Goal: Task Accomplishment & Management: Manage account settings

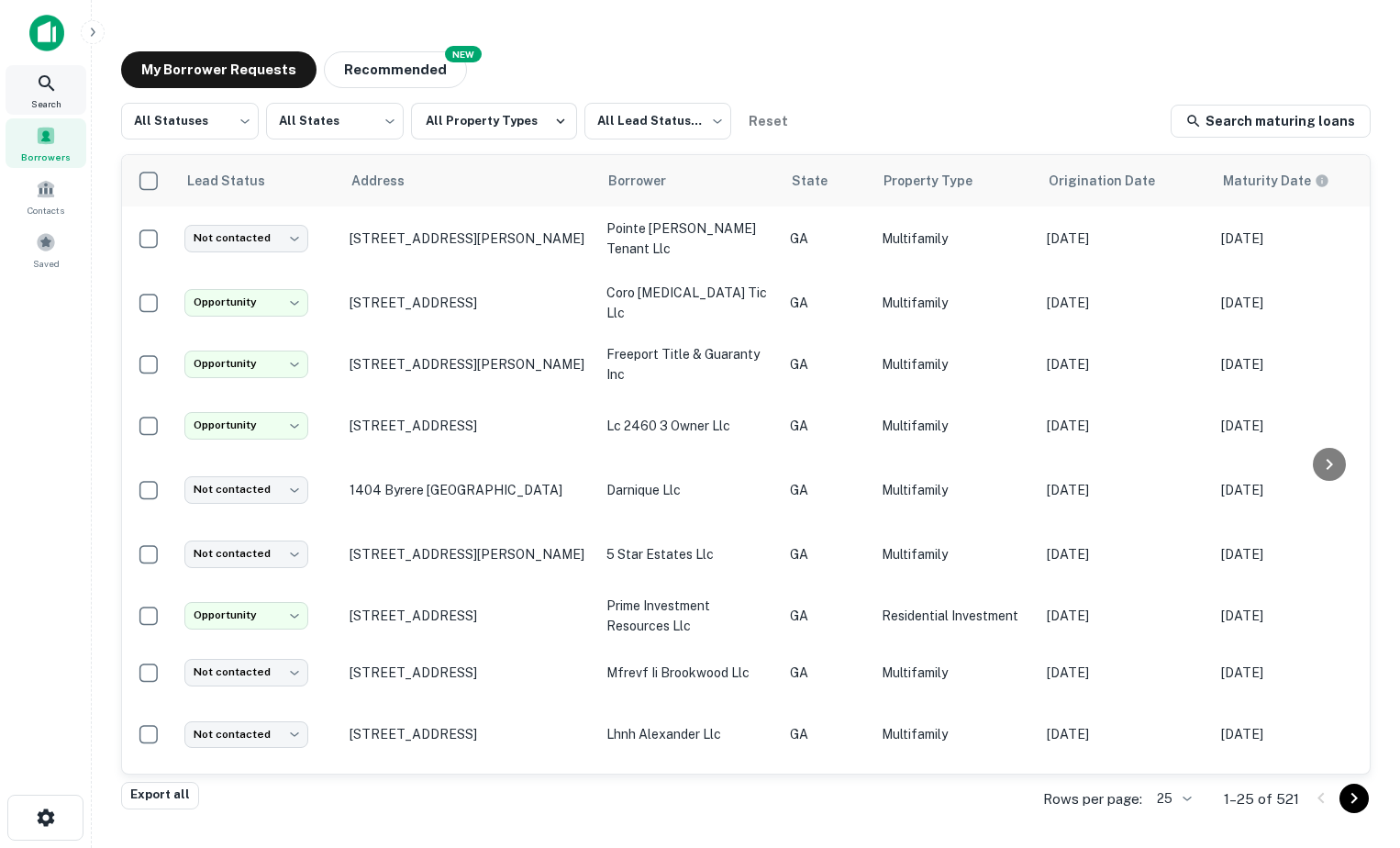
click at [40, 82] on icon at bounding box center [46, 83] width 16 height 16
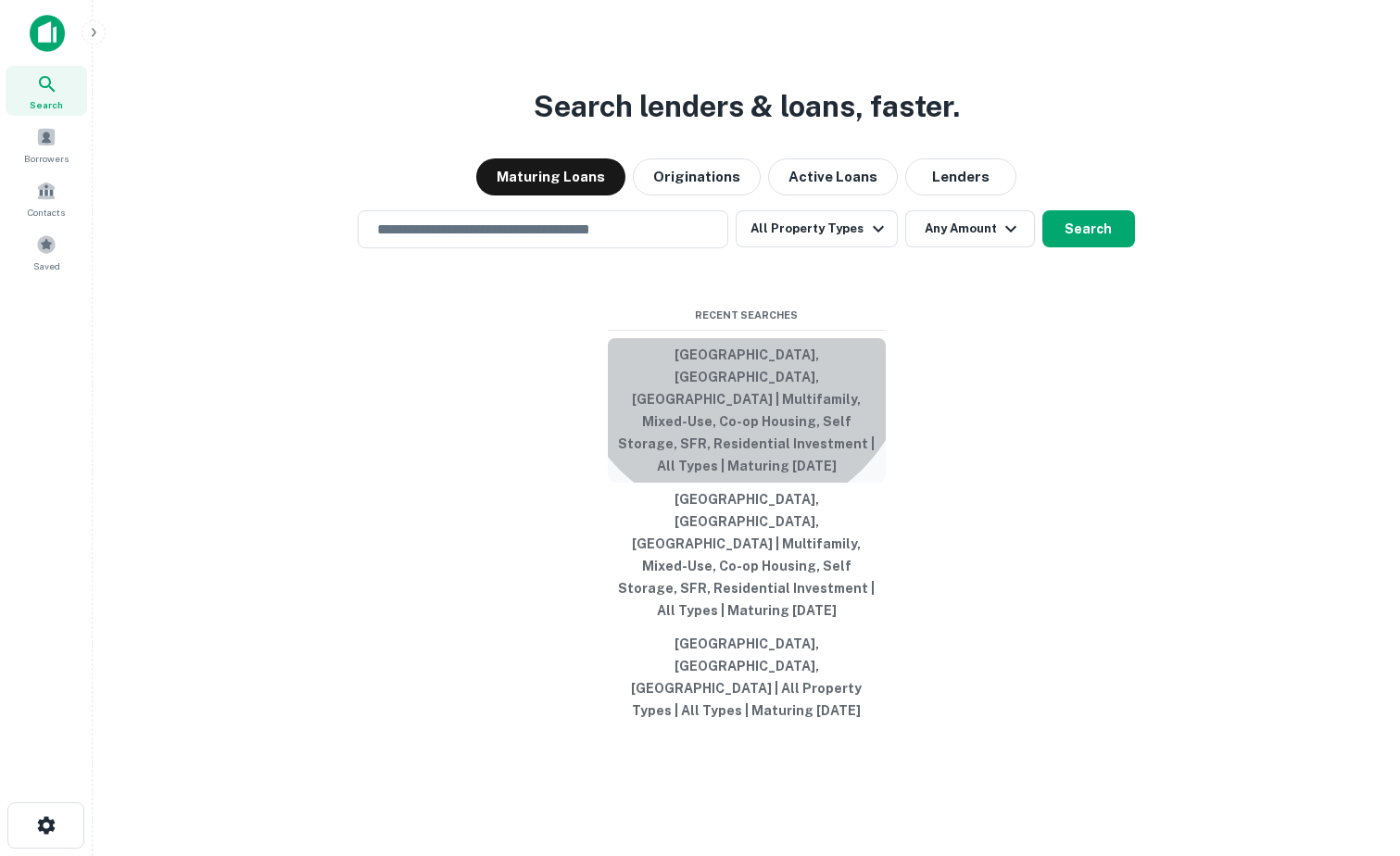
click at [740, 414] on button "[GEOGRAPHIC_DATA], [GEOGRAPHIC_DATA], [GEOGRAPHIC_DATA] | Multifamily, Mixed-Us…" at bounding box center [747, 410] width 278 height 145
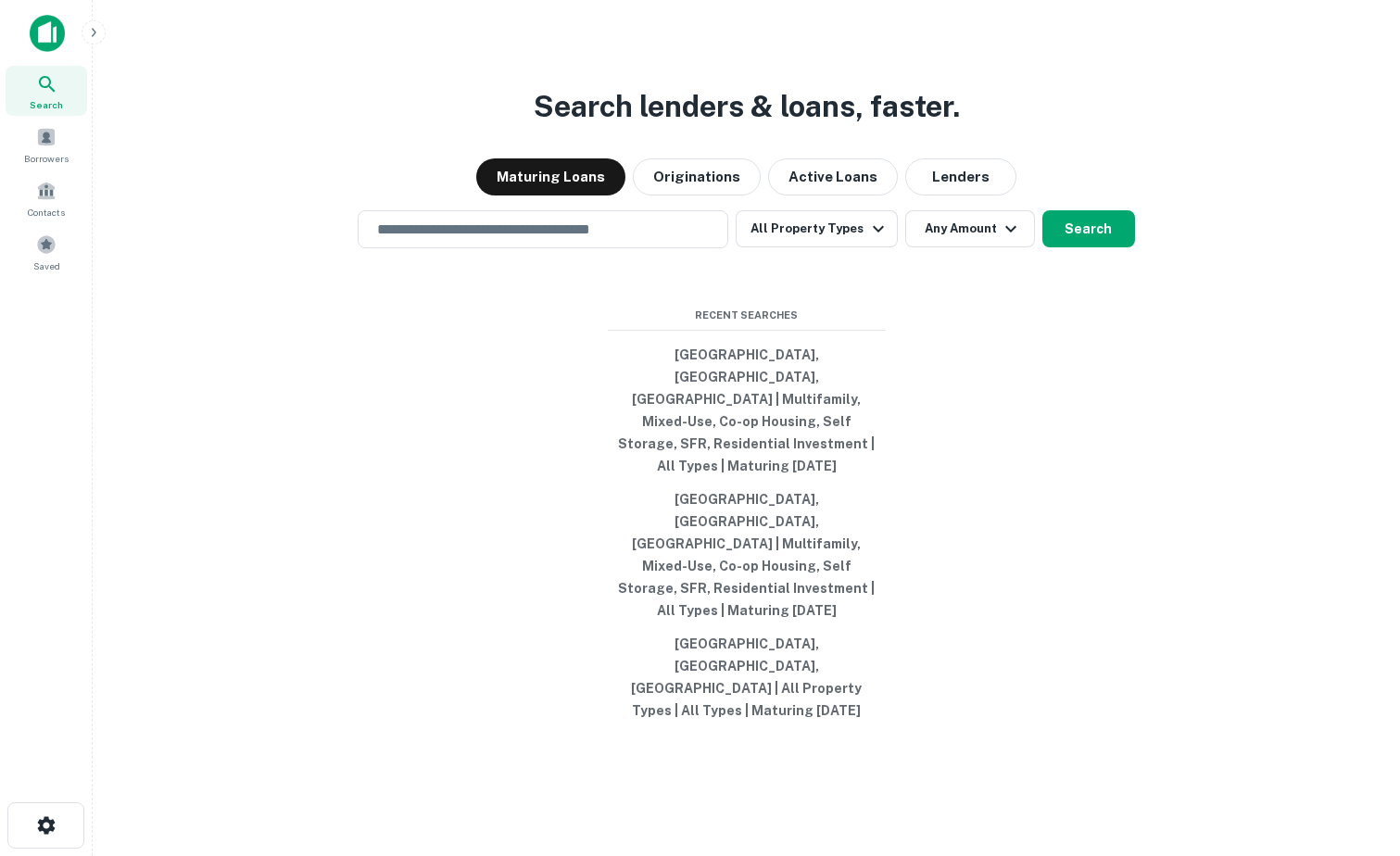
type input "**********"
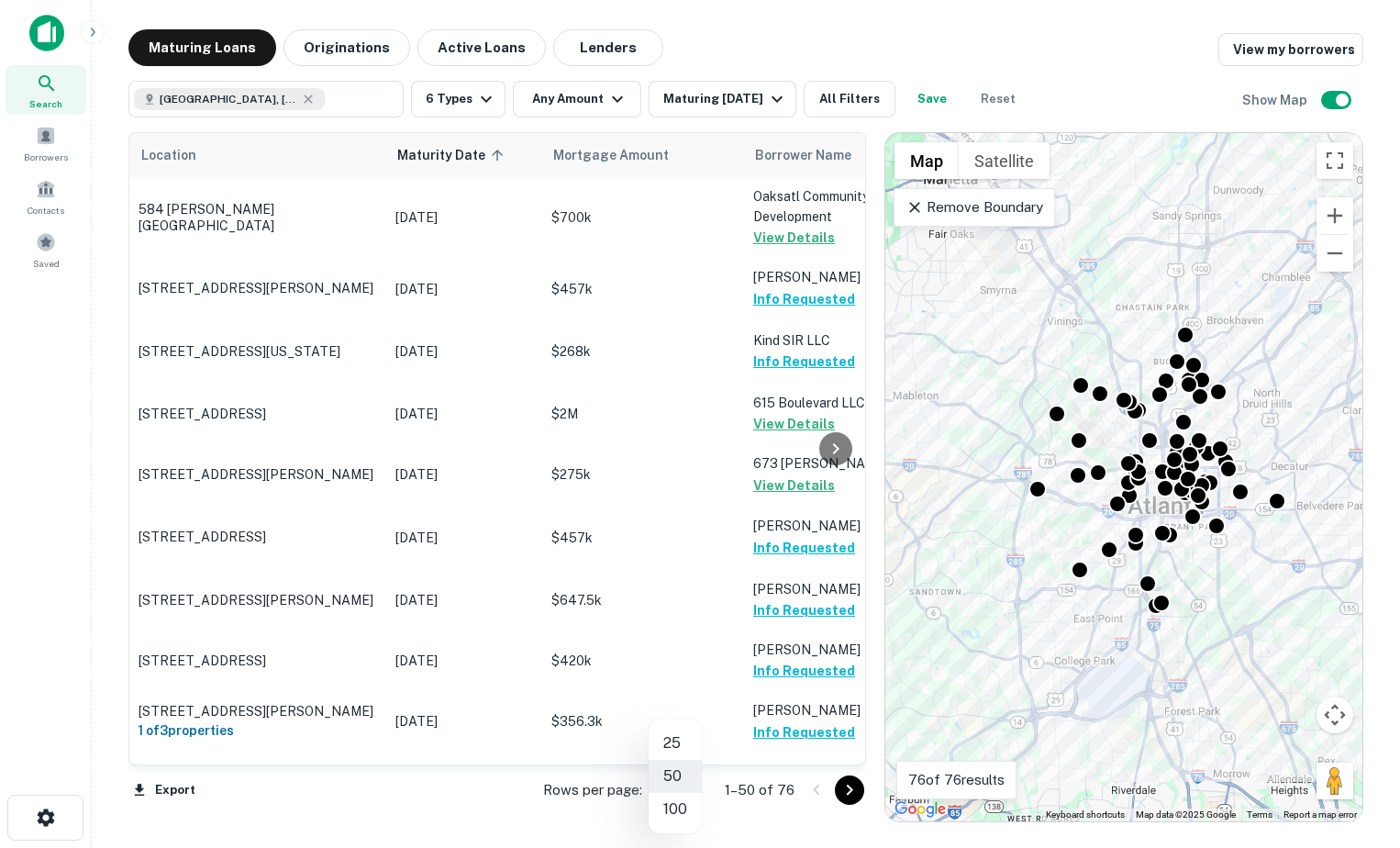
click at [676, 795] on body "Search Borrowers Contacts Saved Maturing Loans Originations Active Loans Lender…" at bounding box center [700, 424] width 1400 height 848
click at [679, 805] on li "100" at bounding box center [675, 810] width 53 height 33
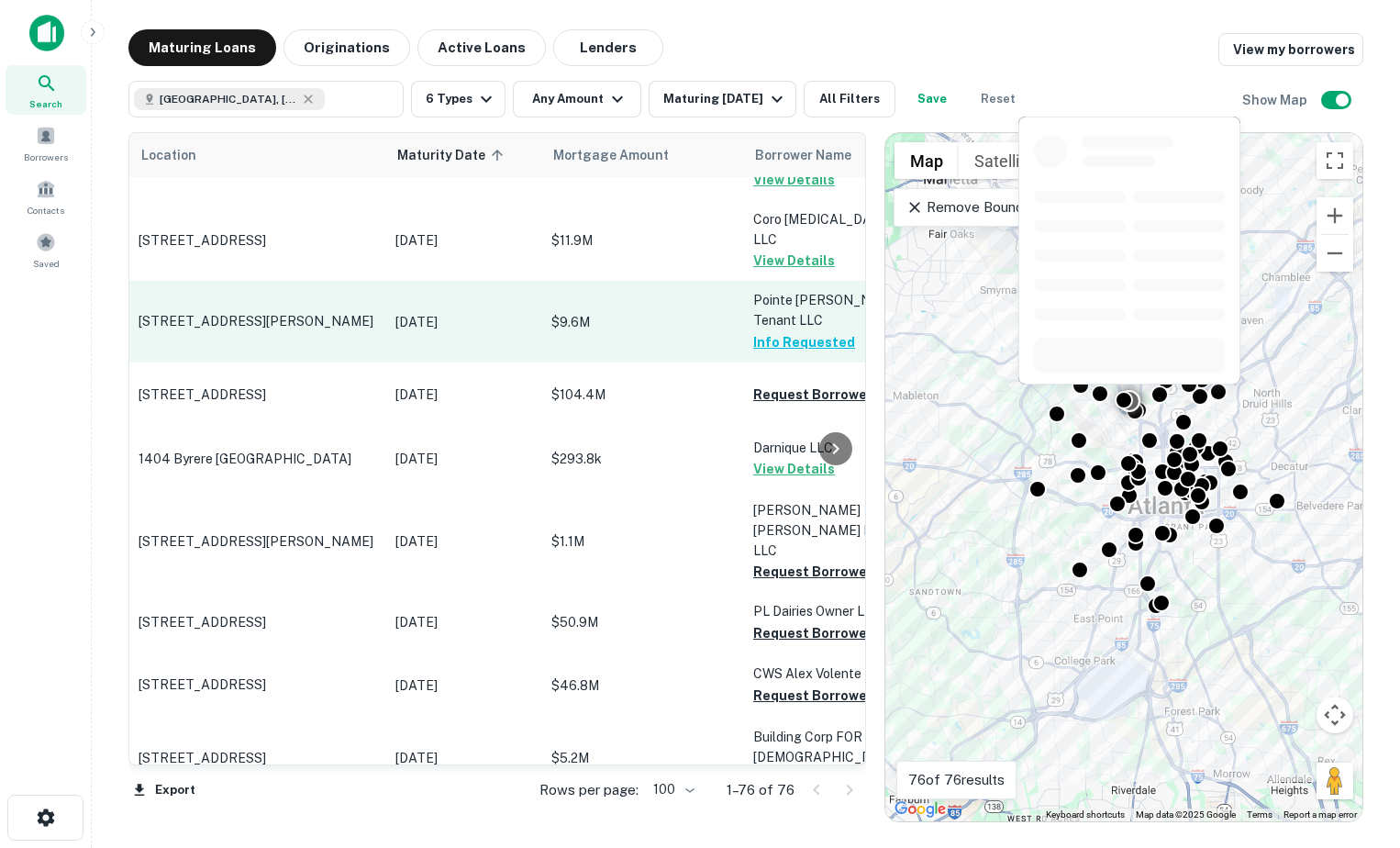
scroll to position [2844, 0]
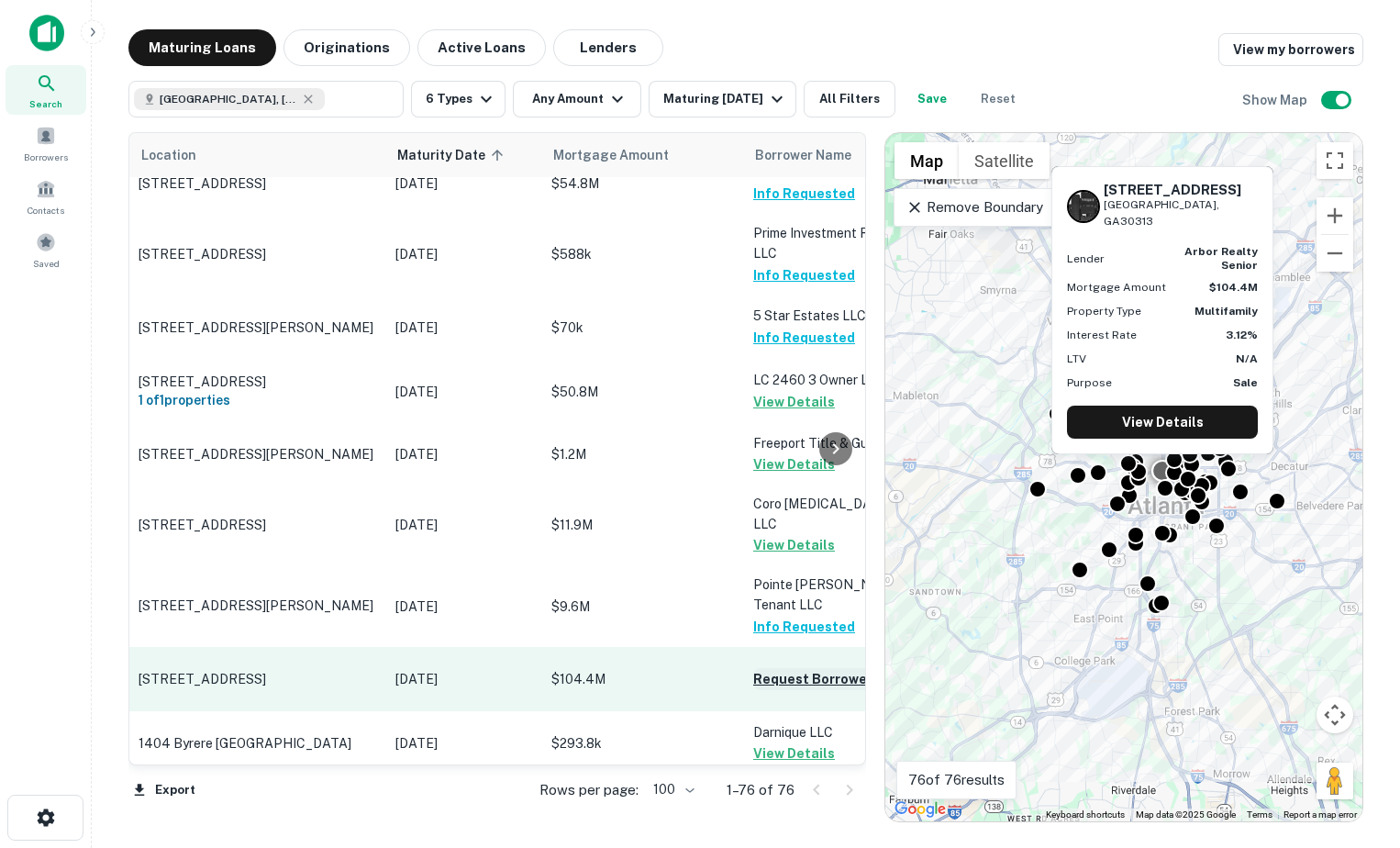
click at [768, 668] on button "Request Borrower Info" at bounding box center [827, 679] width 149 height 22
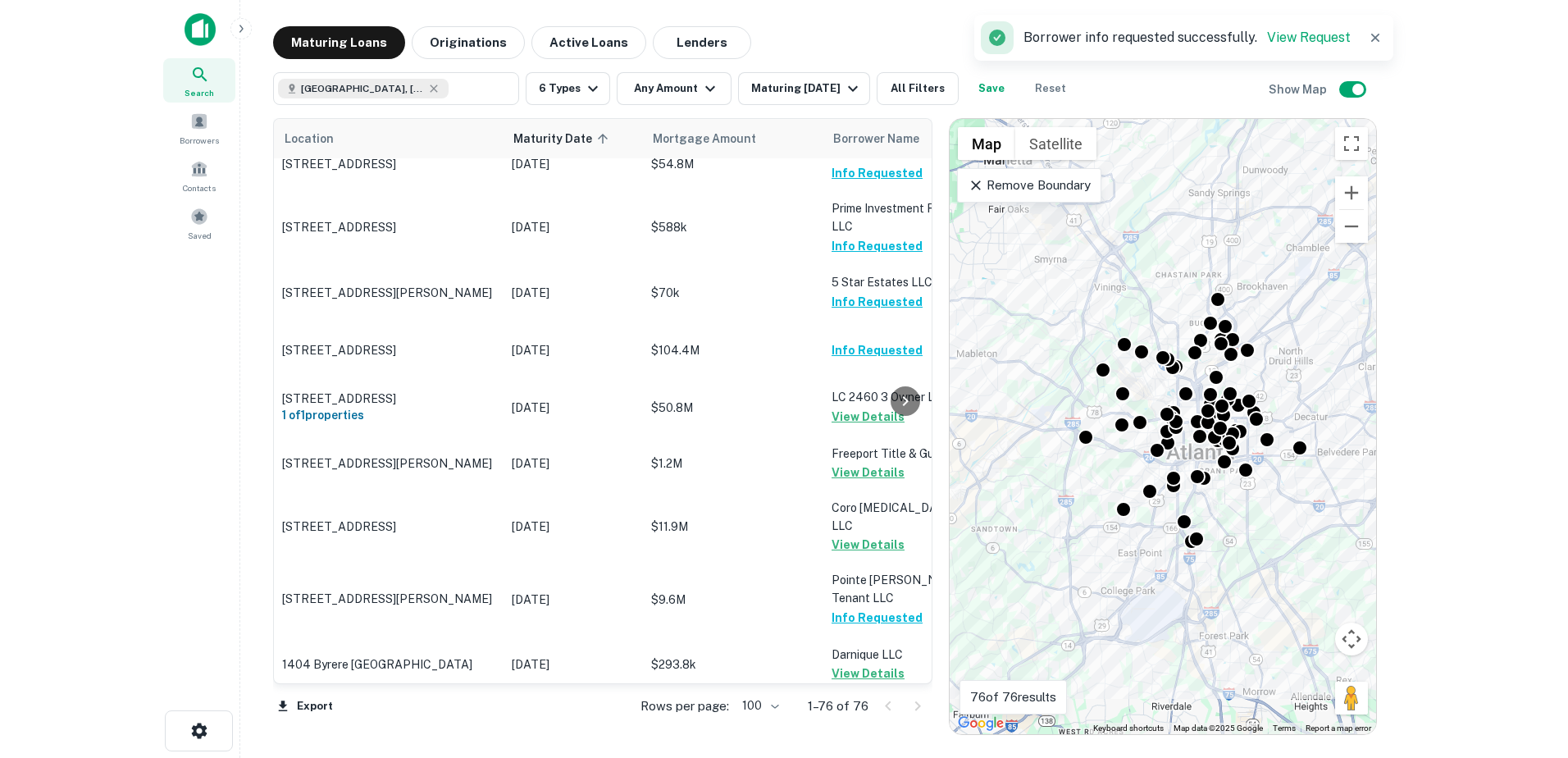
scroll to position [2871, 0]
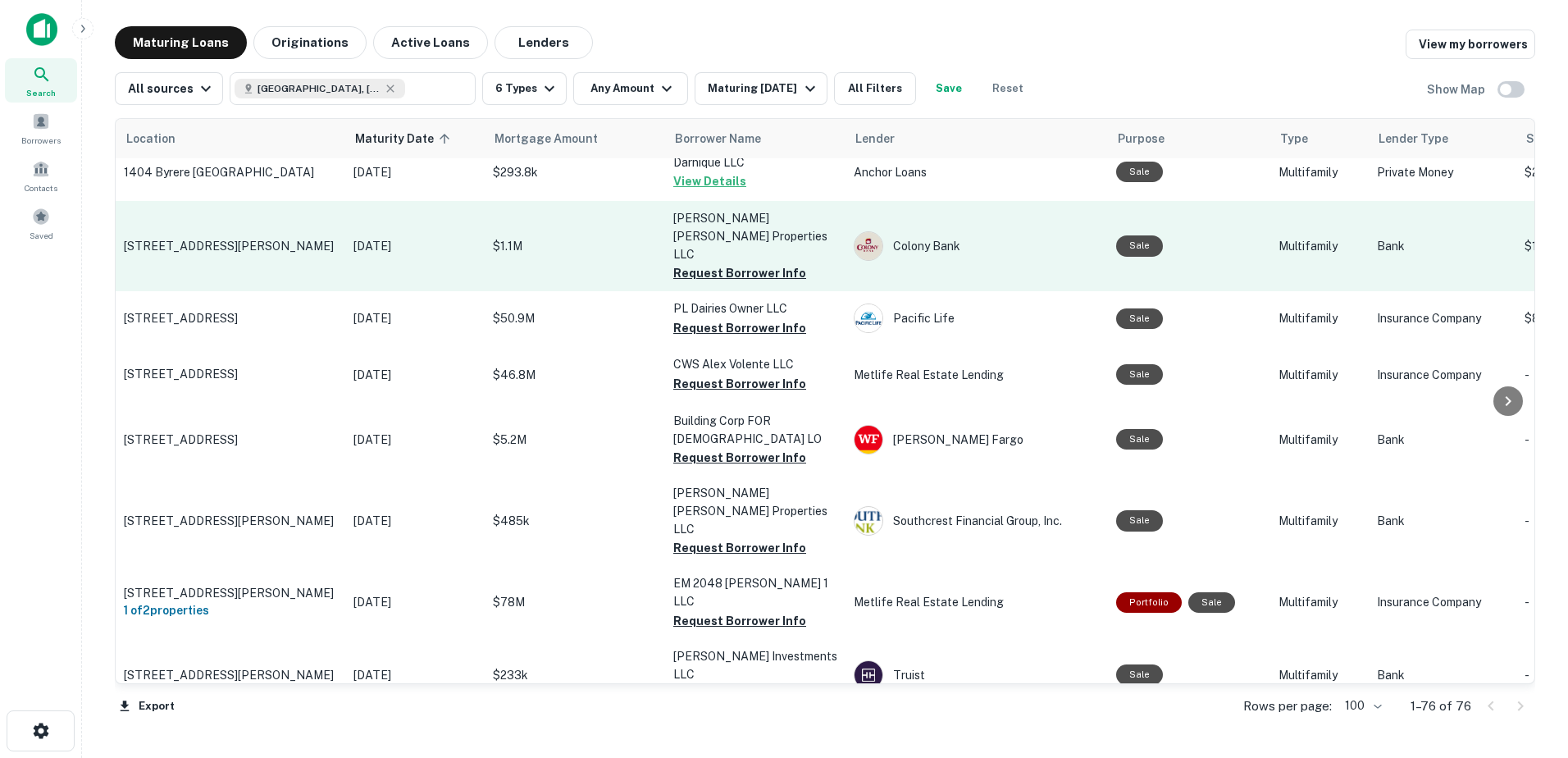
scroll to position [2871, 0]
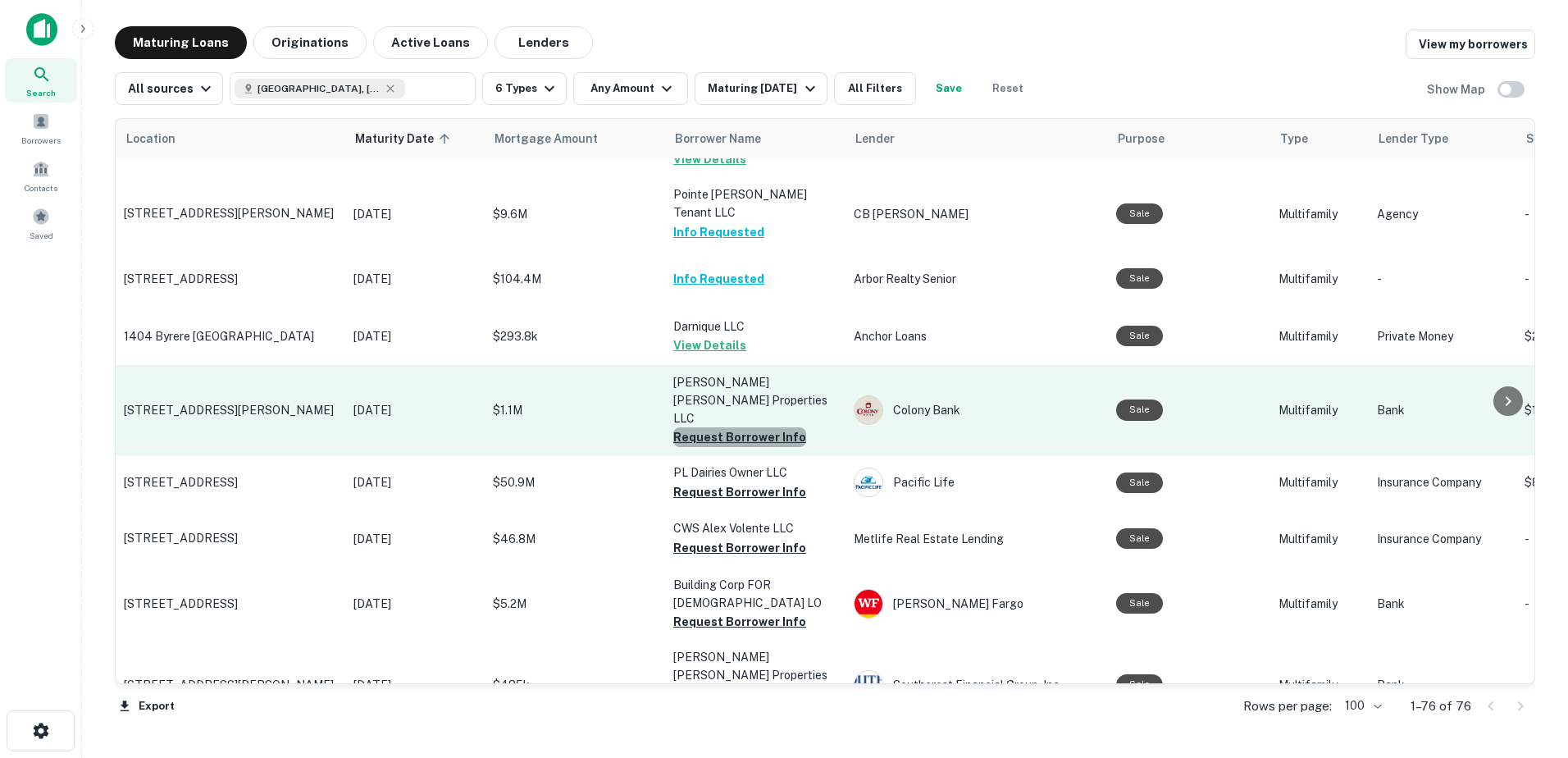
click at [753, 427] on button "Request Borrower Info" at bounding box center [740, 437] width 133 height 19
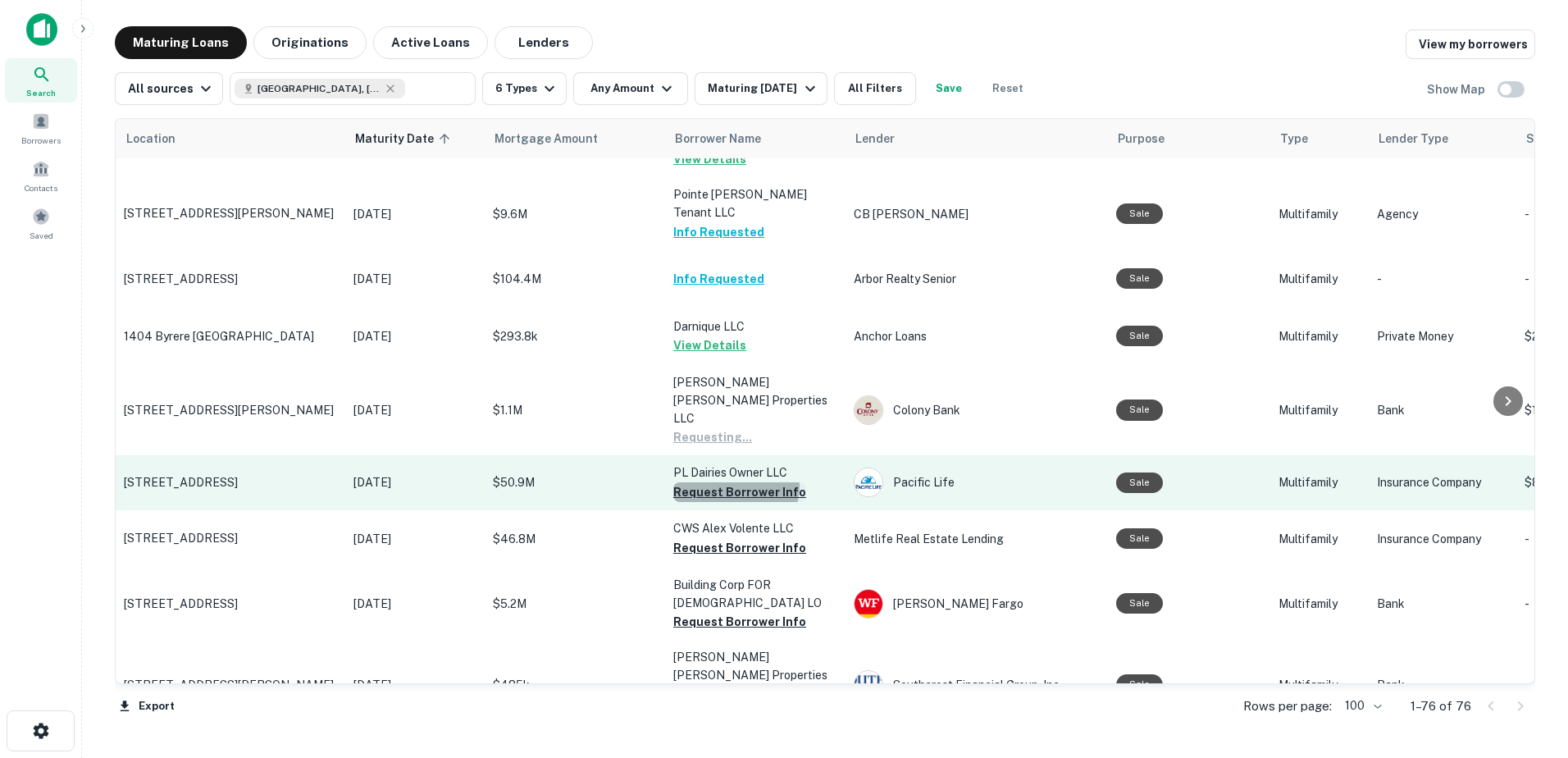
click at [735, 482] on button "Request Borrower Info" at bounding box center [740, 492] width 133 height 19
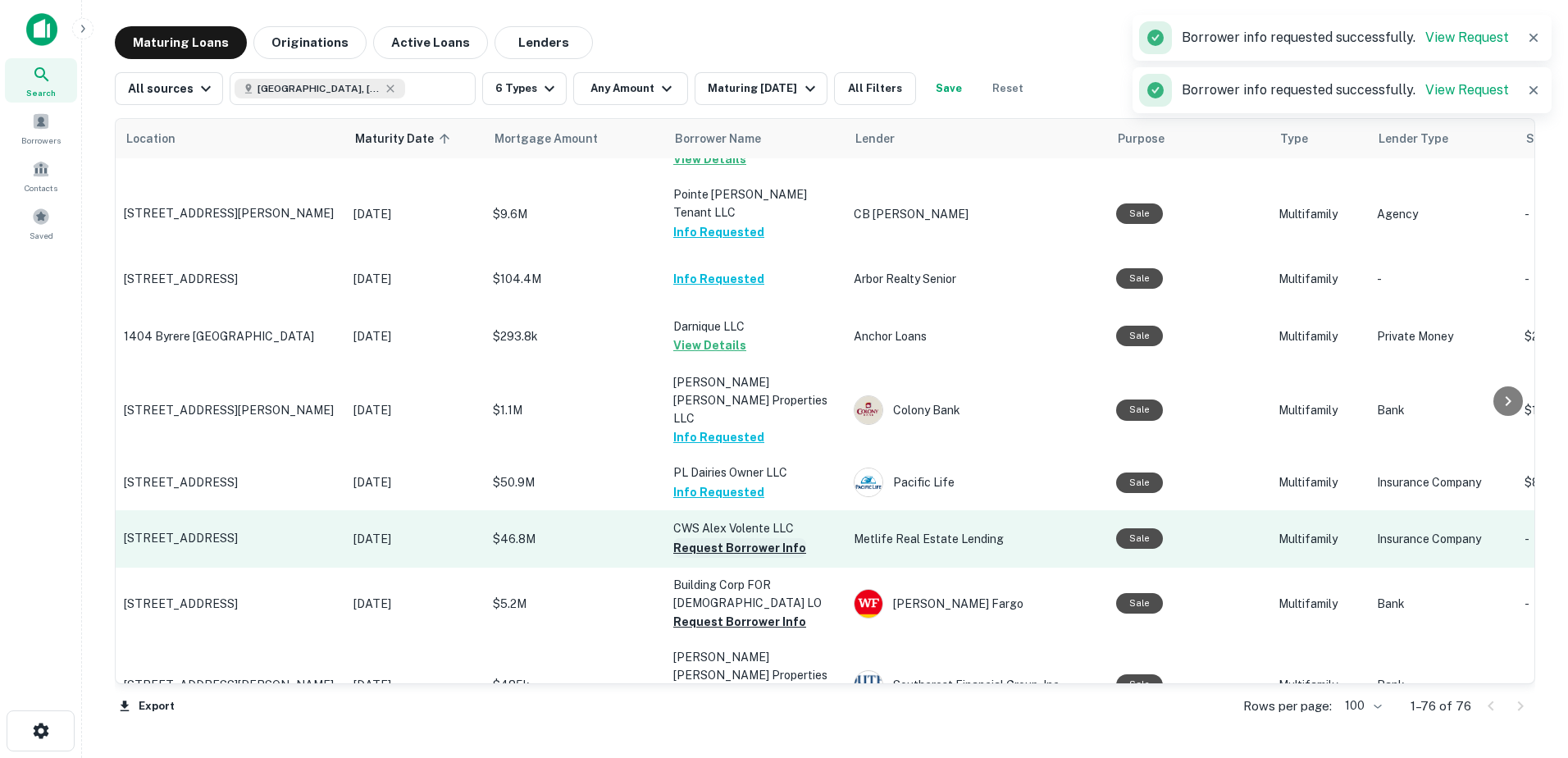
click at [728, 538] on button "Request Borrower Info" at bounding box center [740, 548] width 133 height 19
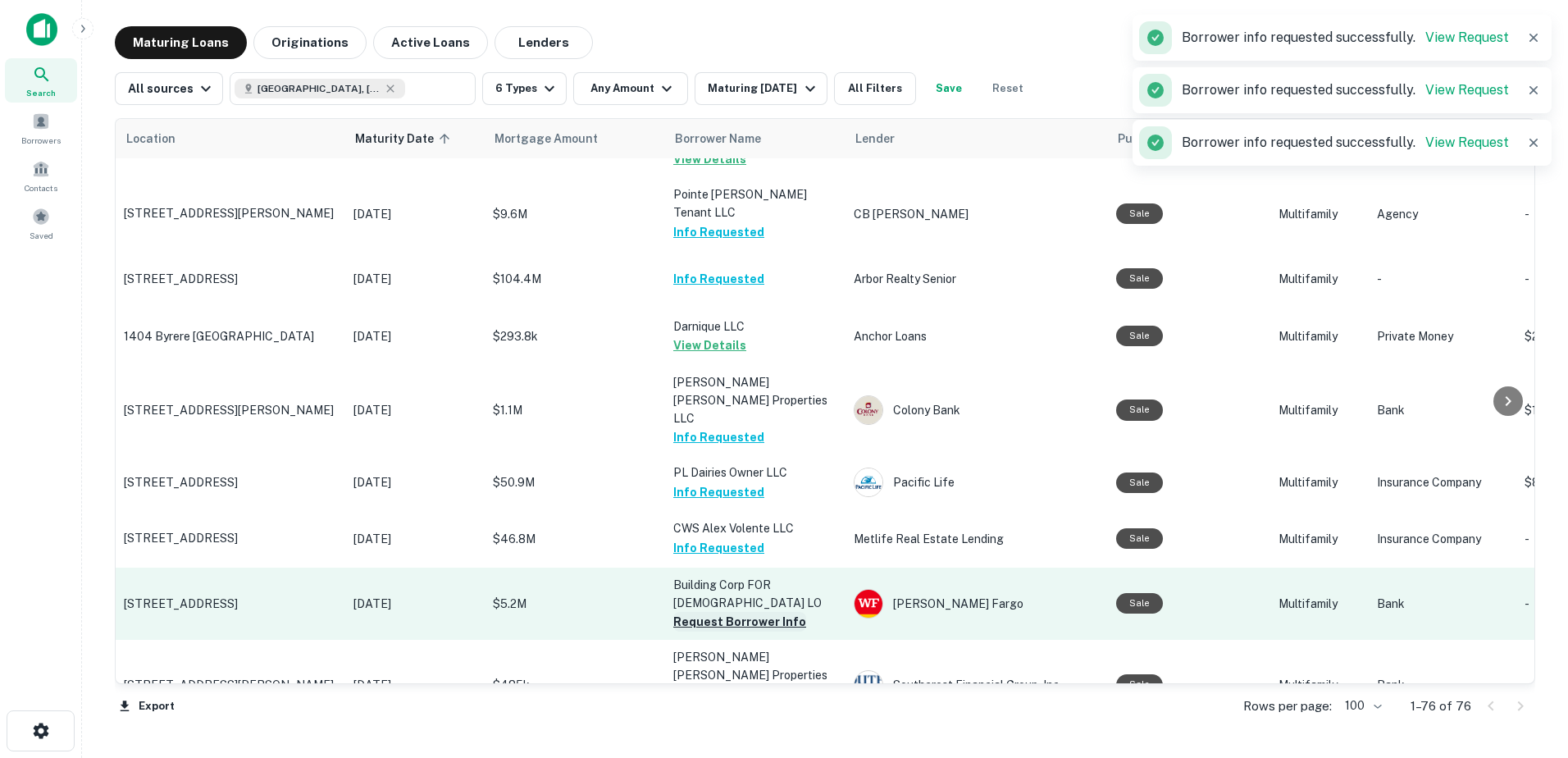
click at [730, 612] on button "Request Borrower Info" at bounding box center [740, 622] width 133 height 19
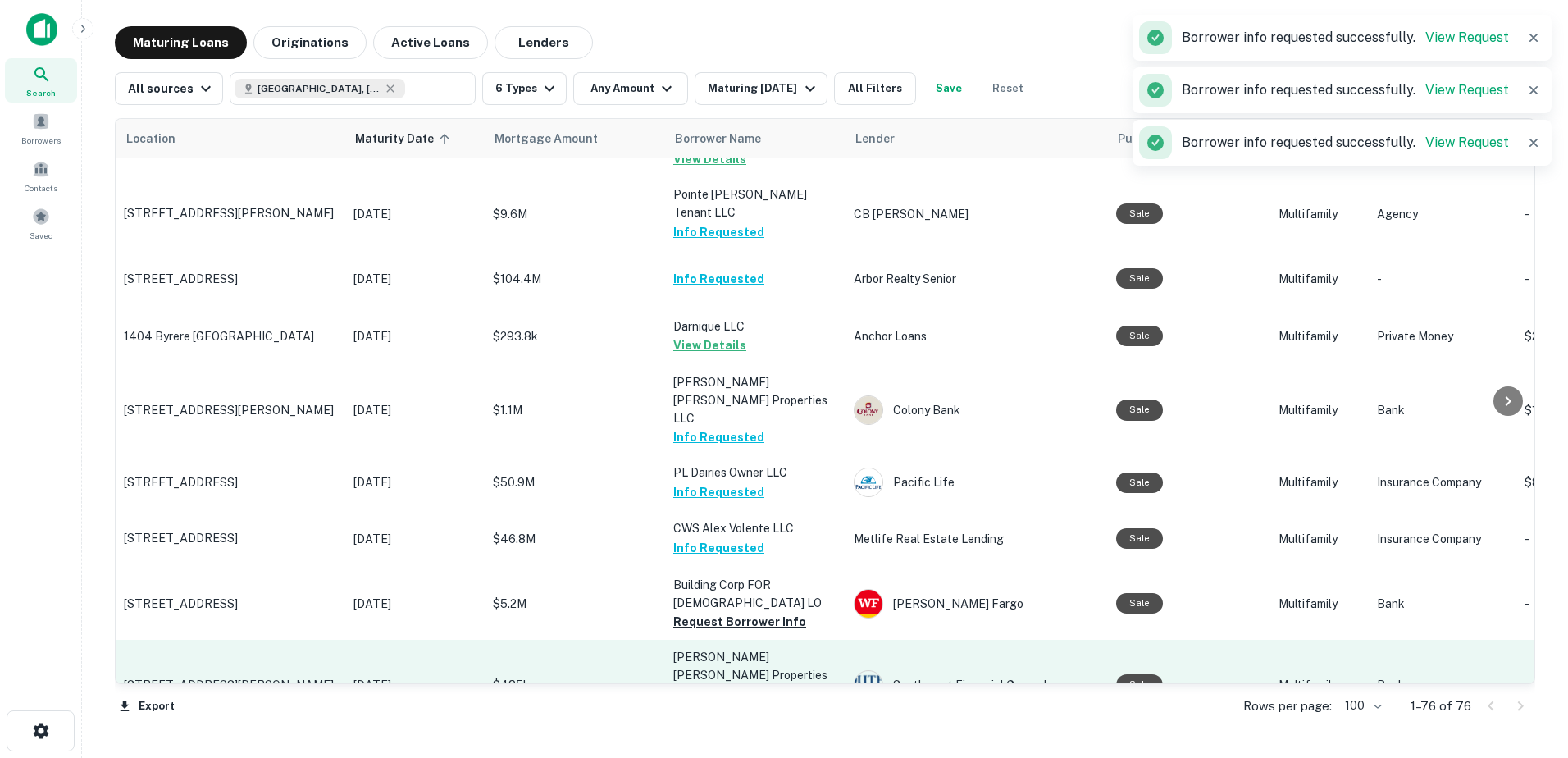
click at [732, 702] on button "Request Borrower Info" at bounding box center [740, 711] width 133 height 19
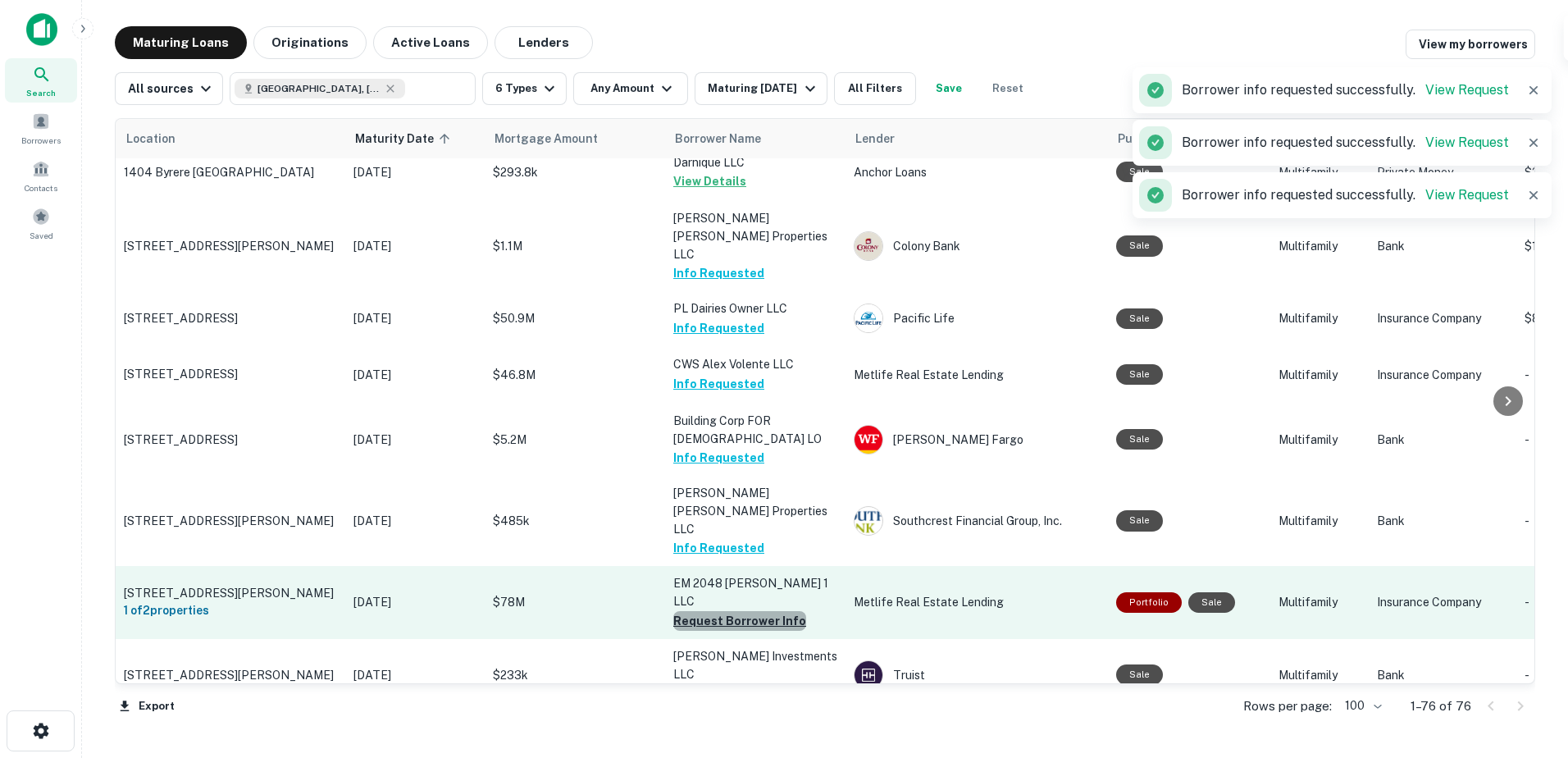
click at [754, 611] on button "Request Borrower Info" at bounding box center [740, 621] width 133 height 19
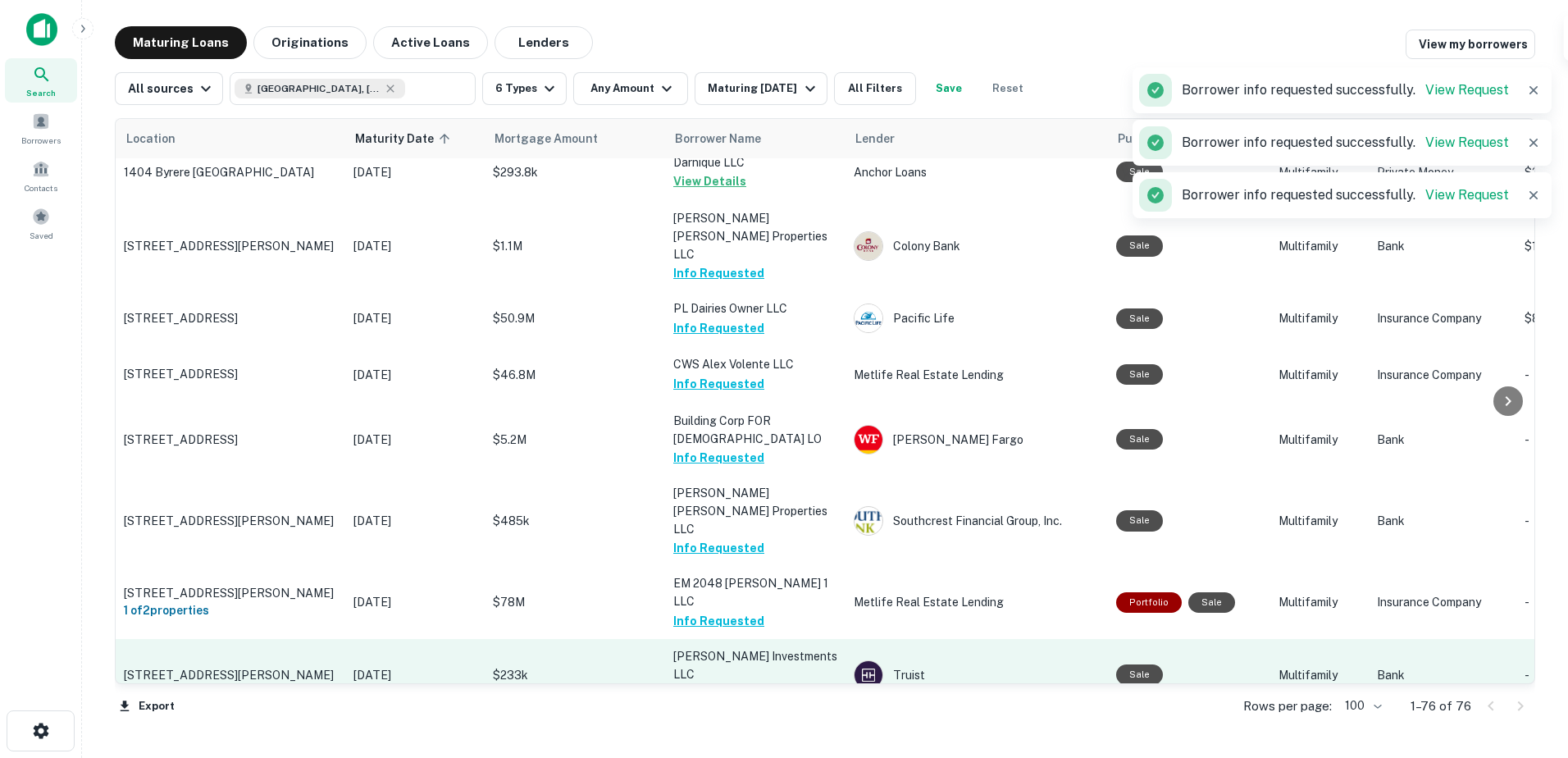
click at [742, 683] on button "Request Borrower Info" at bounding box center [740, 693] width 133 height 19
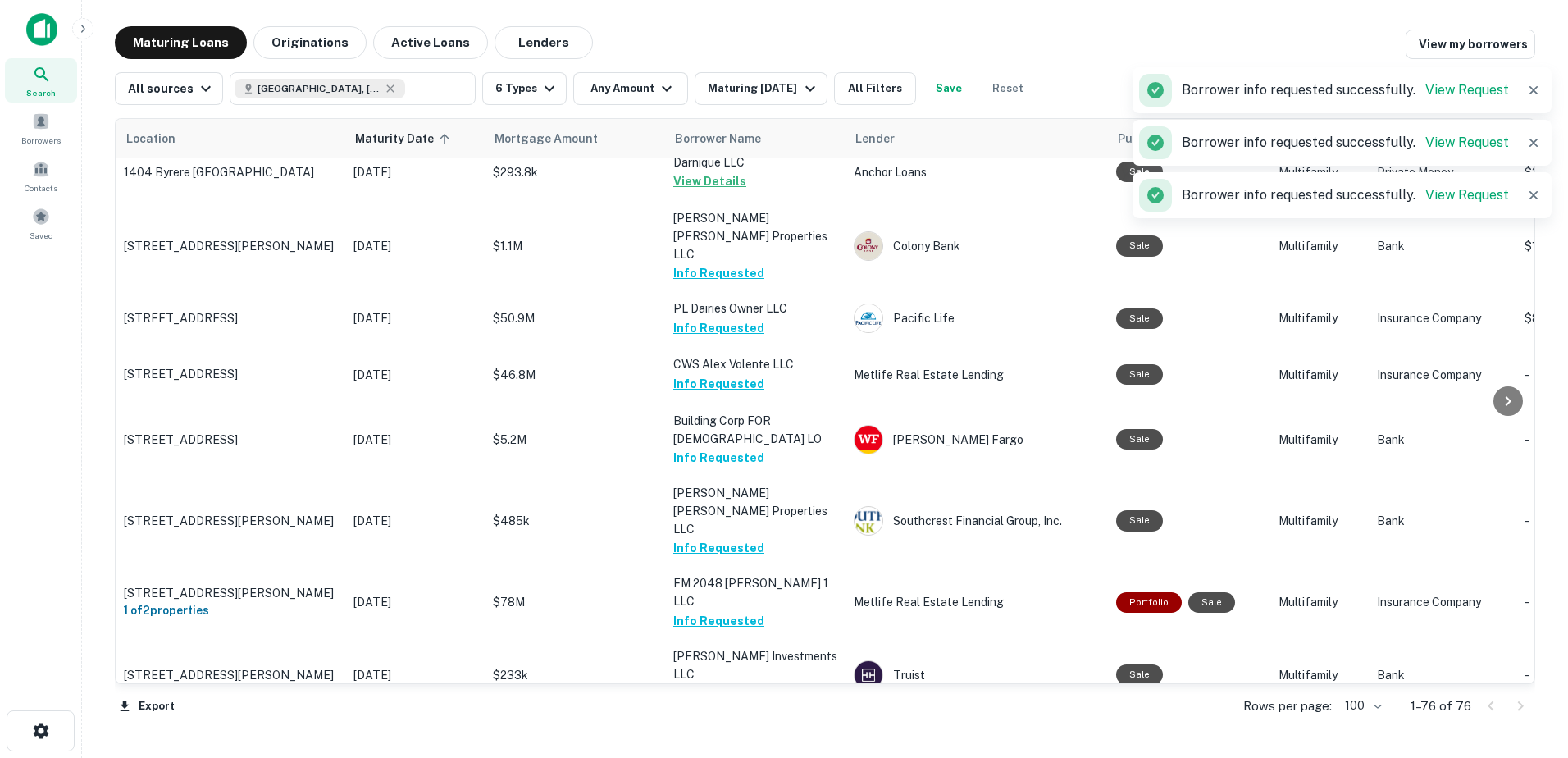
click at [747, 755] on button "Request Borrower Info" at bounding box center [740, 765] width 133 height 19
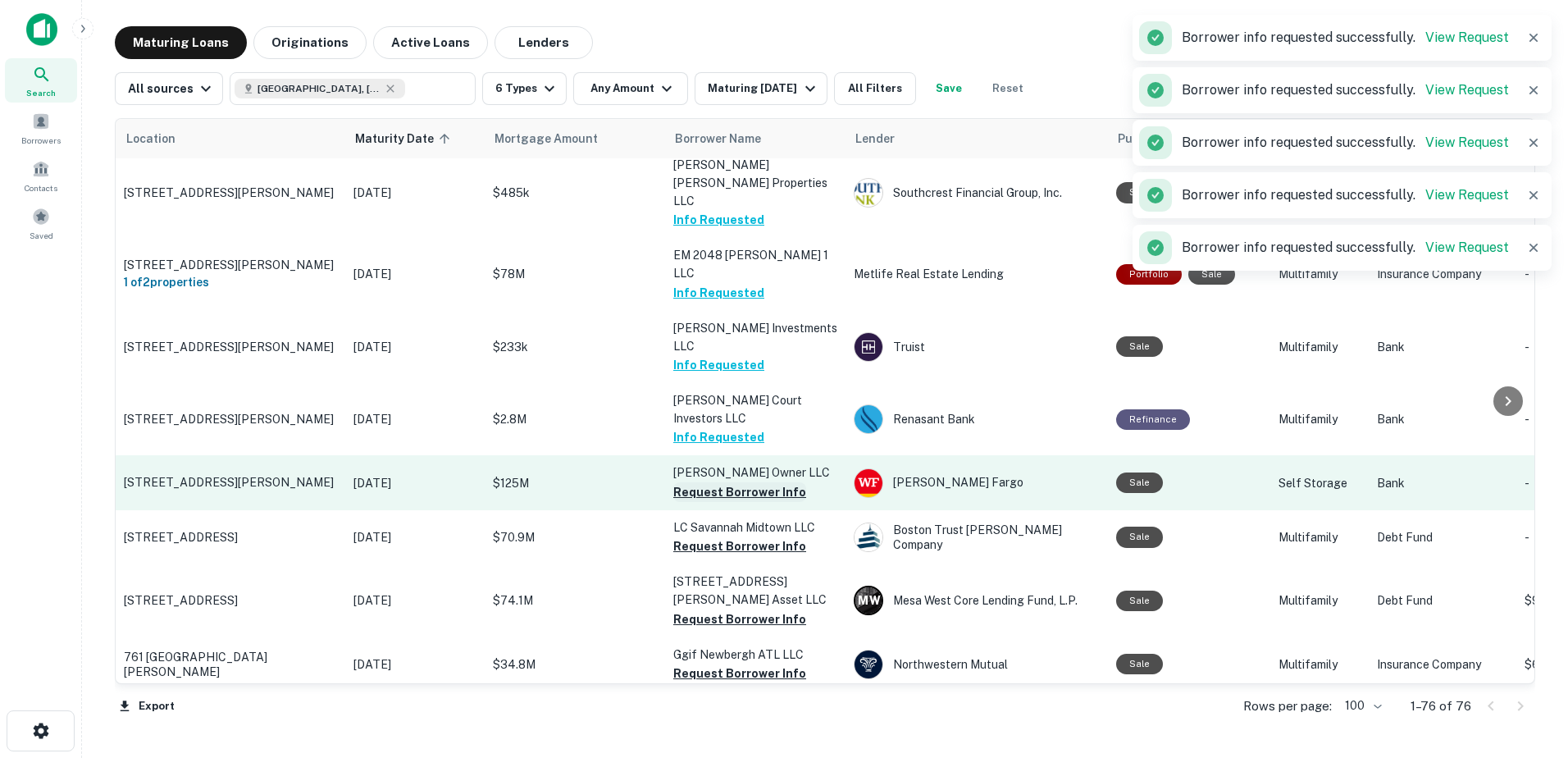
click at [749, 482] on button "Request Borrower Info" at bounding box center [740, 492] width 133 height 19
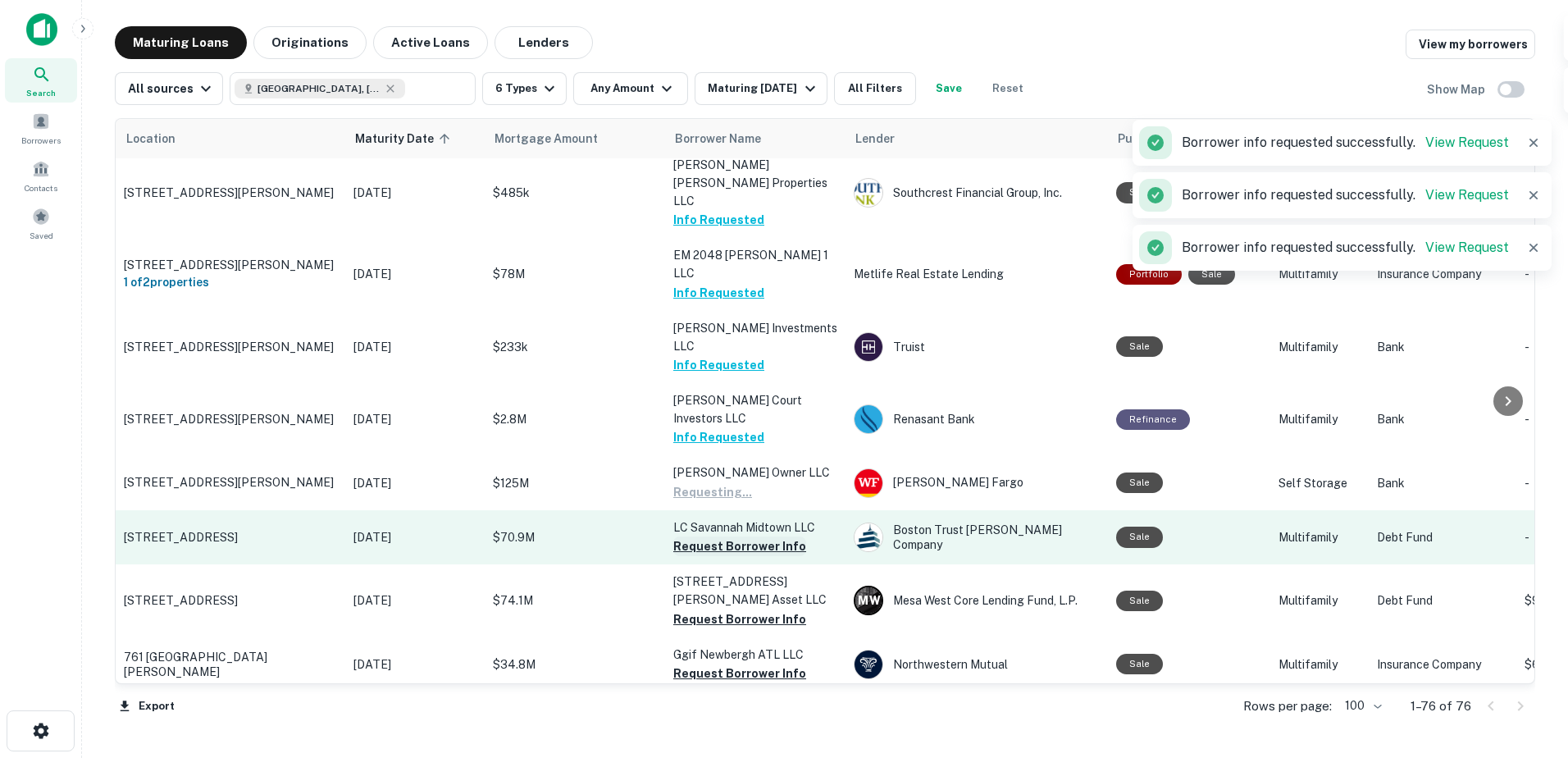
click at [750, 536] on button "Request Borrower Info" at bounding box center [740, 546] width 133 height 19
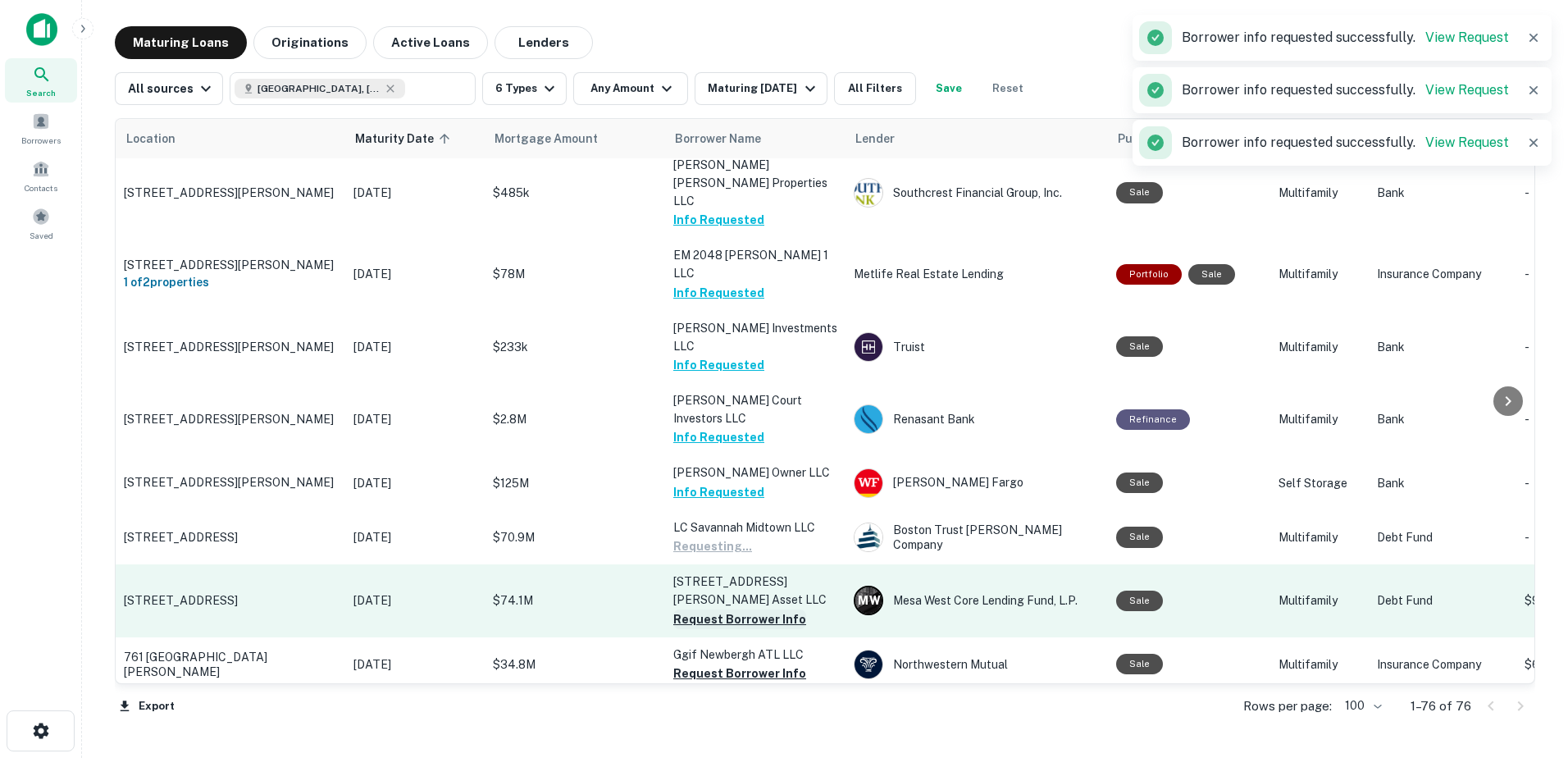
click at [734, 609] on button "Request Borrower Info" at bounding box center [740, 619] width 133 height 19
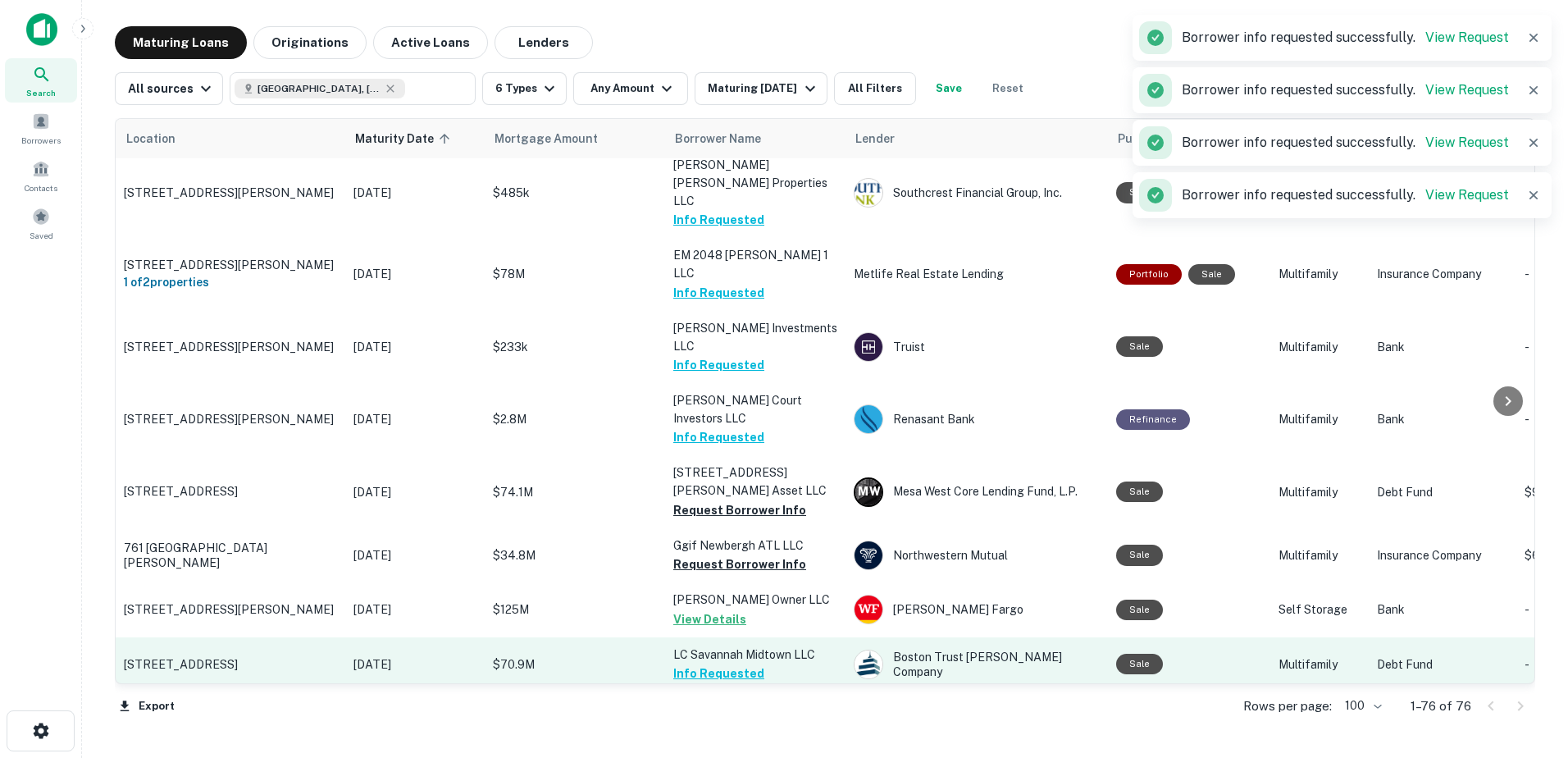
drag, startPoint x: 734, startPoint y: 457, endPoint x: 735, endPoint y: 507, distance: 50.0
click at [735, 664] on button "Info Requested" at bounding box center [719, 674] width 91 height 19
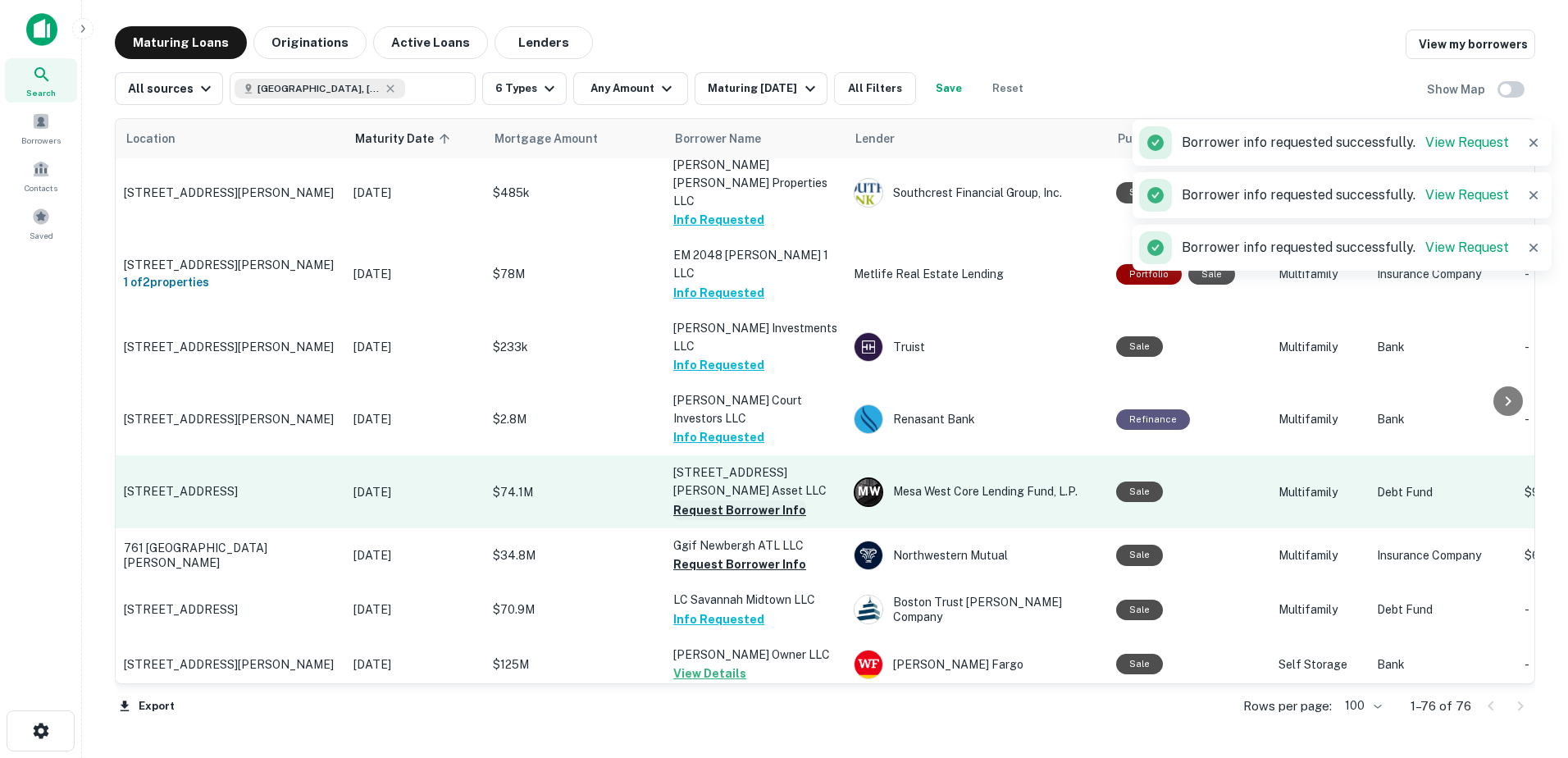
click at [747, 500] on button "Request Borrower Info" at bounding box center [740, 510] width 133 height 19
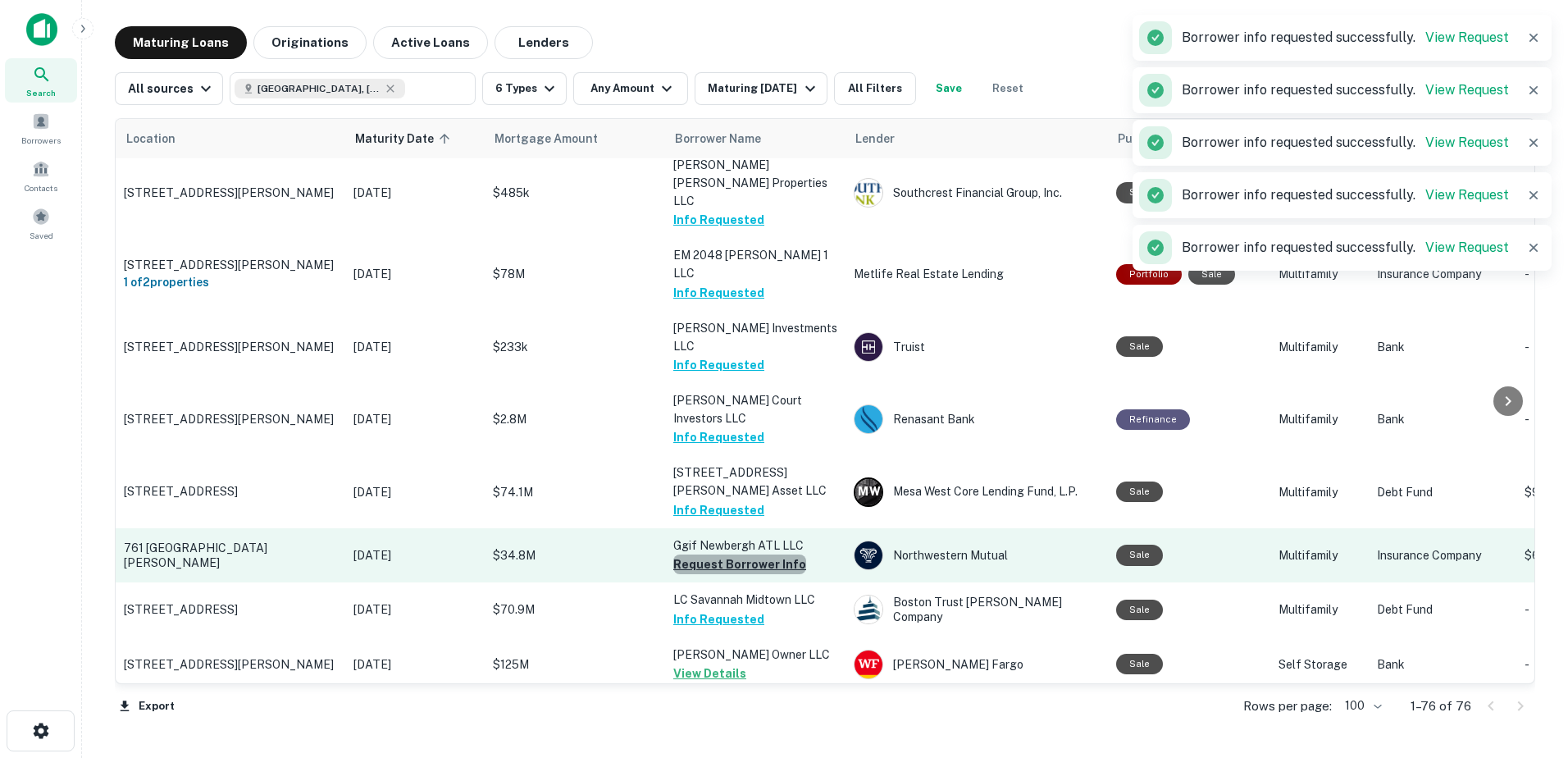
click at [744, 555] on button "Request Borrower Info" at bounding box center [740, 565] width 133 height 19
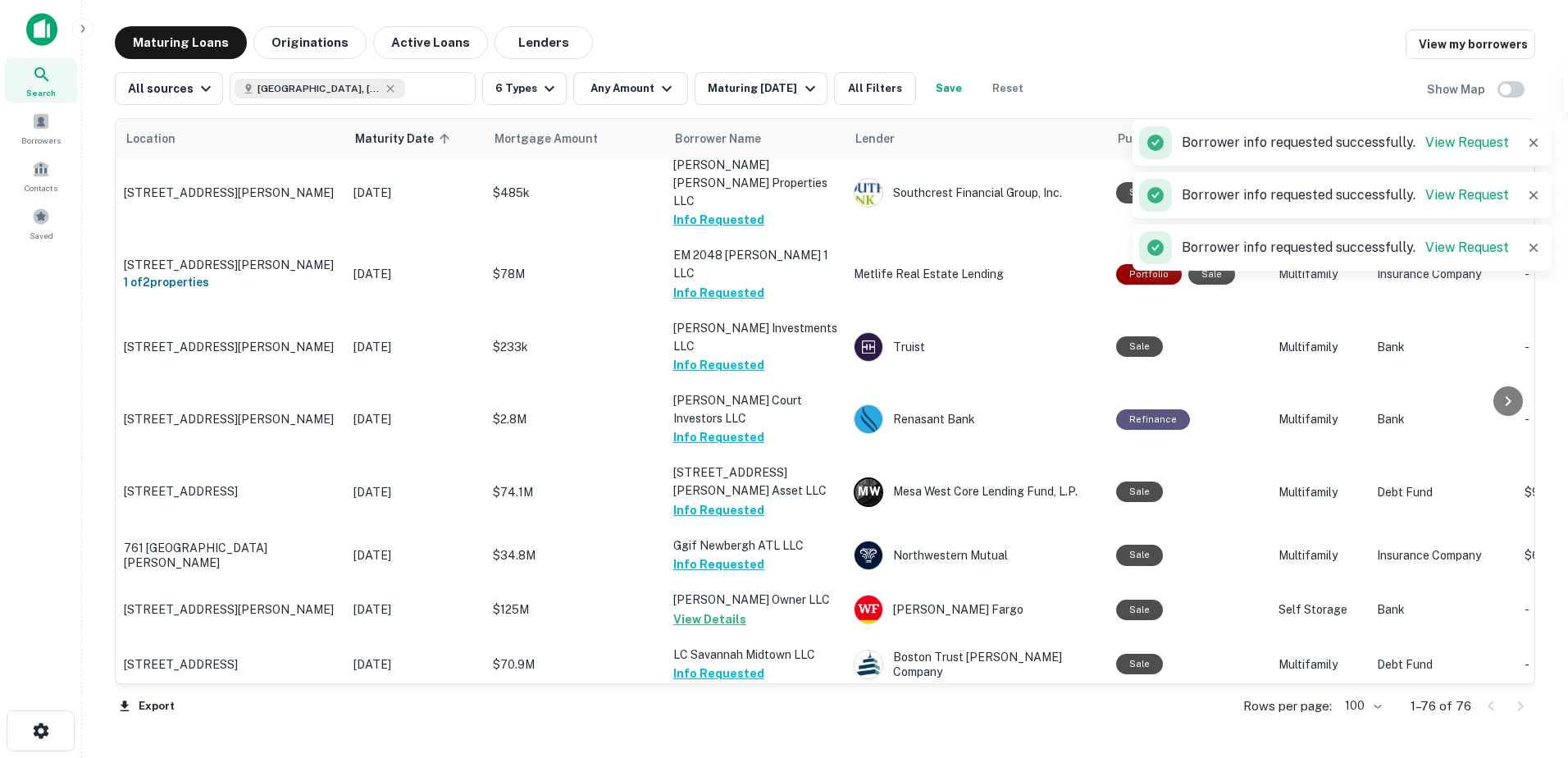
click at [762, 719] on button "Request Borrower Info" at bounding box center [740, 729] width 133 height 19
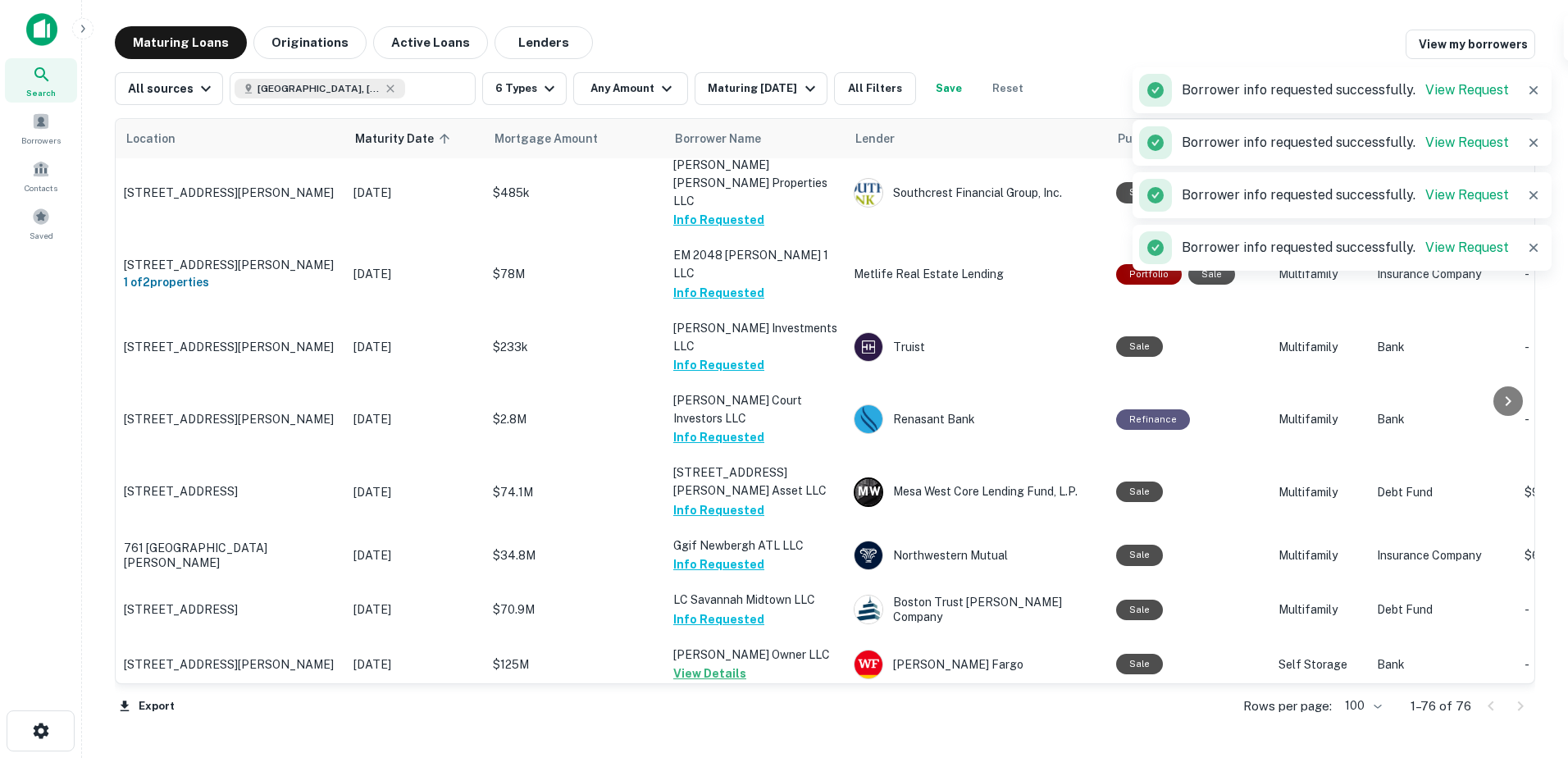
scroll to position [3609, 0]
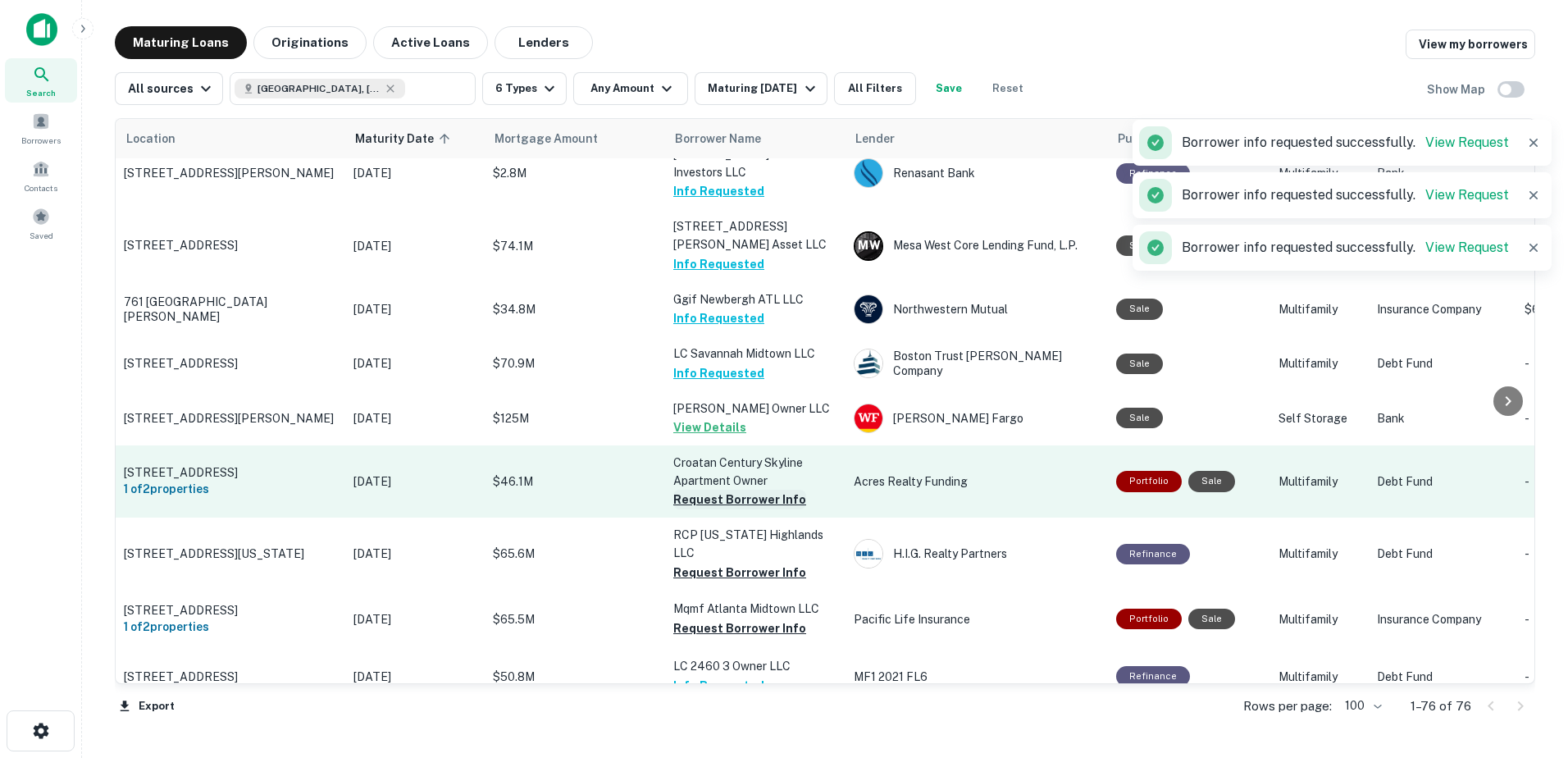
click at [748, 490] on button "Request Borrower Info" at bounding box center [740, 499] width 133 height 19
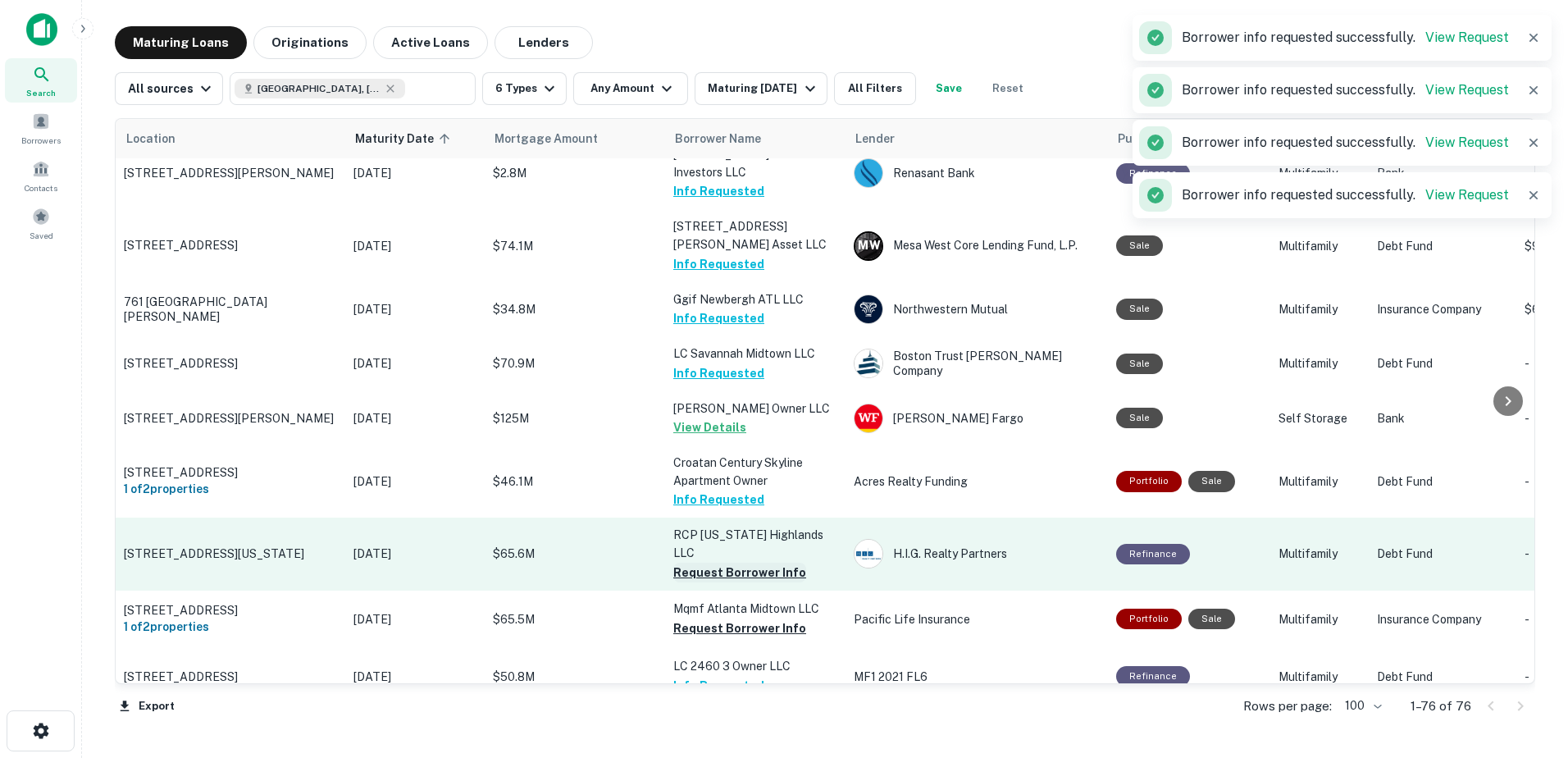
click at [756, 563] on button "Request Borrower Info" at bounding box center [740, 572] width 133 height 19
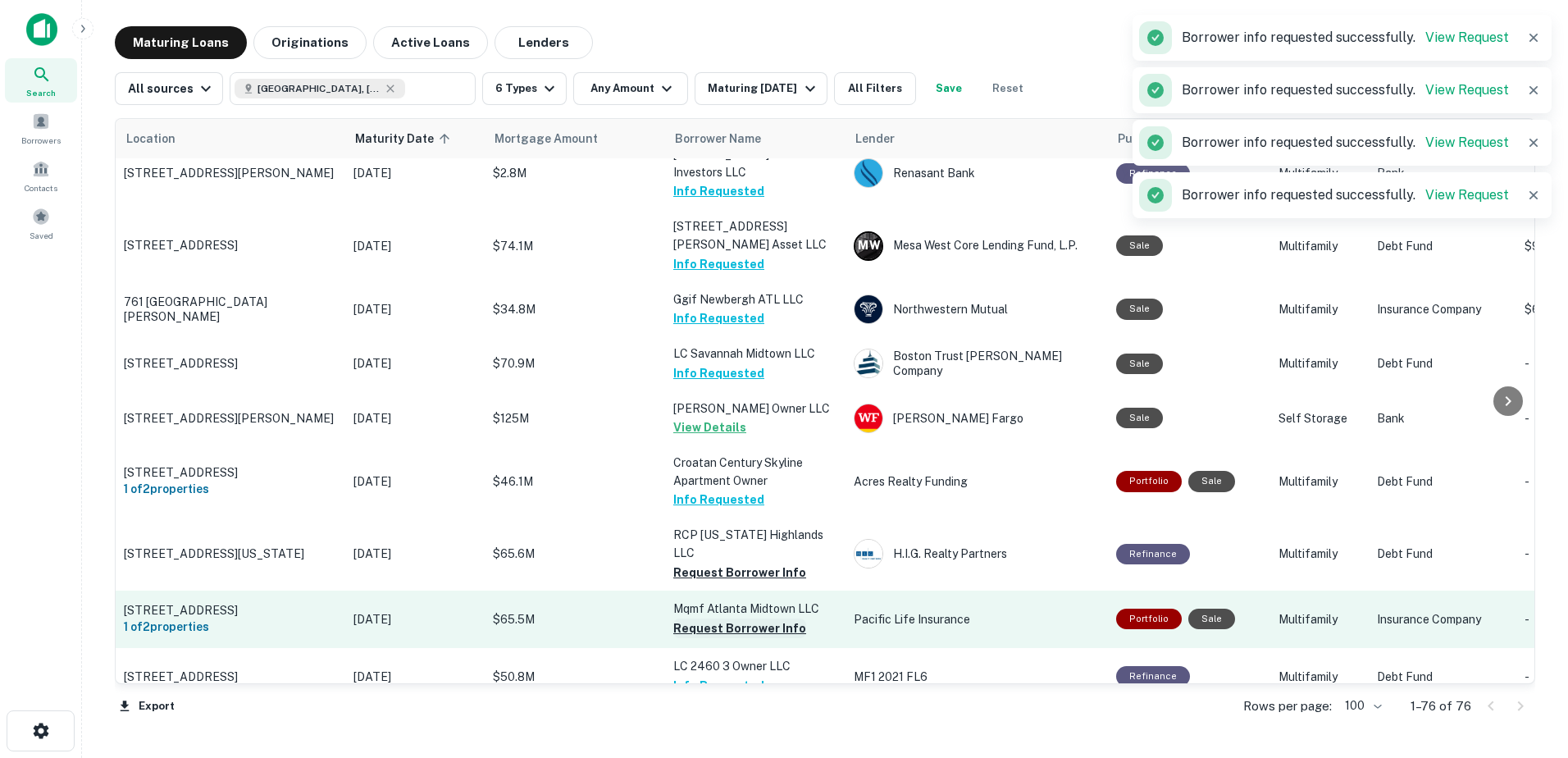
click at [761, 618] on button "Request Borrower Info" at bounding box center [740, 628] width 133 height 19
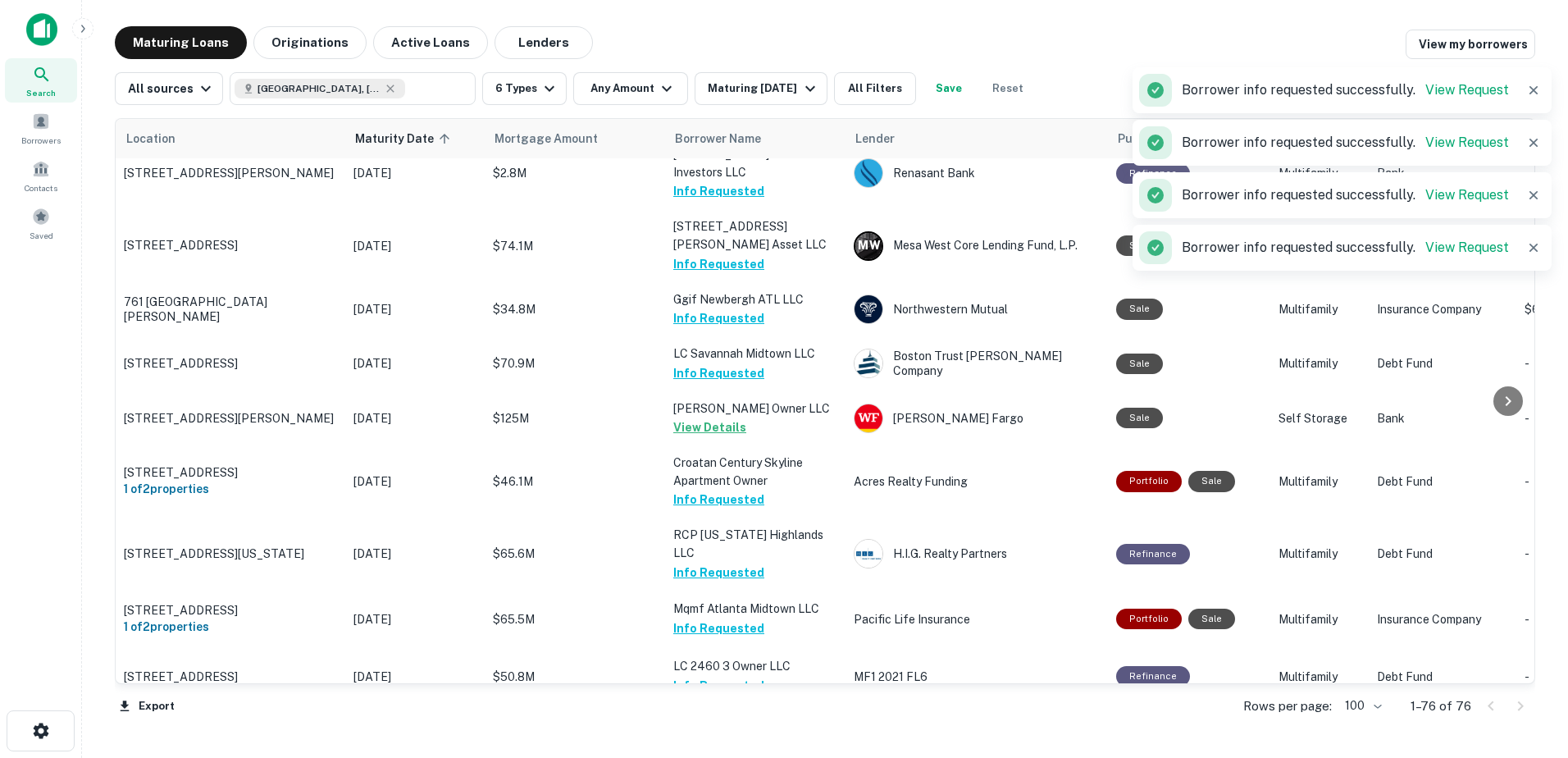
click at [717, 733] on button "Request Borrower Info" at bounding box center [740, 743] width 133 height 19
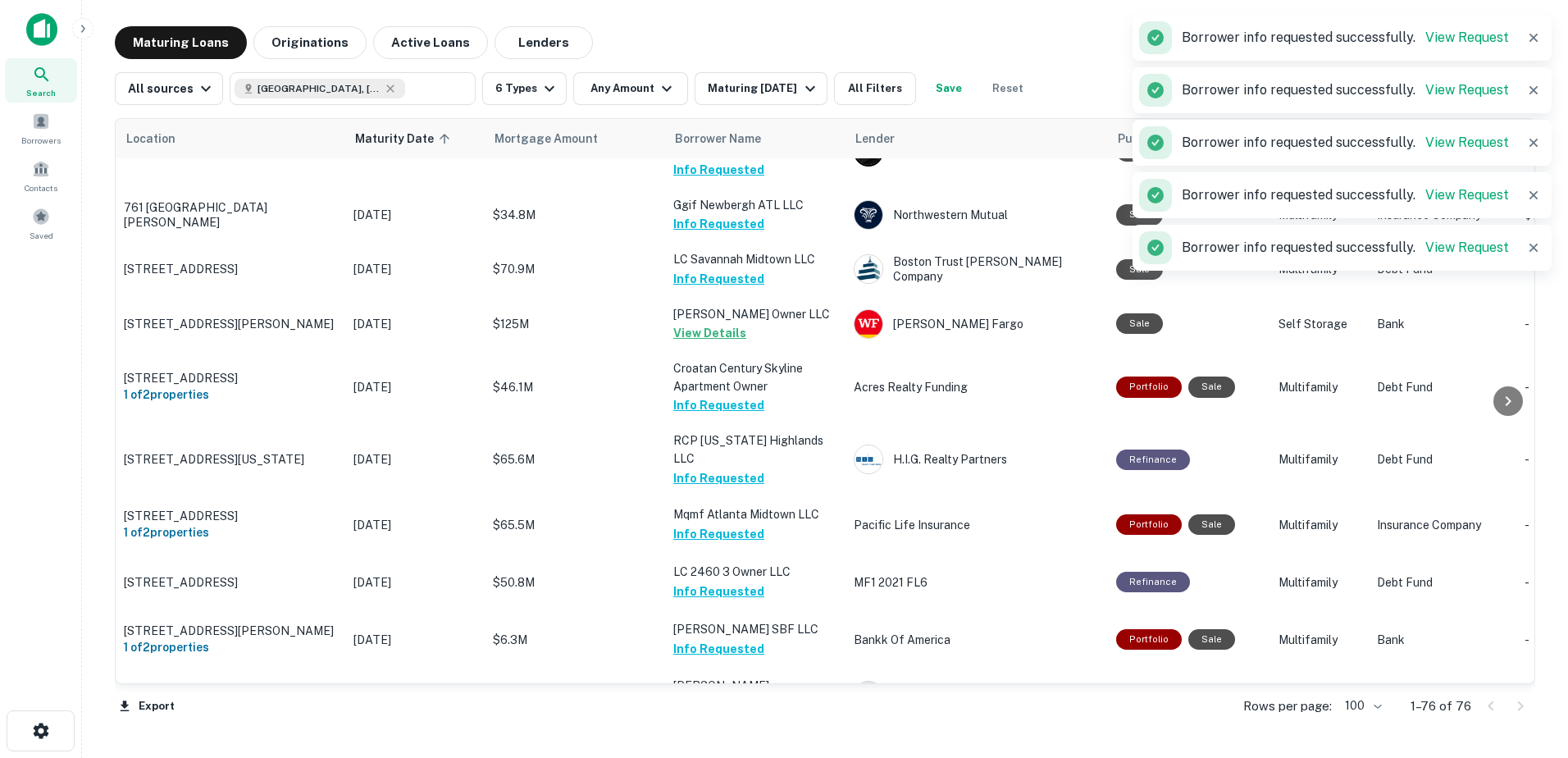
scroll to position [3932, 0]
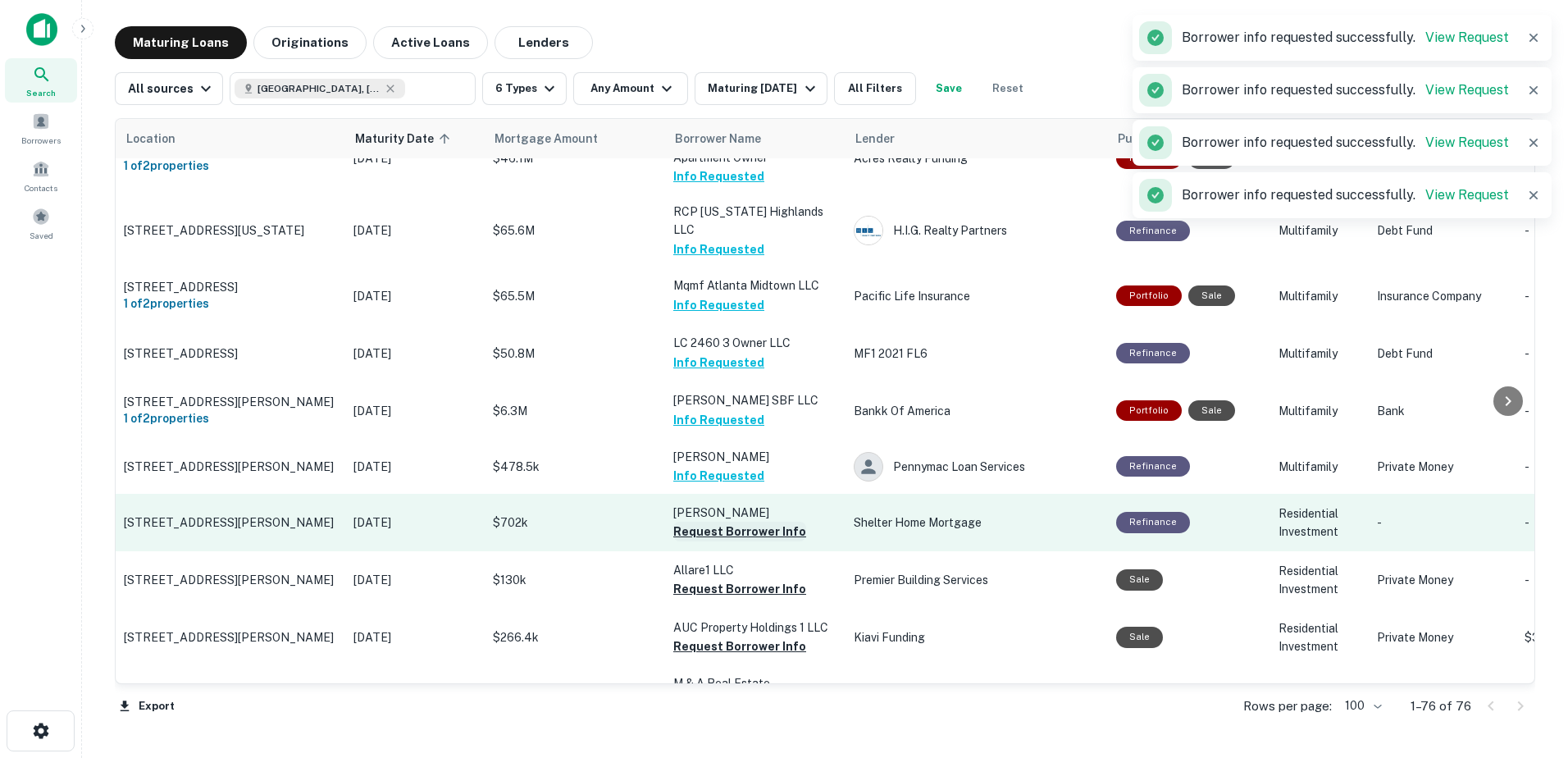
click at [752, 521] on button "Request Borrower Info" at bounding box center [740, 531] width 133 height 19
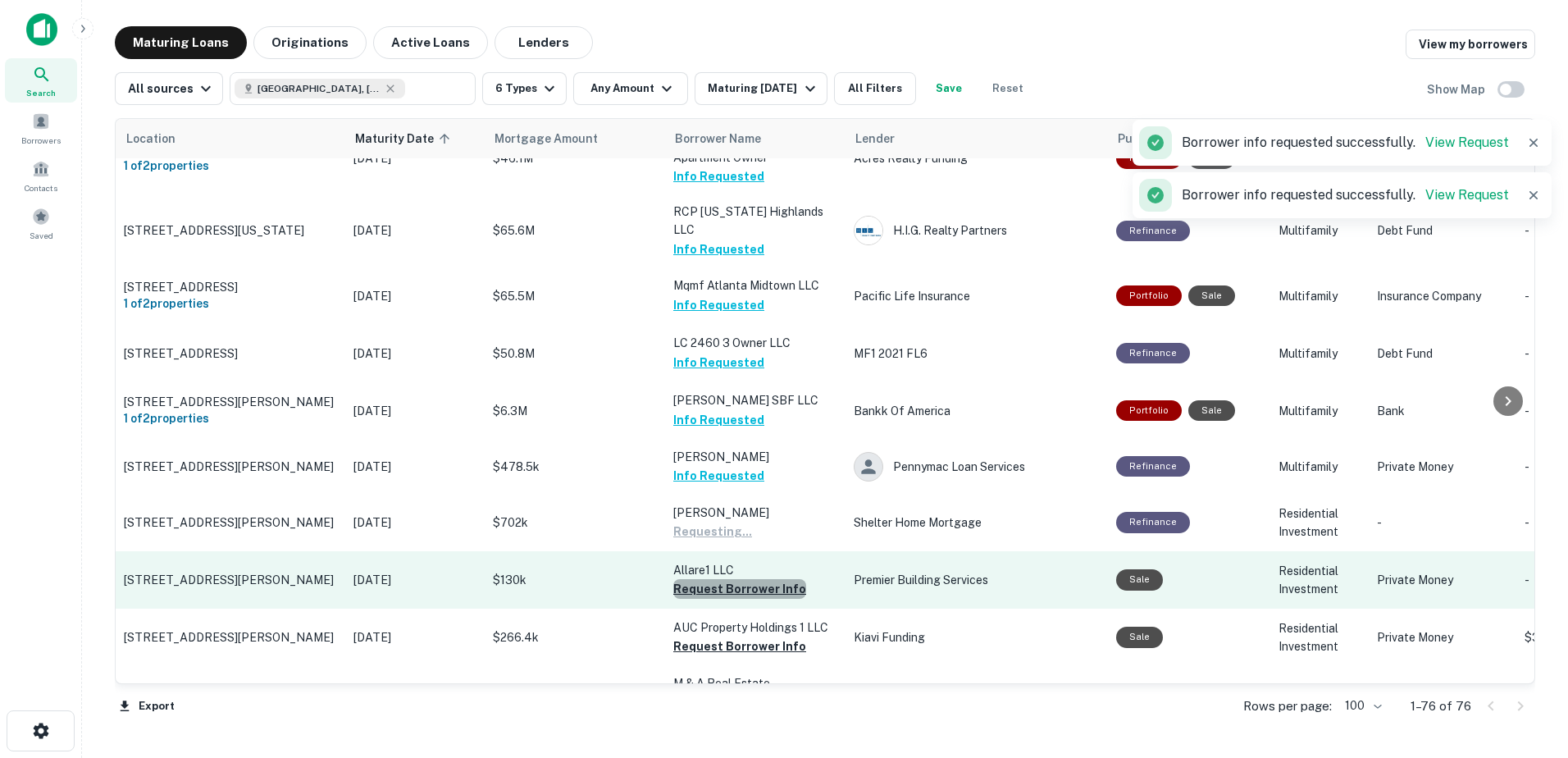
click at [762, 579] on button "Request Borrower Info" at bounding box center [740, 589] width 133 height 19
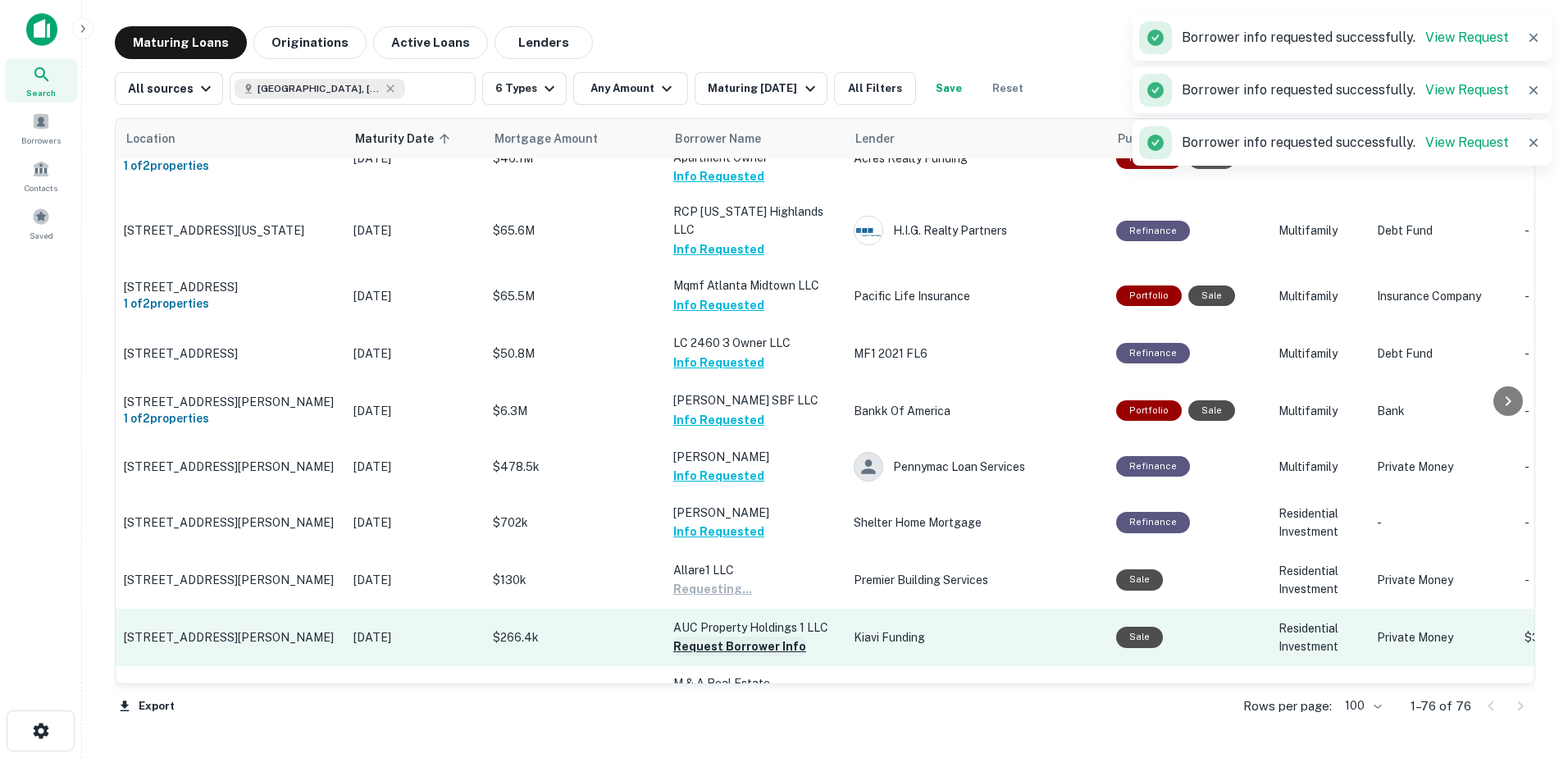
click at [757, 637] on button "Request Borrower Info" at bounding box center [740, 646] width 133 height 19
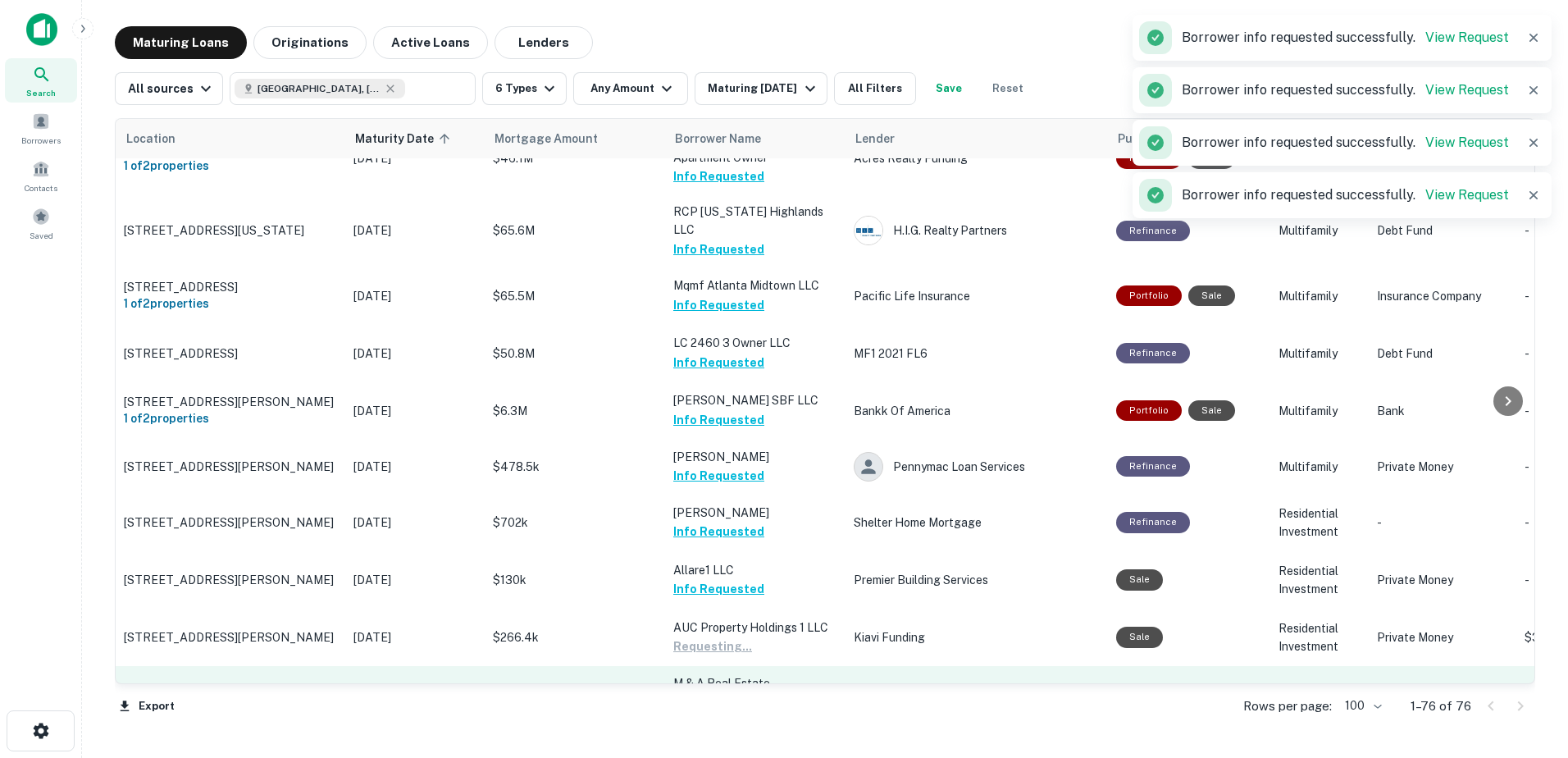
click at [752, 711] on button "Request Borrower Info" at bounding box center [740, 720] width 133 height 19
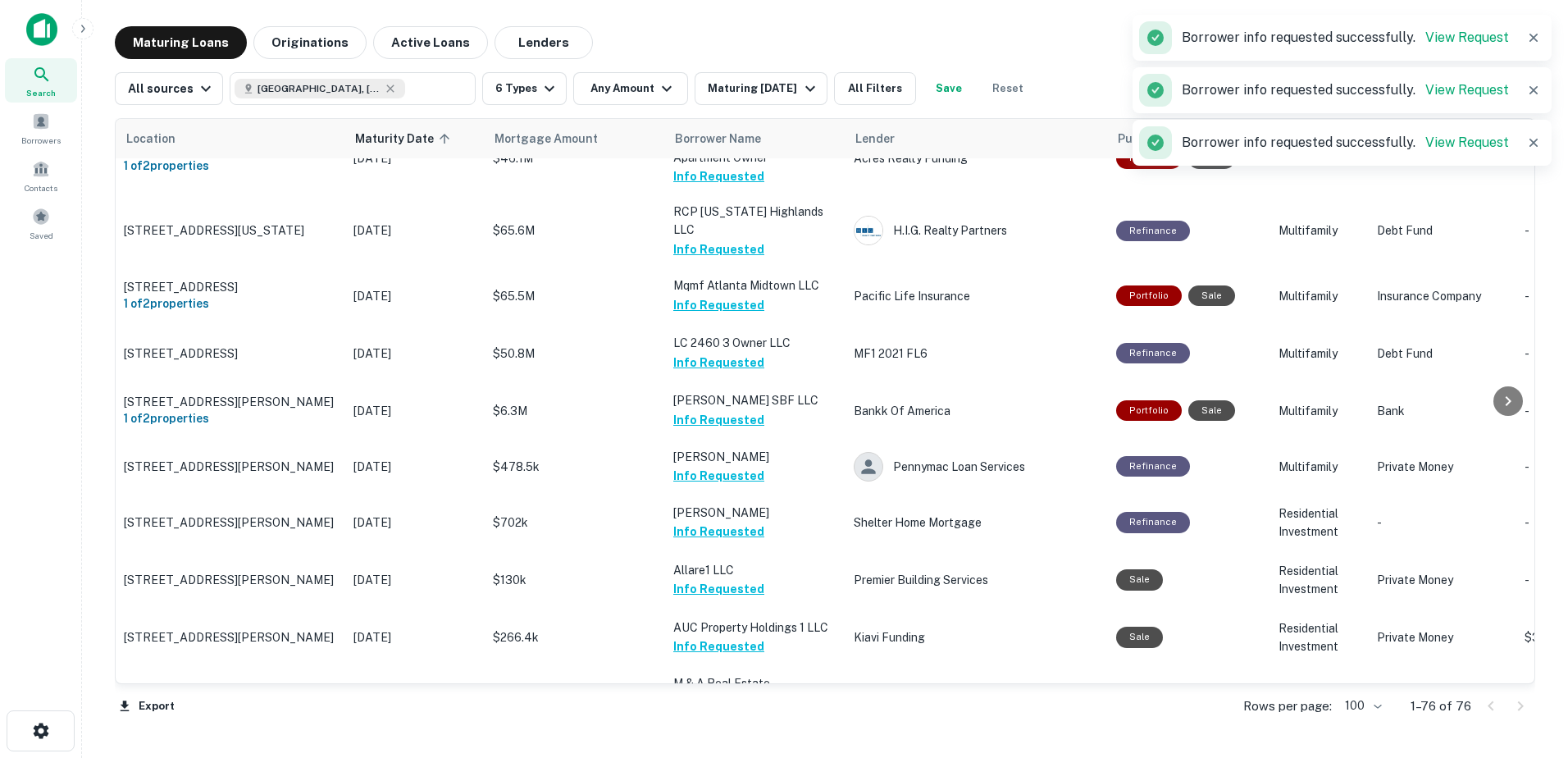
drag, startPoint x: 739, startPoint y: 652, endPoint x: 743, endPoint y: 638, distance: 14.6
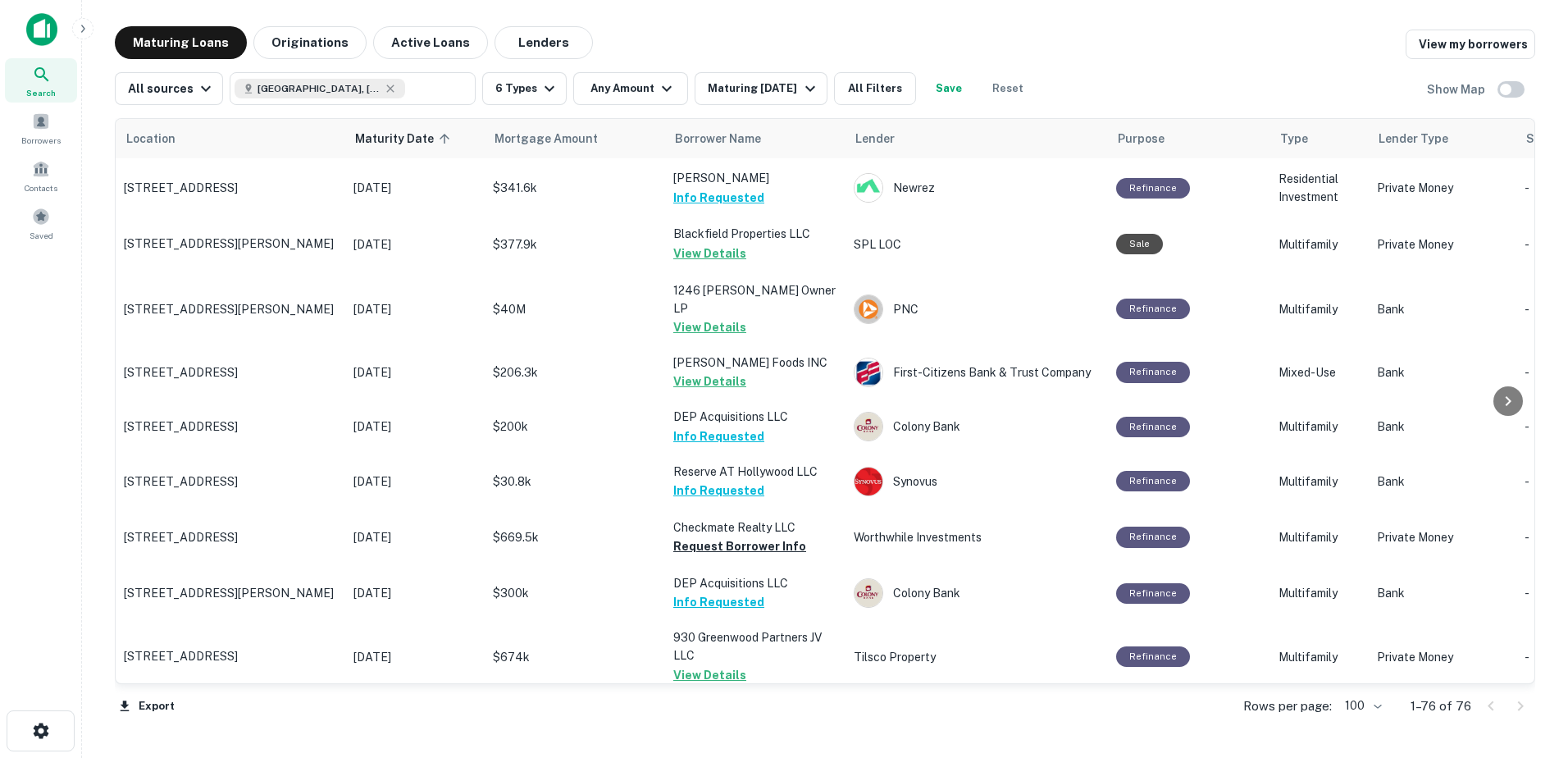
scroll to position [750, 0]
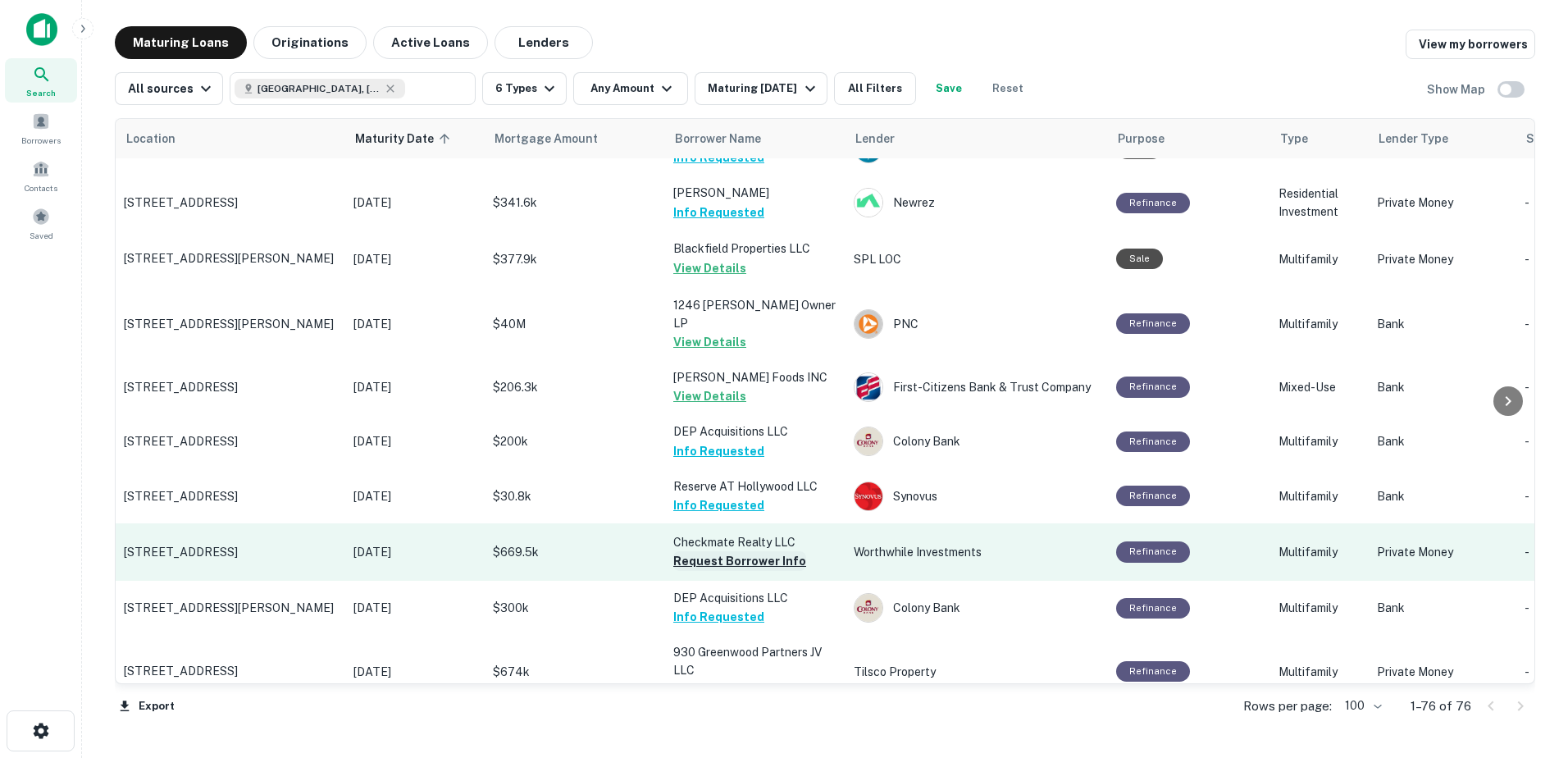
click at [677, 551] on button "Request Borrower Info" at bounding box center [740, 561] width 133 height 19
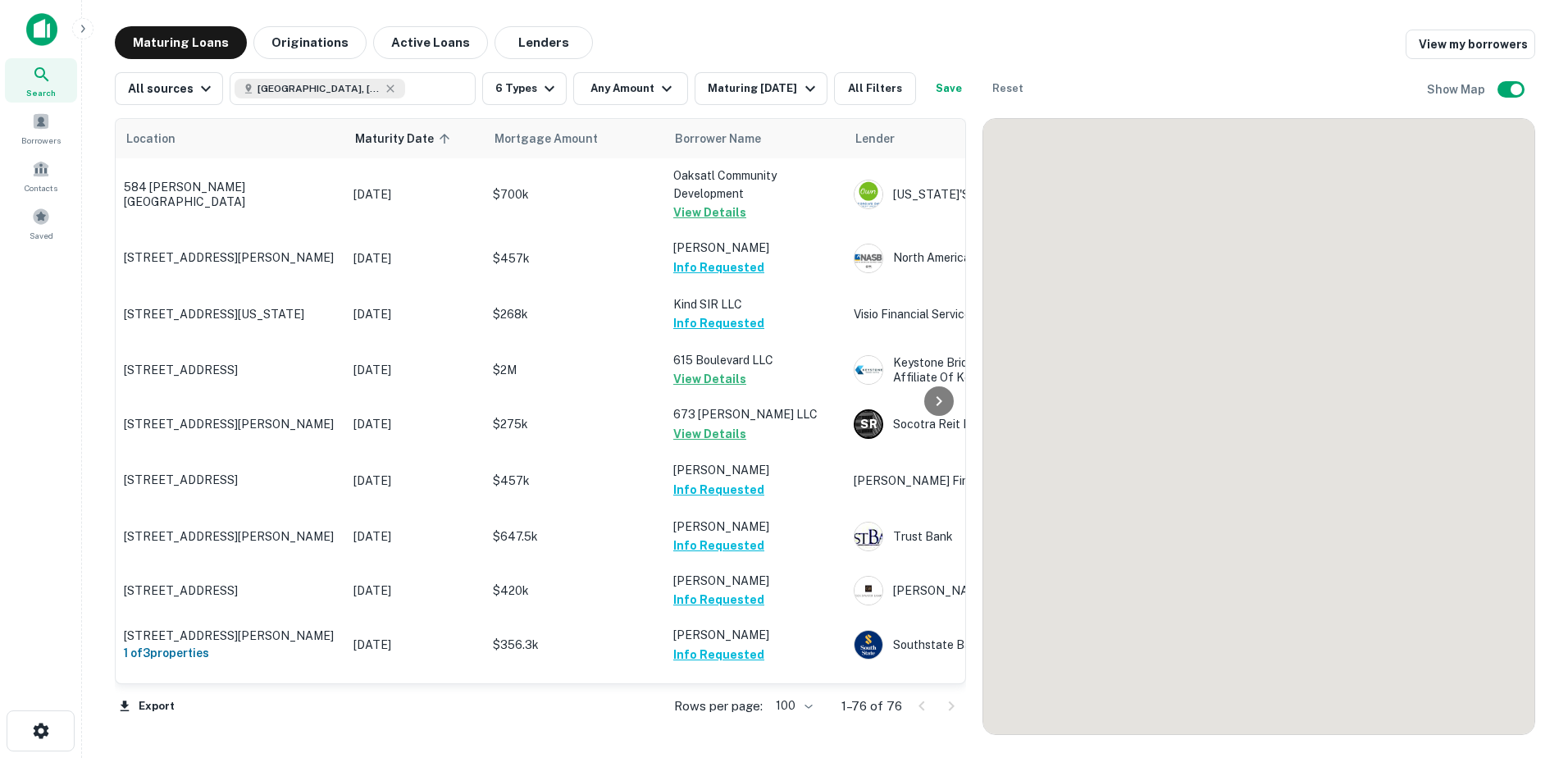
scroll to position [177, 0]
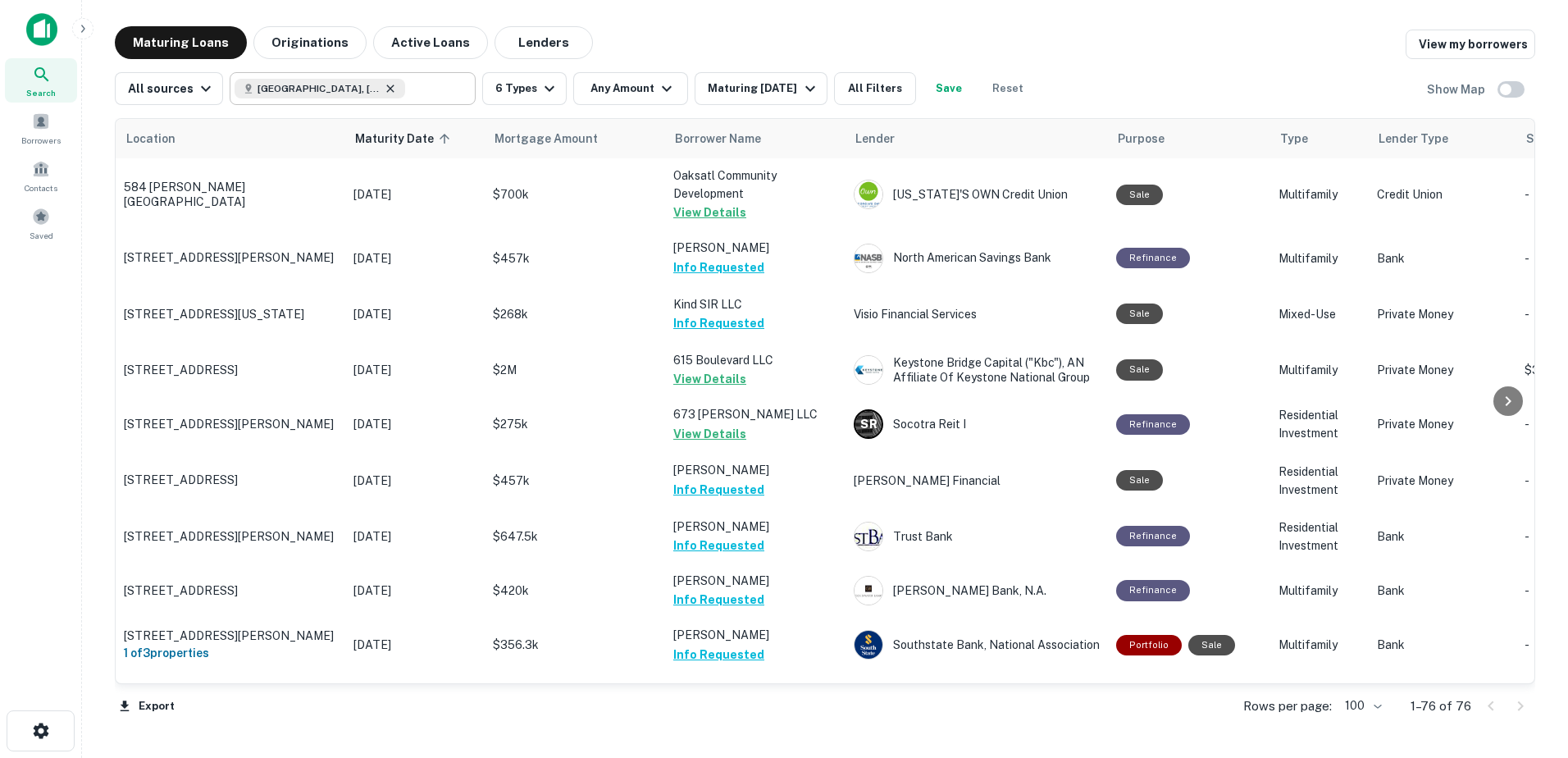
click at [387, 91] on icon at bounding box center [390, 88] width 7 height 7
type input "**********"
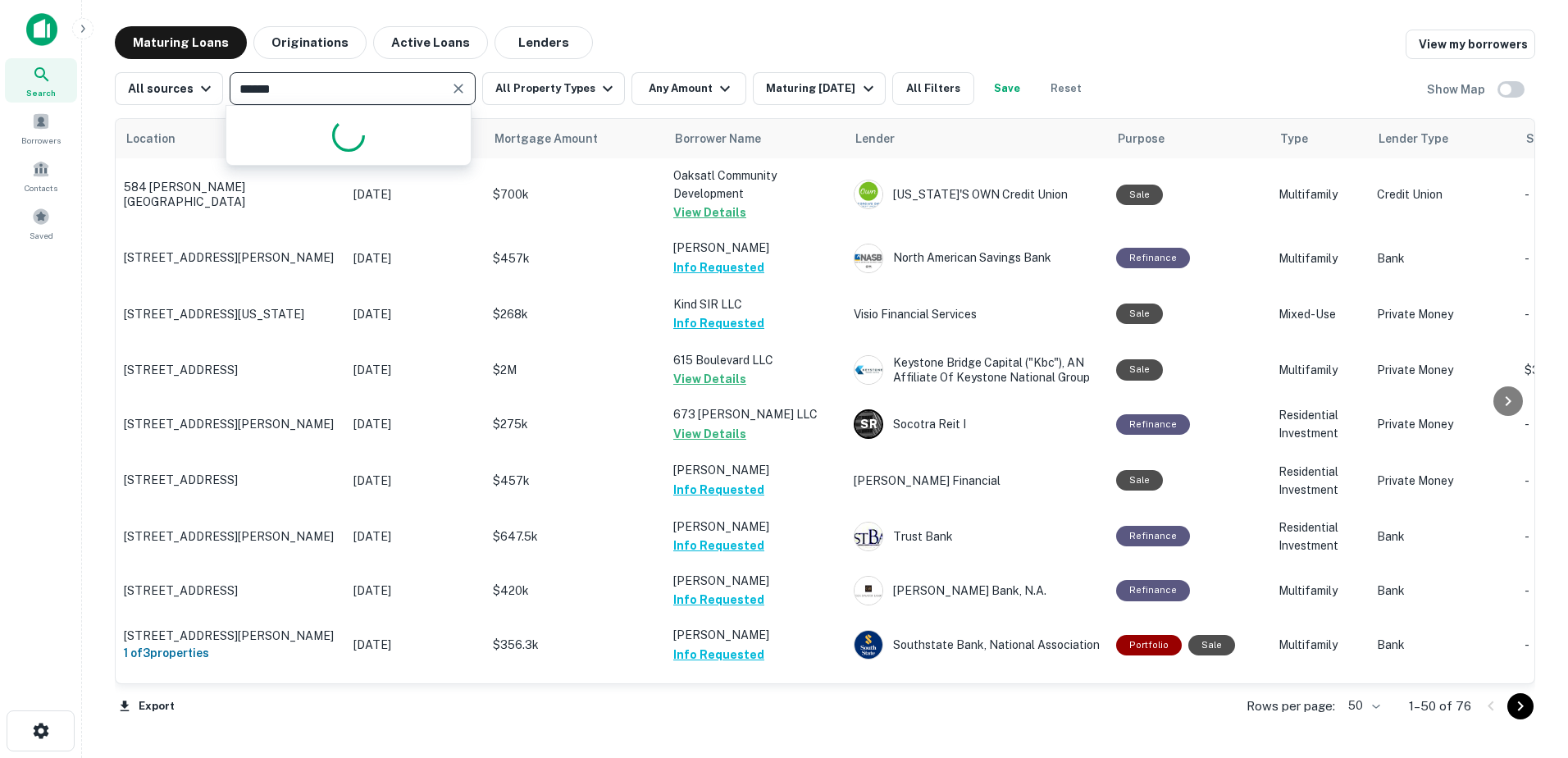
type input "*******"
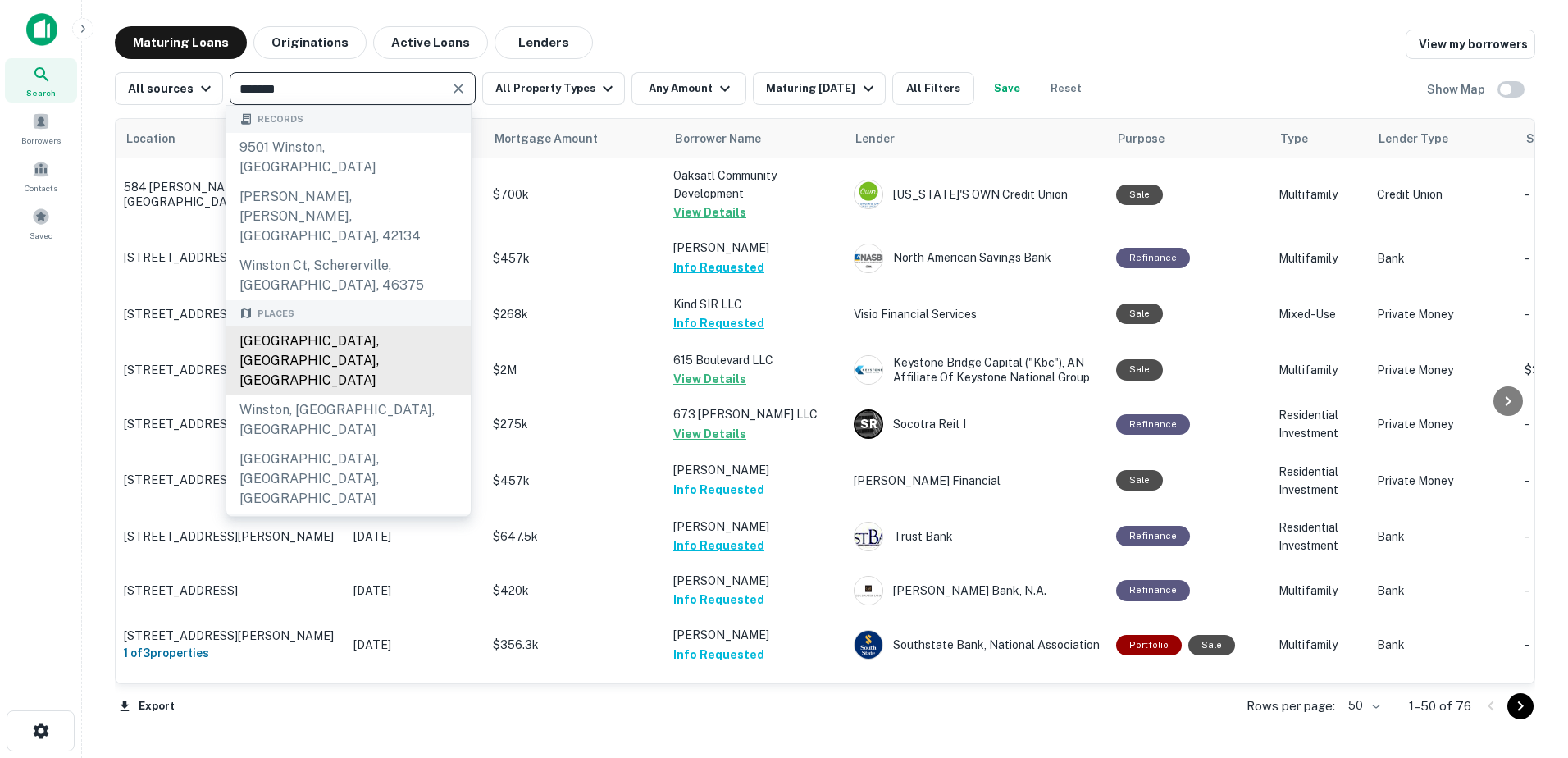
click at [369, 326] on div "Winston-Salem, NC, USA" at bounding box center [348, 361] width 244 height 69
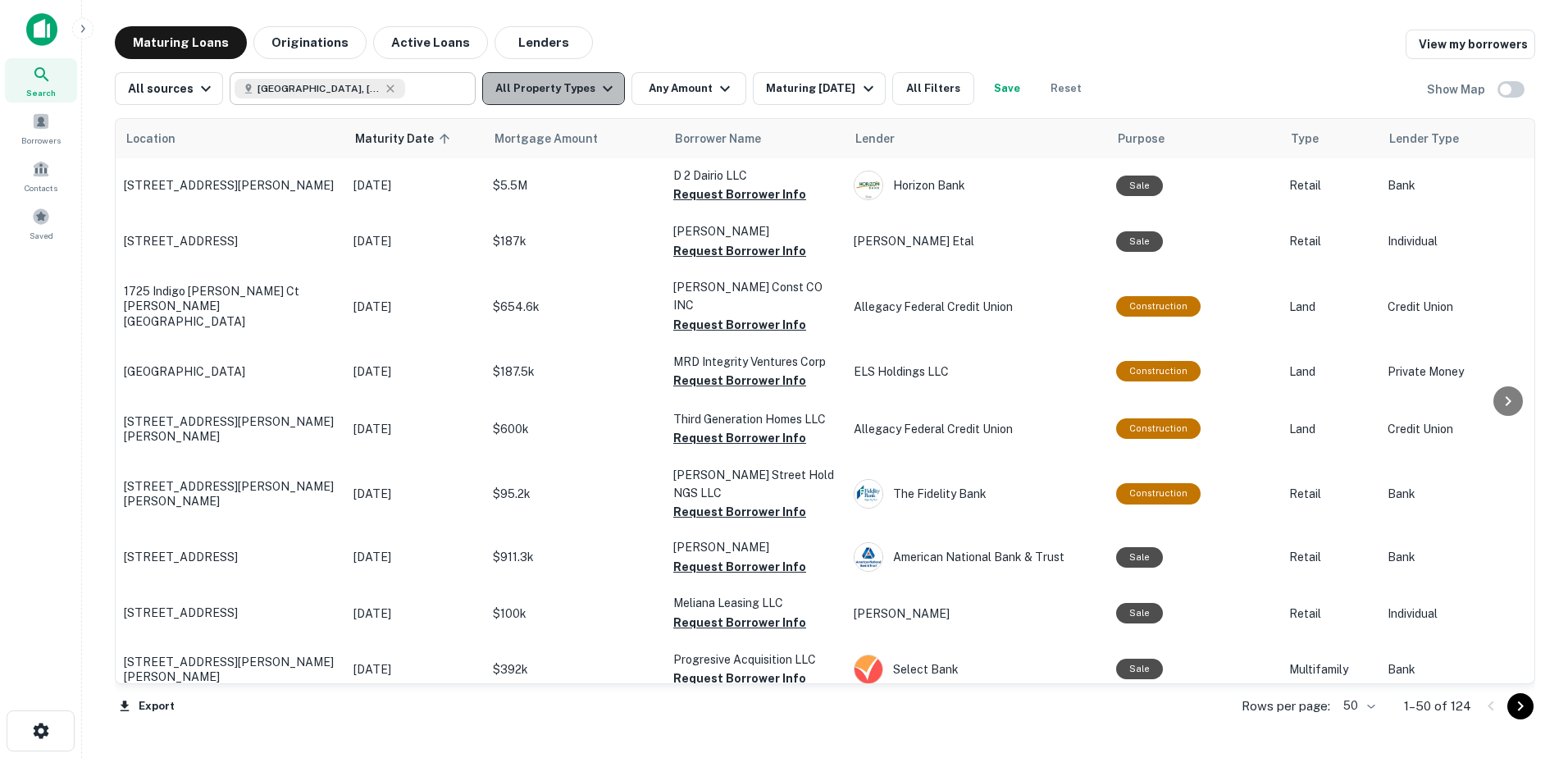
click at [573, 90] on button "All Property Types" at bounding box center [553, 88] width 142 height 33
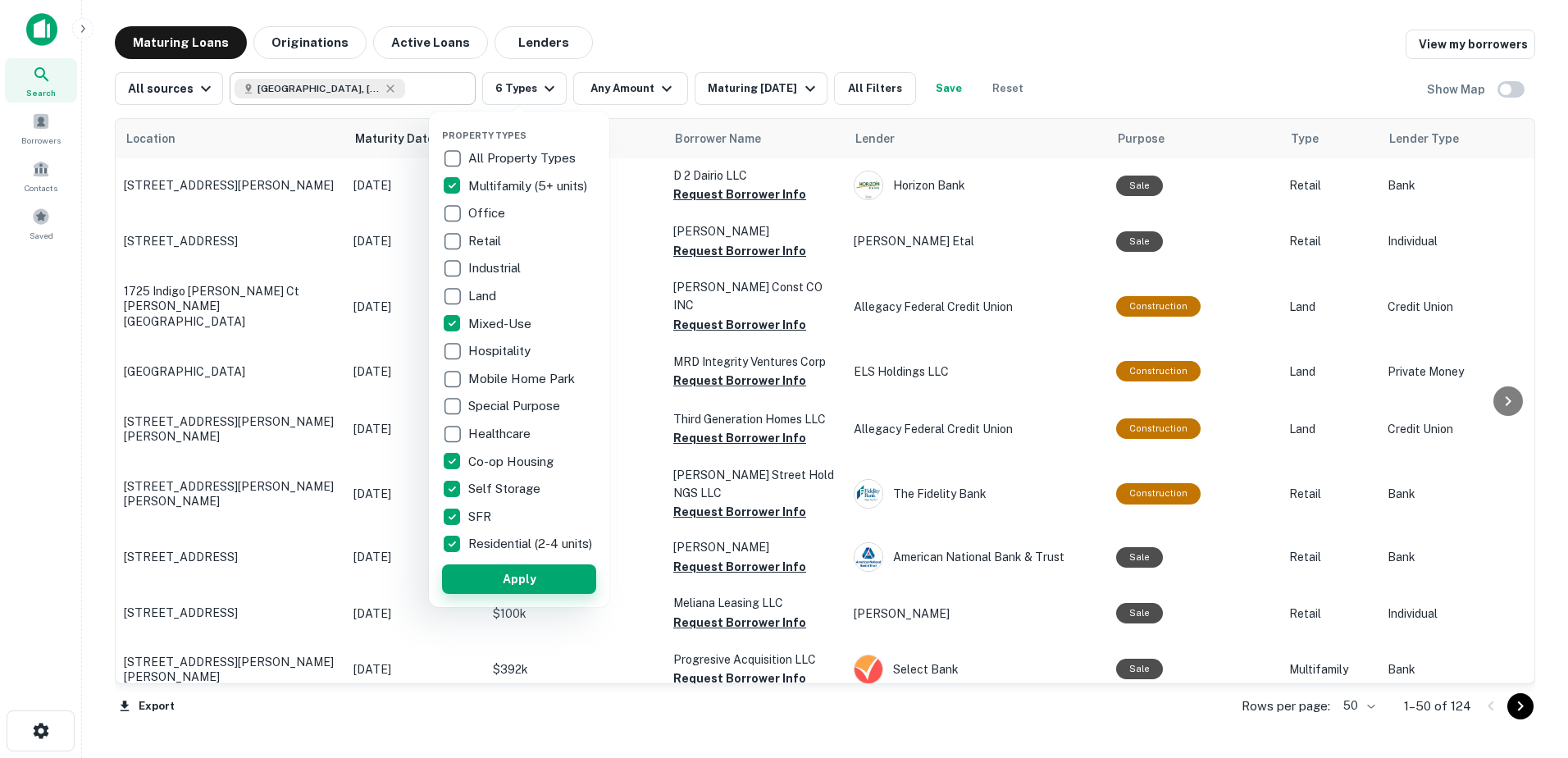
click at [482, 594] on button "Apply" at bounding box center [519, 579] width 154 height 30
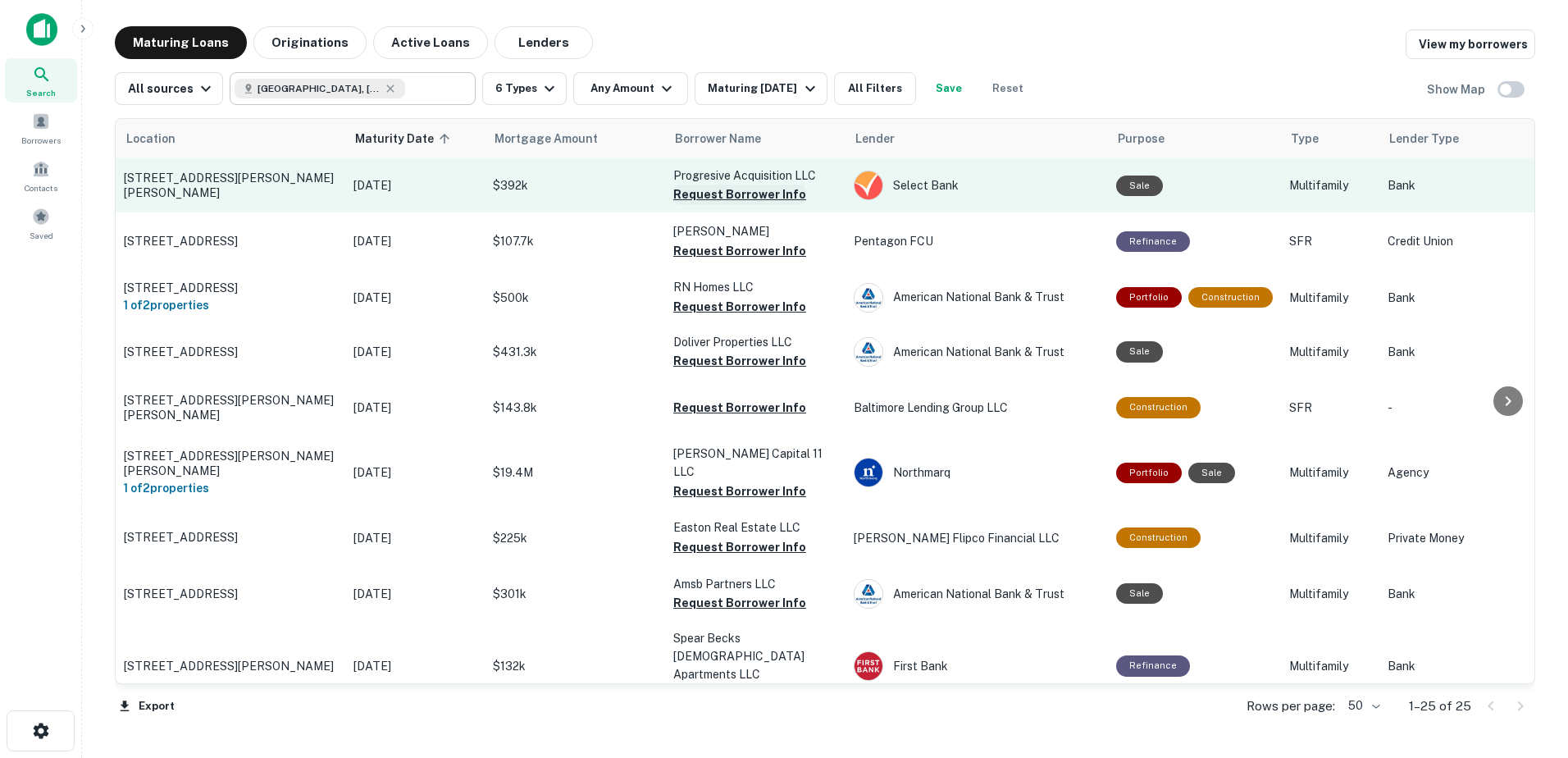
click at [719, 198] on button "Request Borrower Info" at bounding box center [740, 194] width 133 height 19
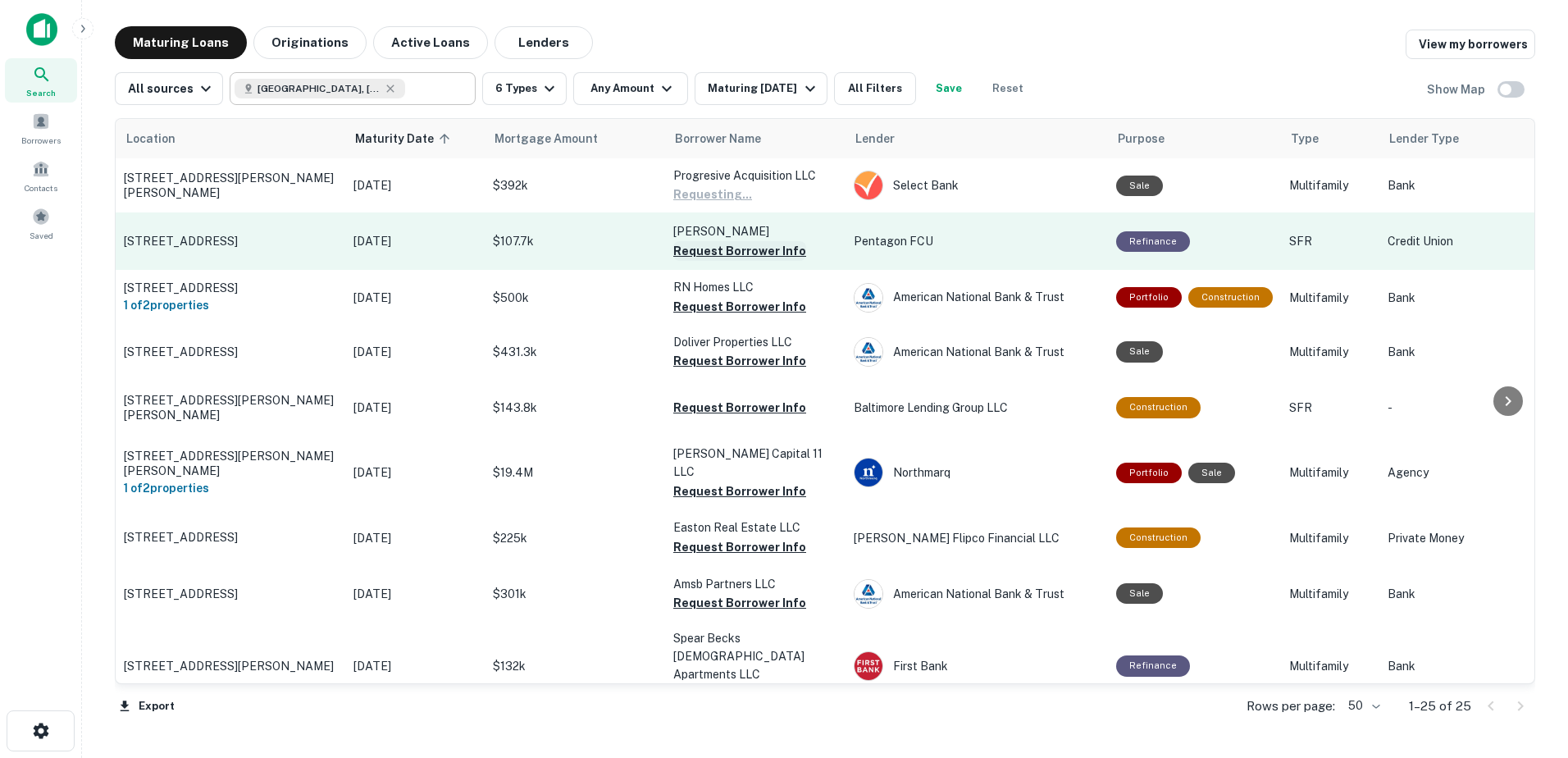
click at [719, 250] on button "Request Borrower Info" at bounding box center [740, 251] width 133 height 19
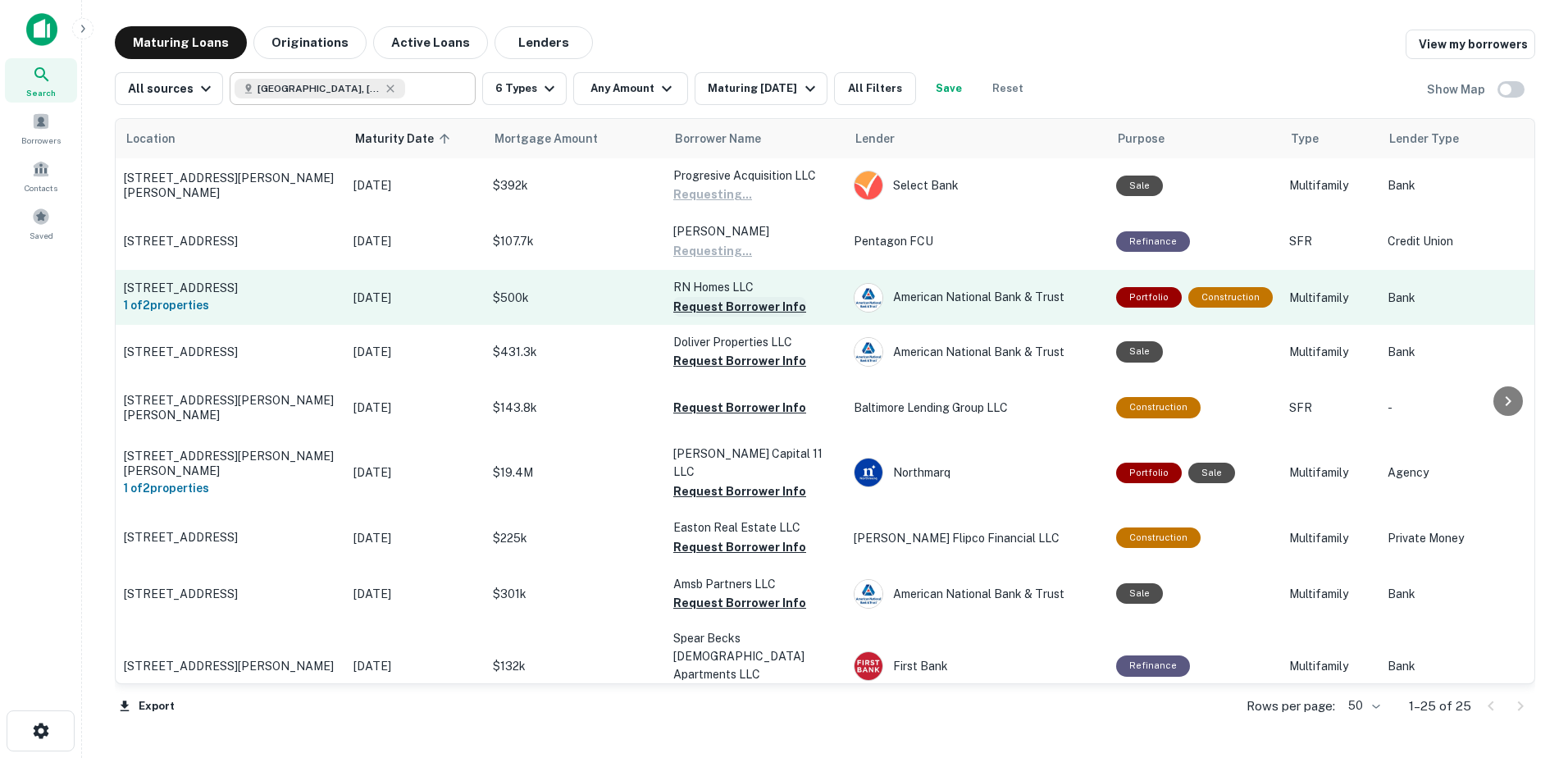
click at [739, 312] on button "Request Borrower Info" at bounding box center [740, 307] width 133 height 19
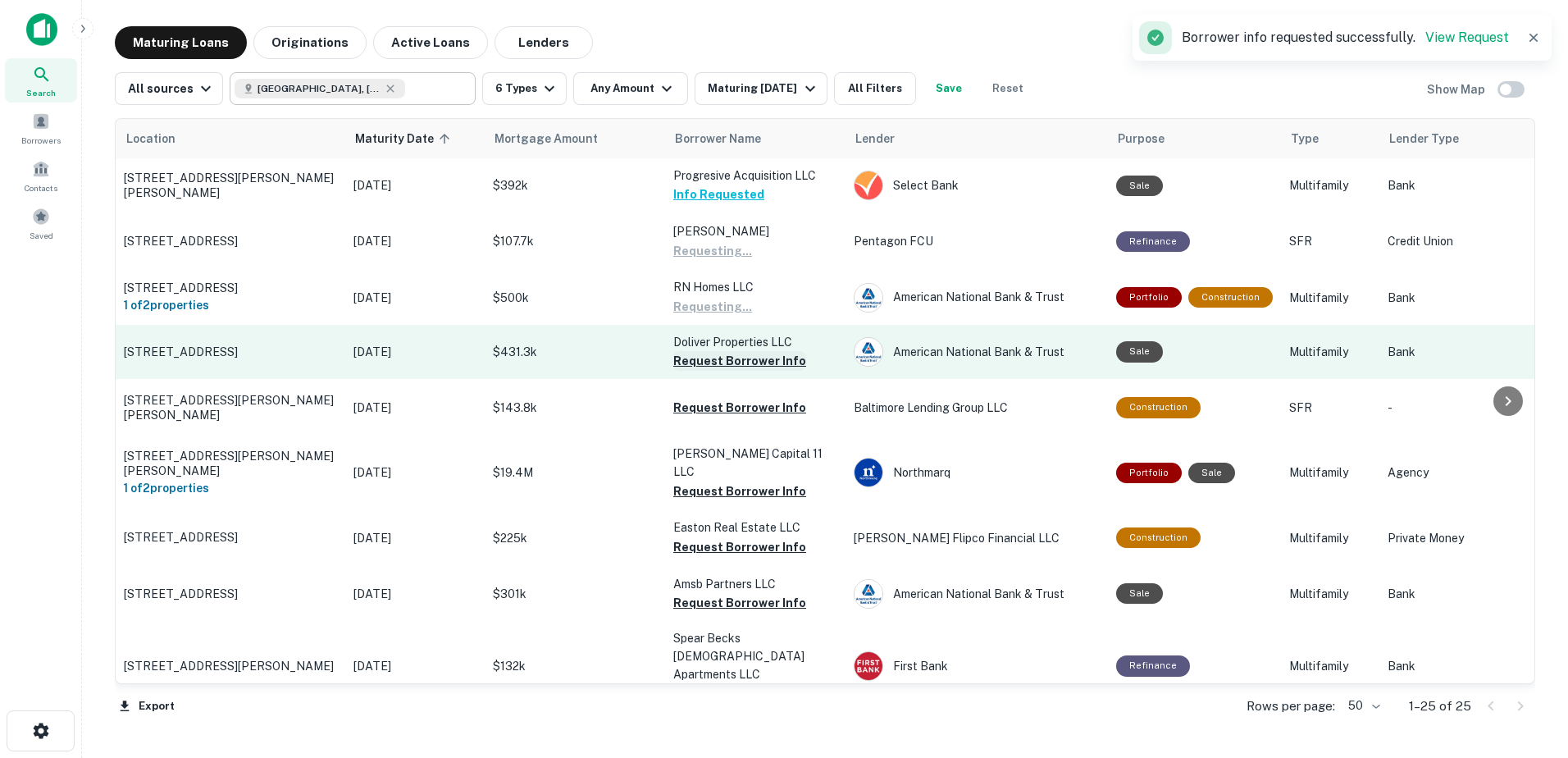
click at [738, 364] on button "Request Borrower Info" at bounding box center [740, 361] width 133 height 19
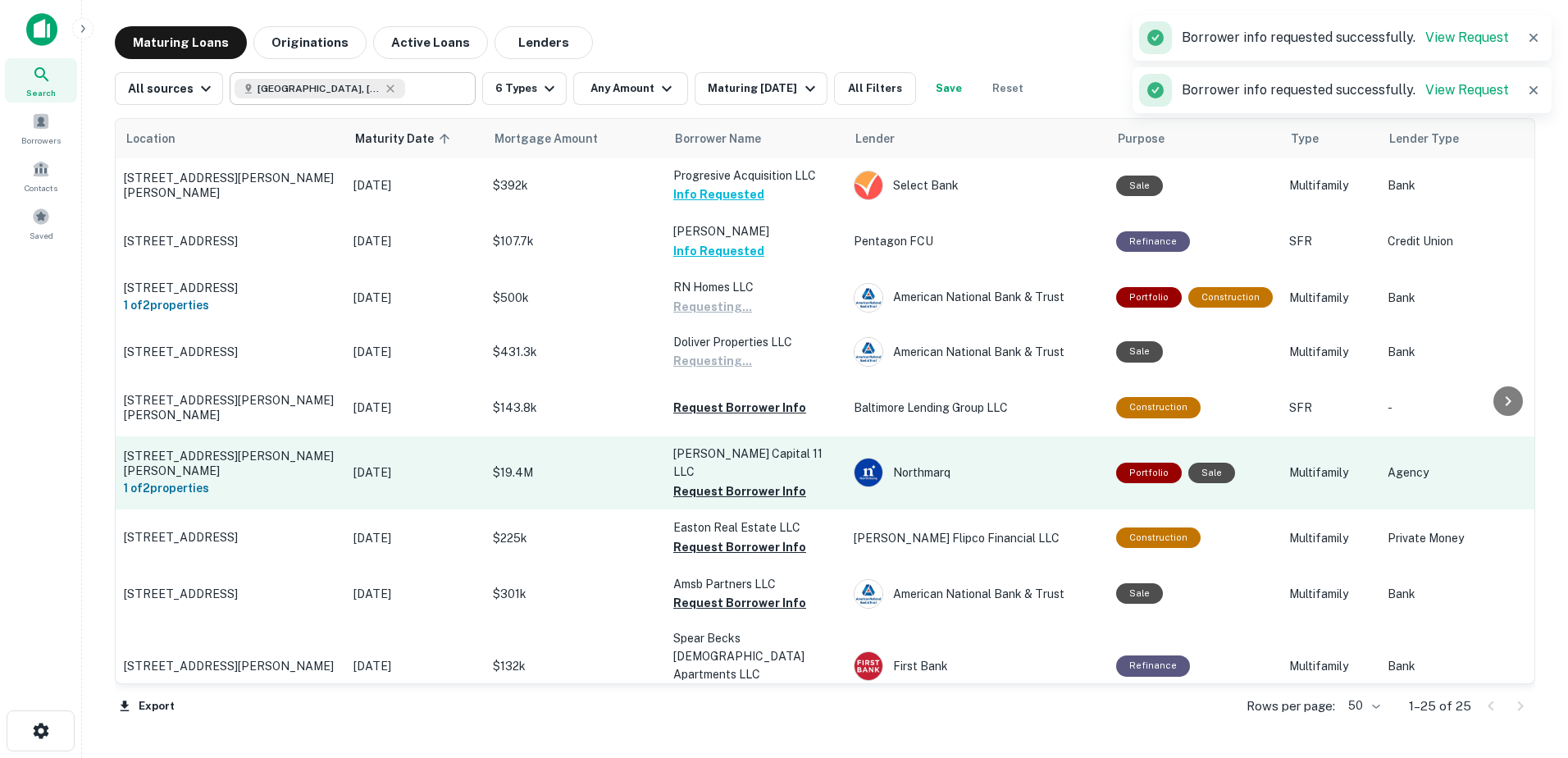
click at [748, 416] on button "Request Borrower Info" at bounding box center [740, 407] width 133 height 19
click at [746, 483] on button "Request Borrower Info" at bounding box center [740, 492] width 133 height 19
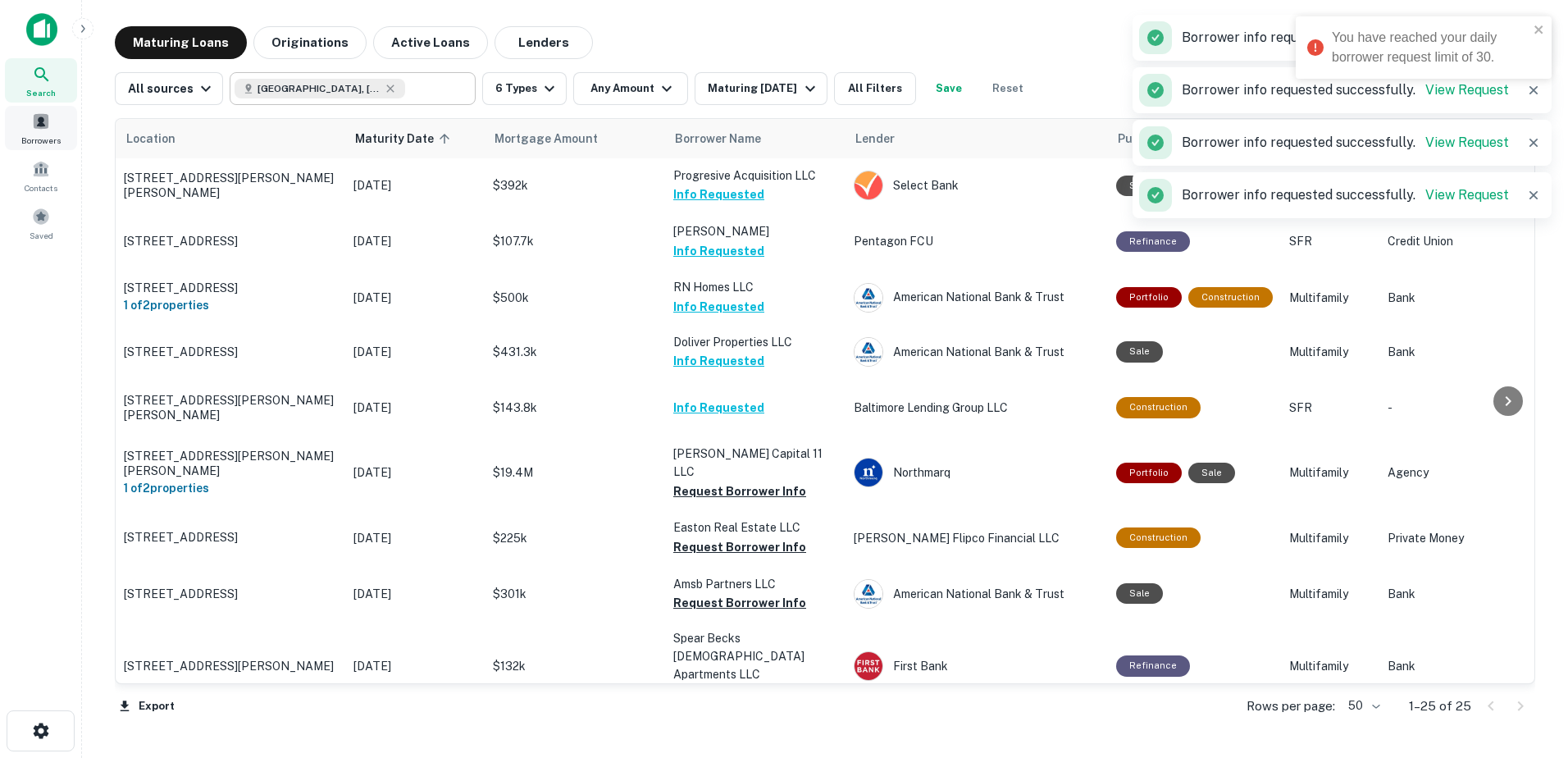
click at [55, 129] on div "Borrowers" at bounding box center [41, 128] width 72 height 44
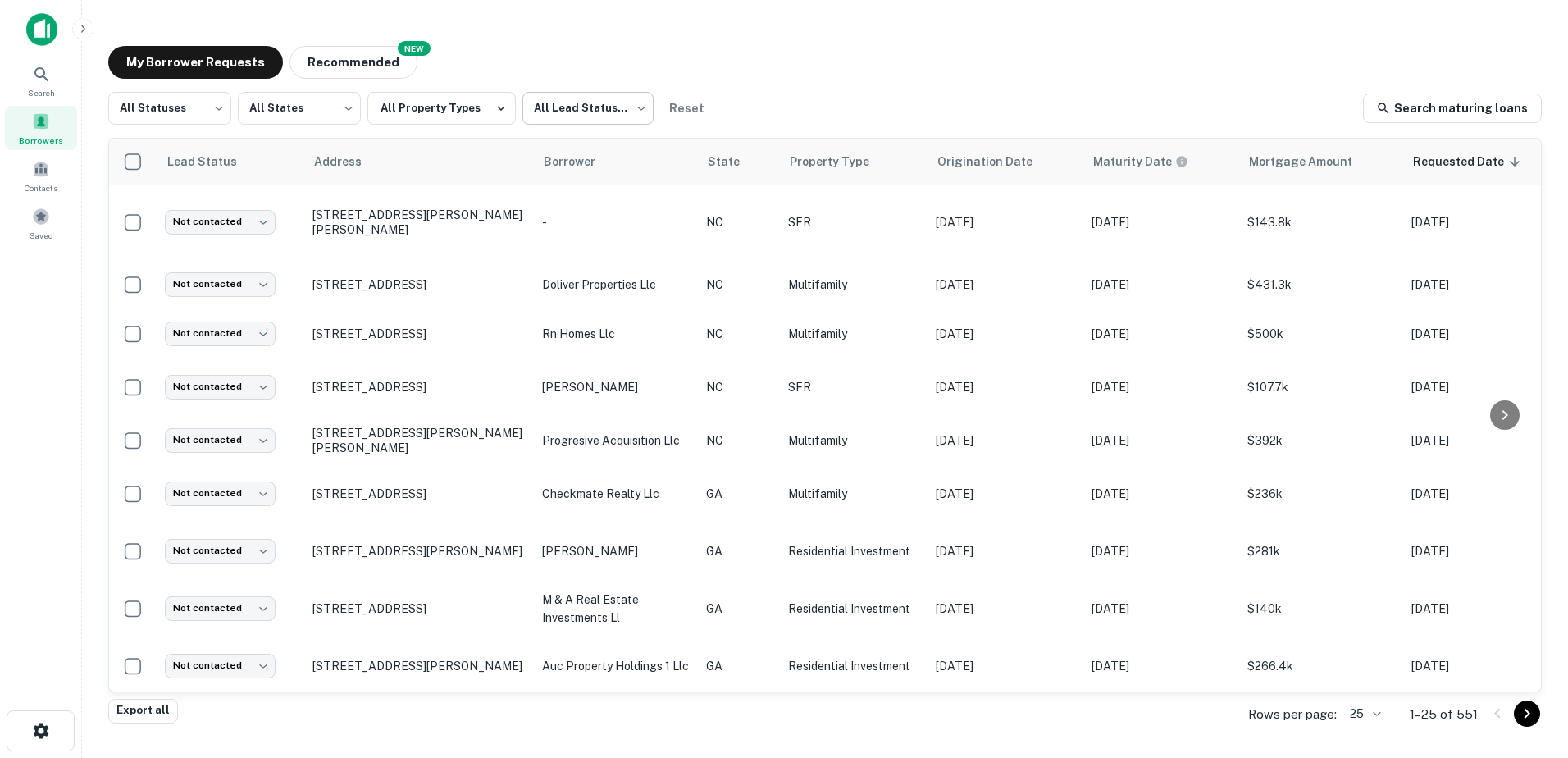
click at [543, 108] on body "Search Borrowers Contacts Saved My Borrower Requests NEW Recommended All Status…" at bounding box center [784, 379] width 1568 height 758
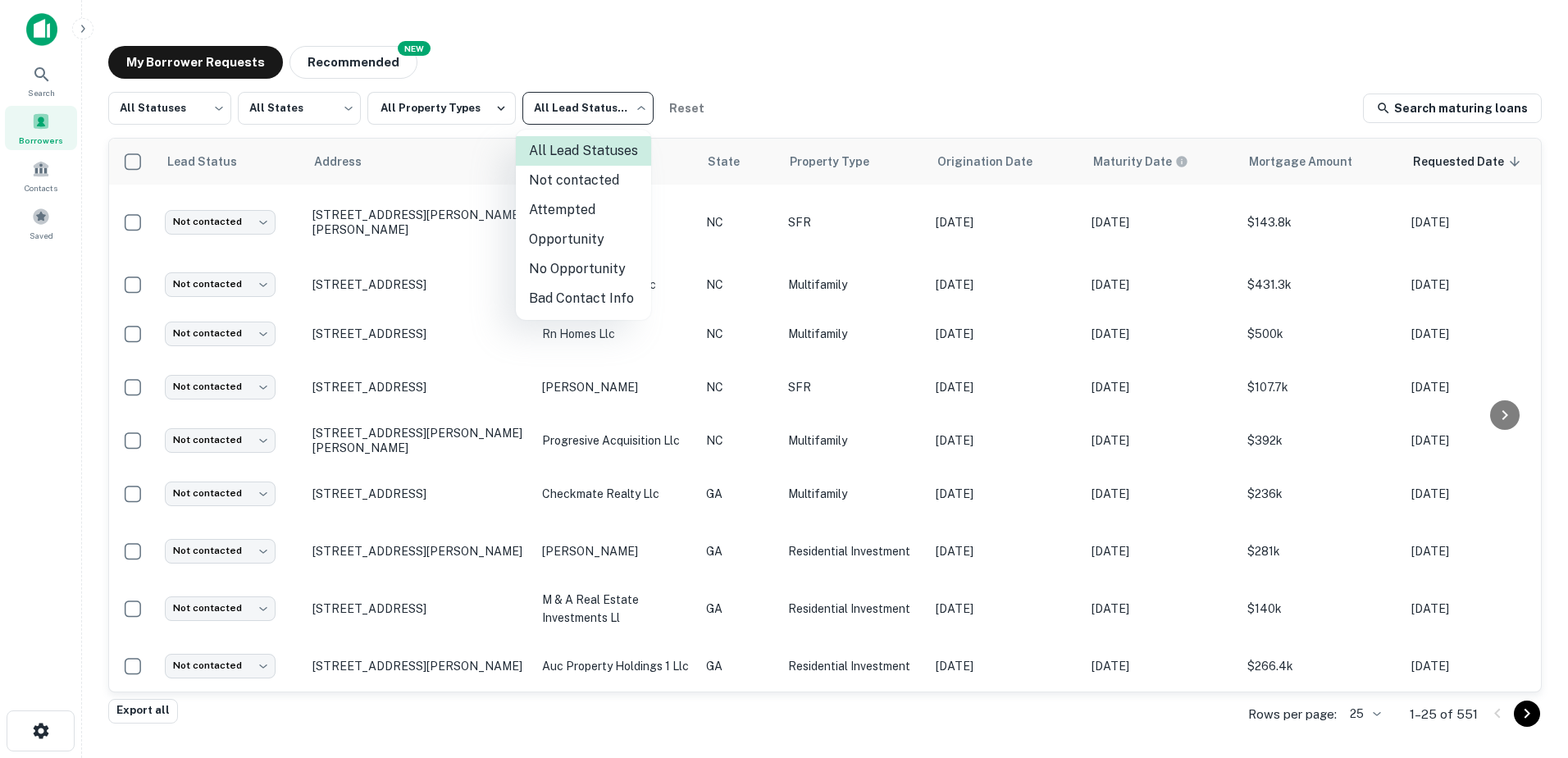
click at [584, 184] on li "Not contacted" at bounding box center [584, 180] width 135 height 30
type input "****"
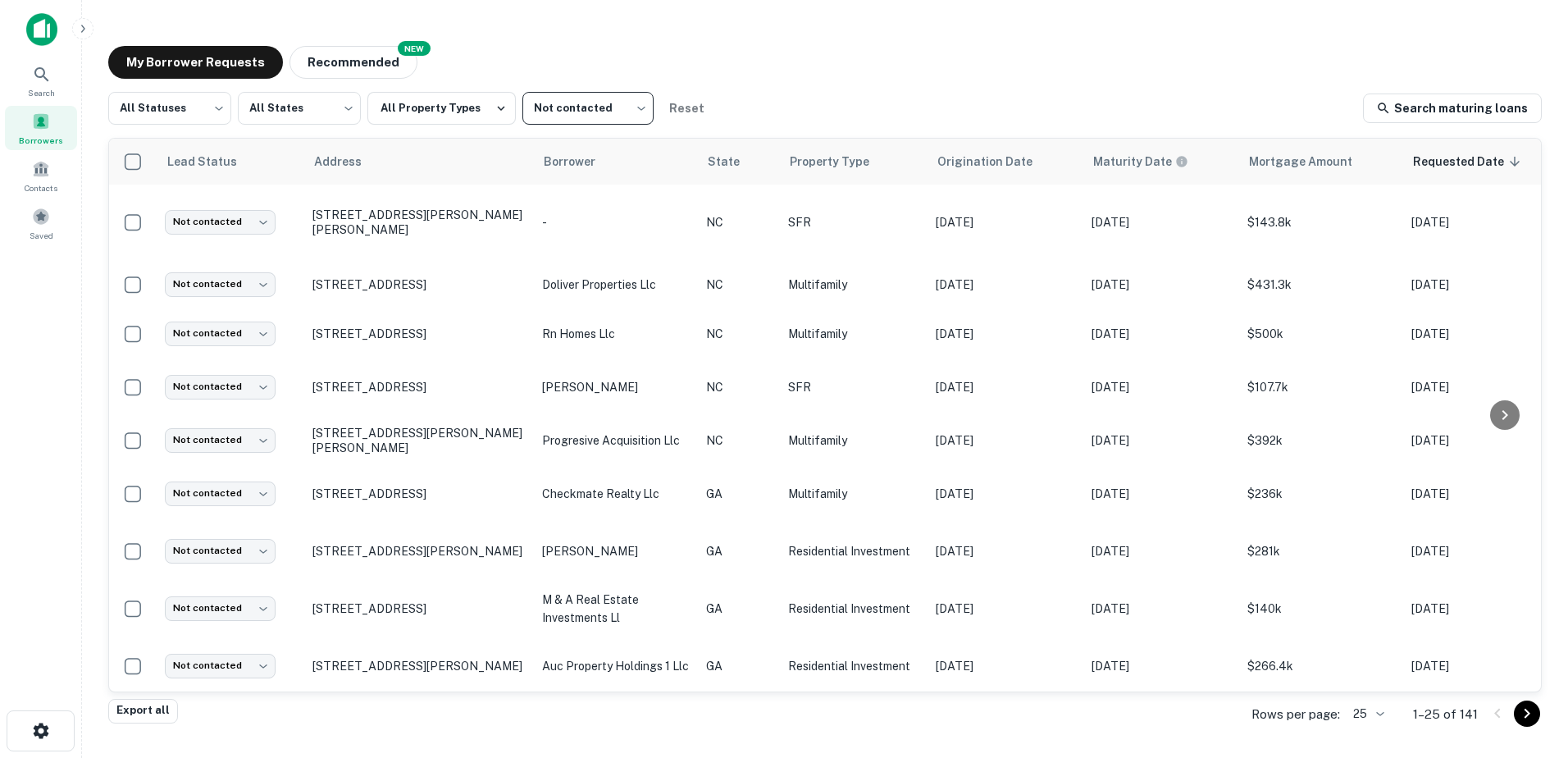
click at [1371, 720] on body "Search Borrowers Contacts Saved My Borrower Requests NEW Recommended All Status…" at bounding box center [784, 379] width 1568 height 758
click at [1367, 668] on li "250" at bounding box center [1369, 665] width 55 height 30
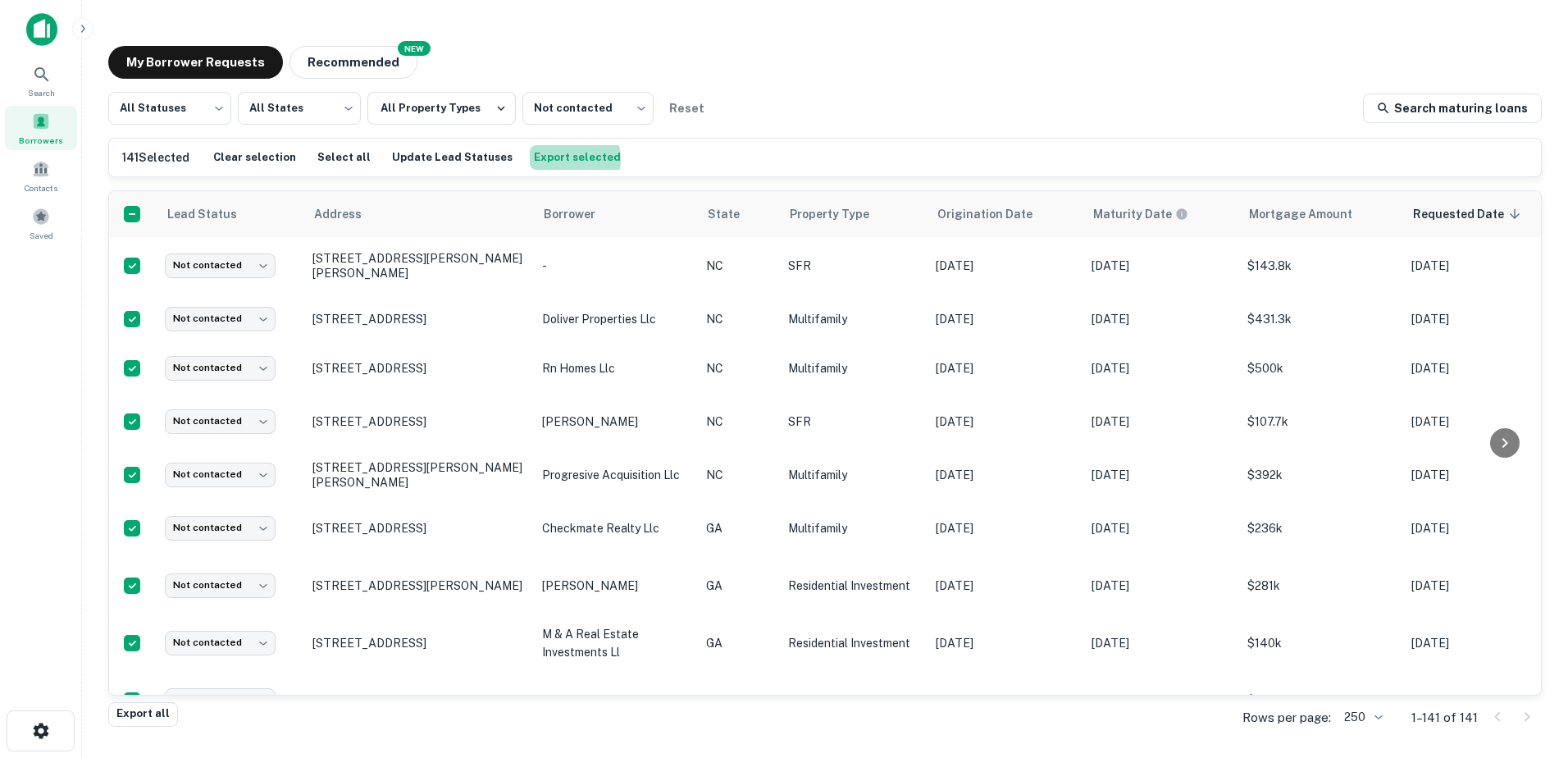
click at [547, 159] on button "Export selected" at bounding box center [578, 157] width 95 height 25
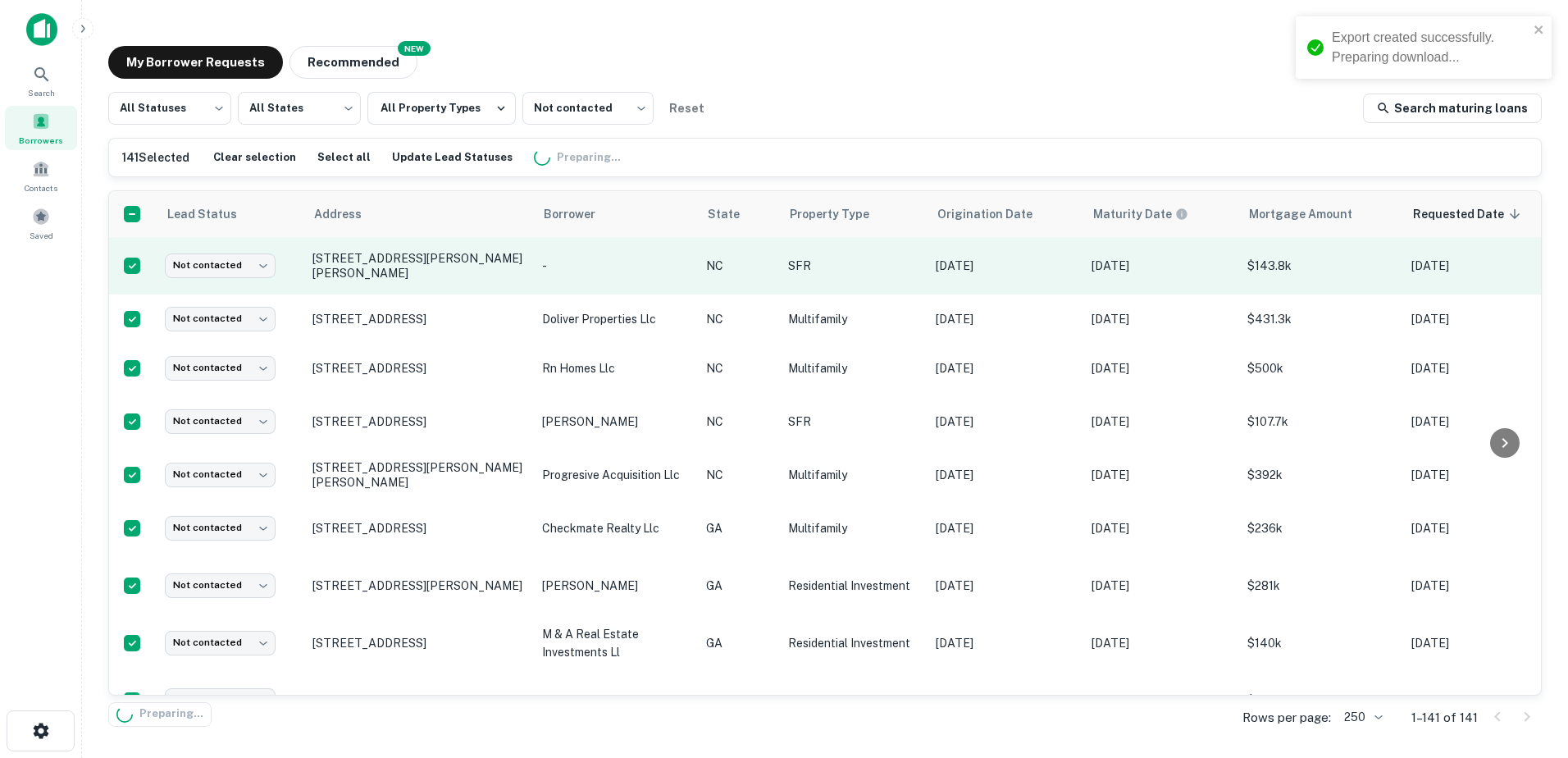
click at [564, 288] on td "-" at bounding box center [616, 266] width 164 height 57
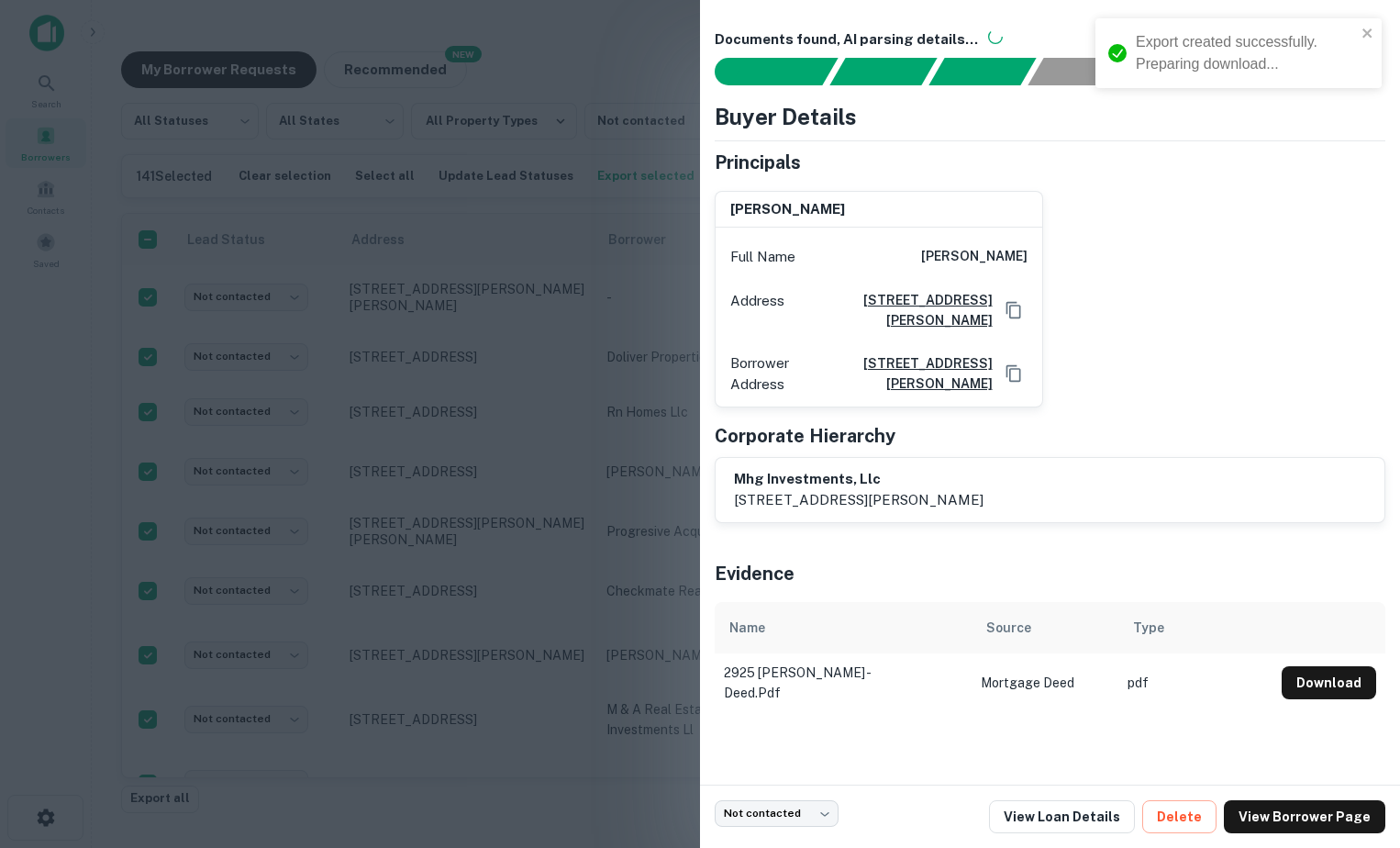
drag, startPoint x: 408, startPoint y: 411, endPoint x: 1327, endPoint y: 407, distance: 919.0
click at [409, 410] on div at bounding box center [700, 424] width 1400 height 848
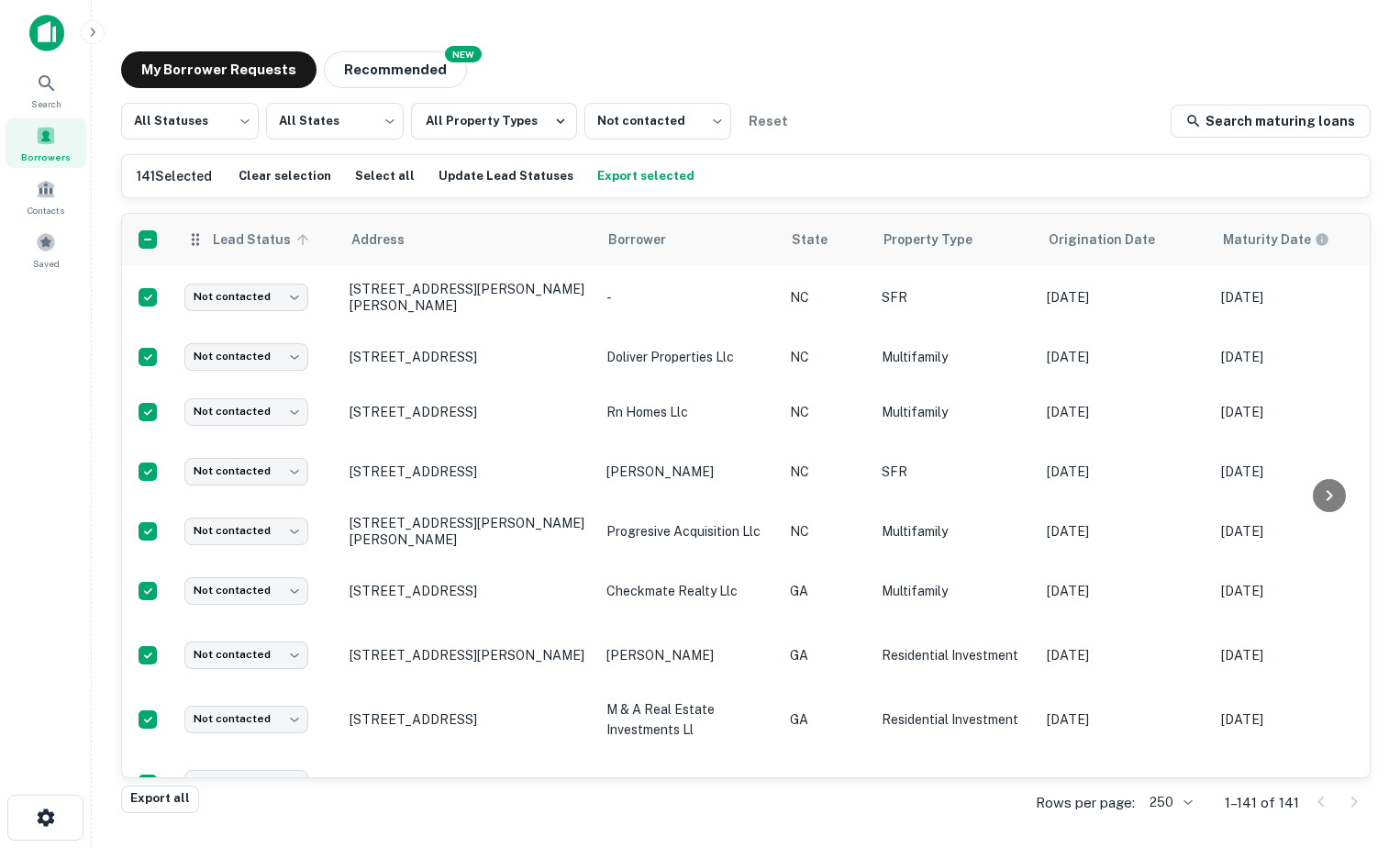
click at [296, 249] on span "Lead Status" at bounding box center [263, 239] width 102 height 22
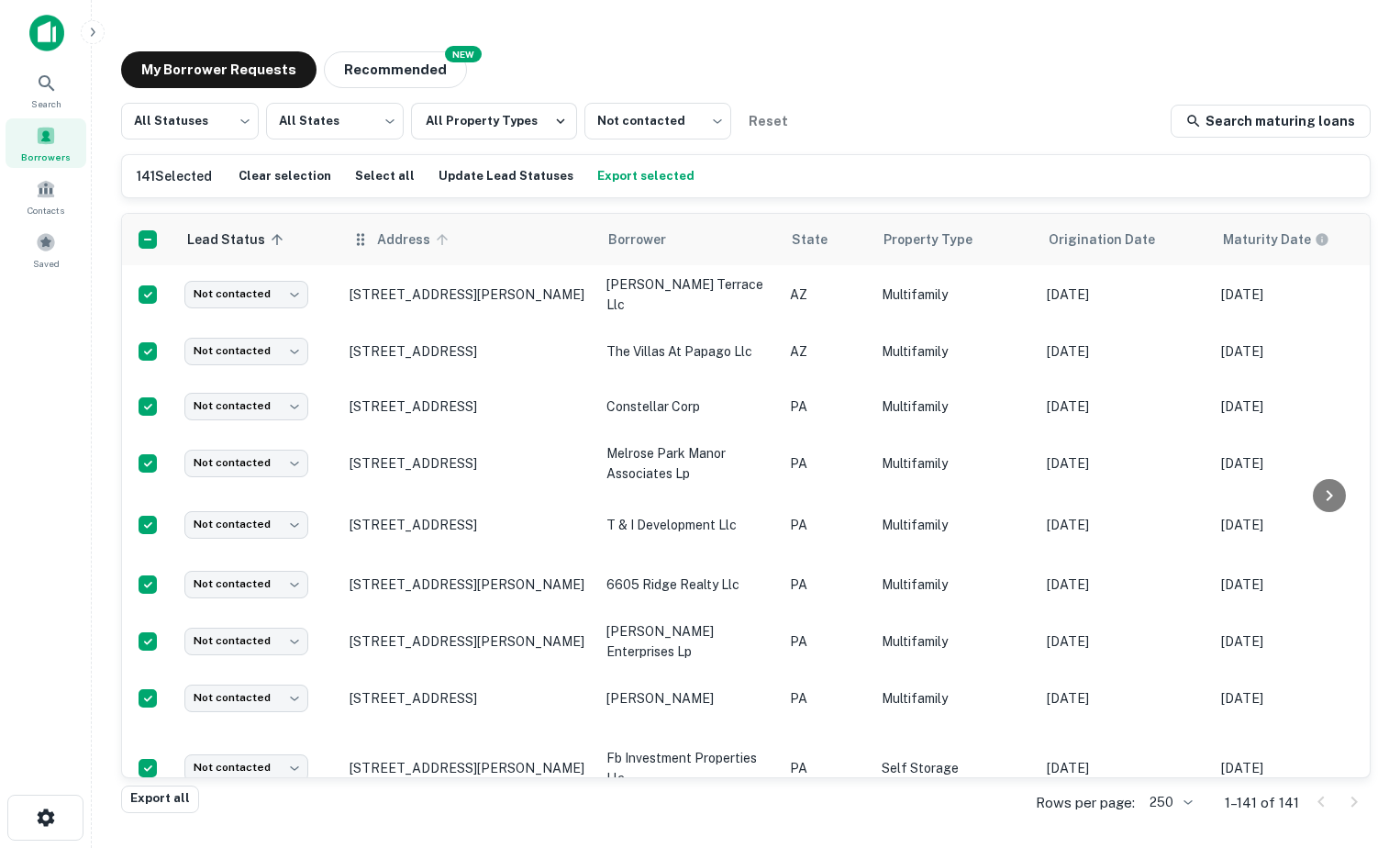
click at [428, 230] on span "Address" at bounding box center [415, 239] width 77 height 22
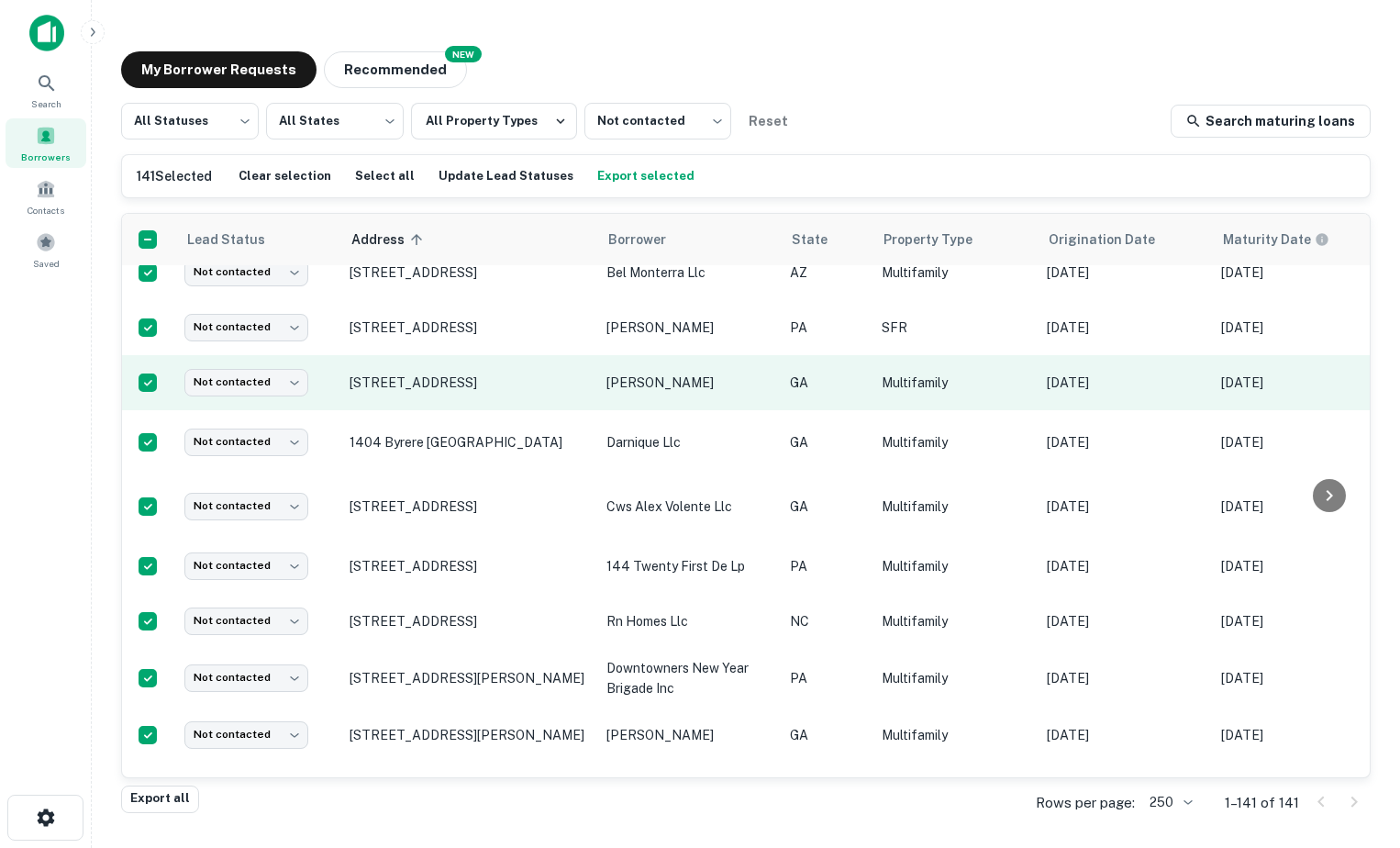
scroll to position [1101, 0]
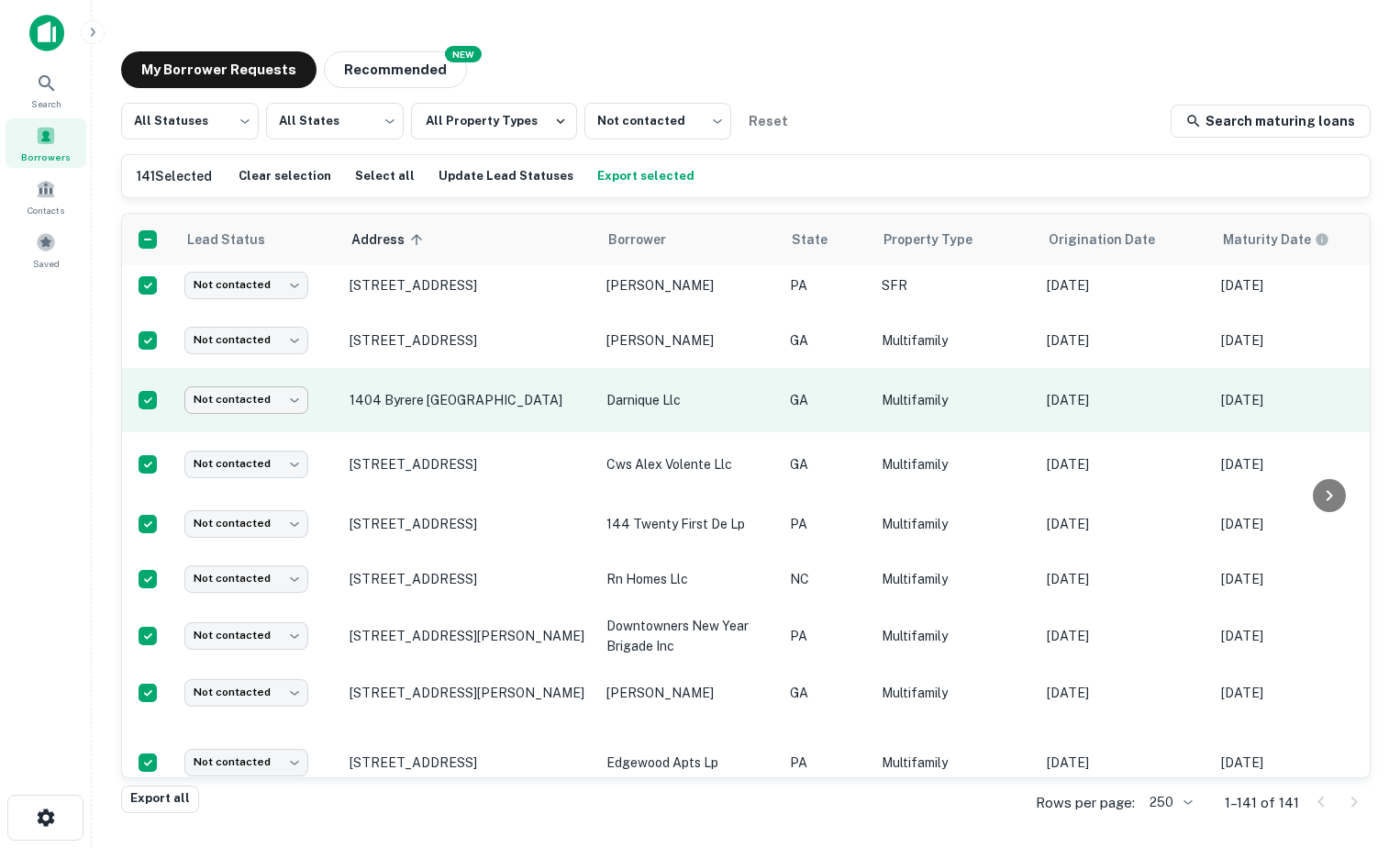
click at [268, 415] on body "Search Borrowers Contacts Saved My Borrower Requests NEW Recommended All Status…" at bounding box center [700, 424] width 1400 height 848
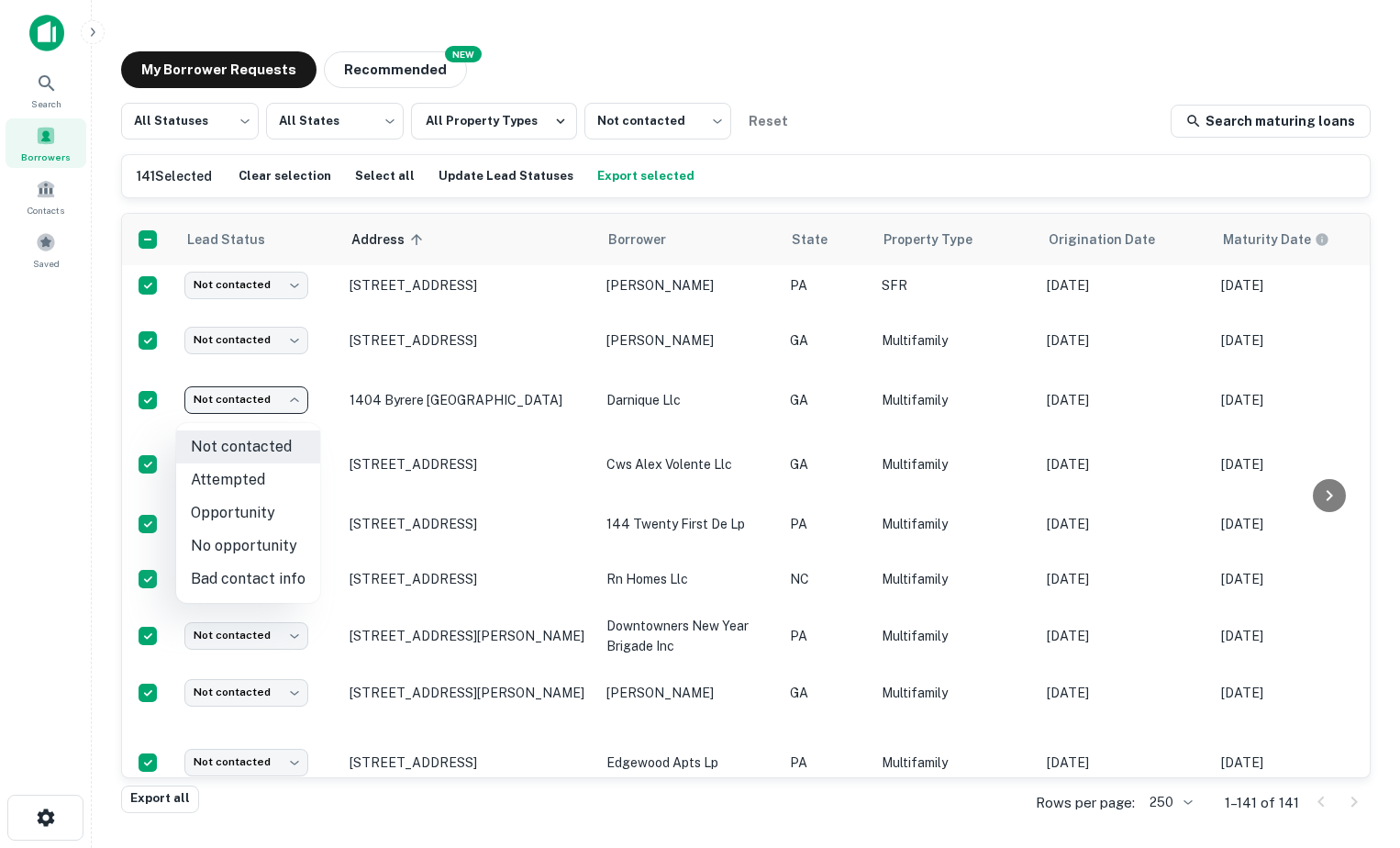
click at [267, 515] on li "Opportunity" at bounding box center [248, 514] width 144 height 33
type input "**********"
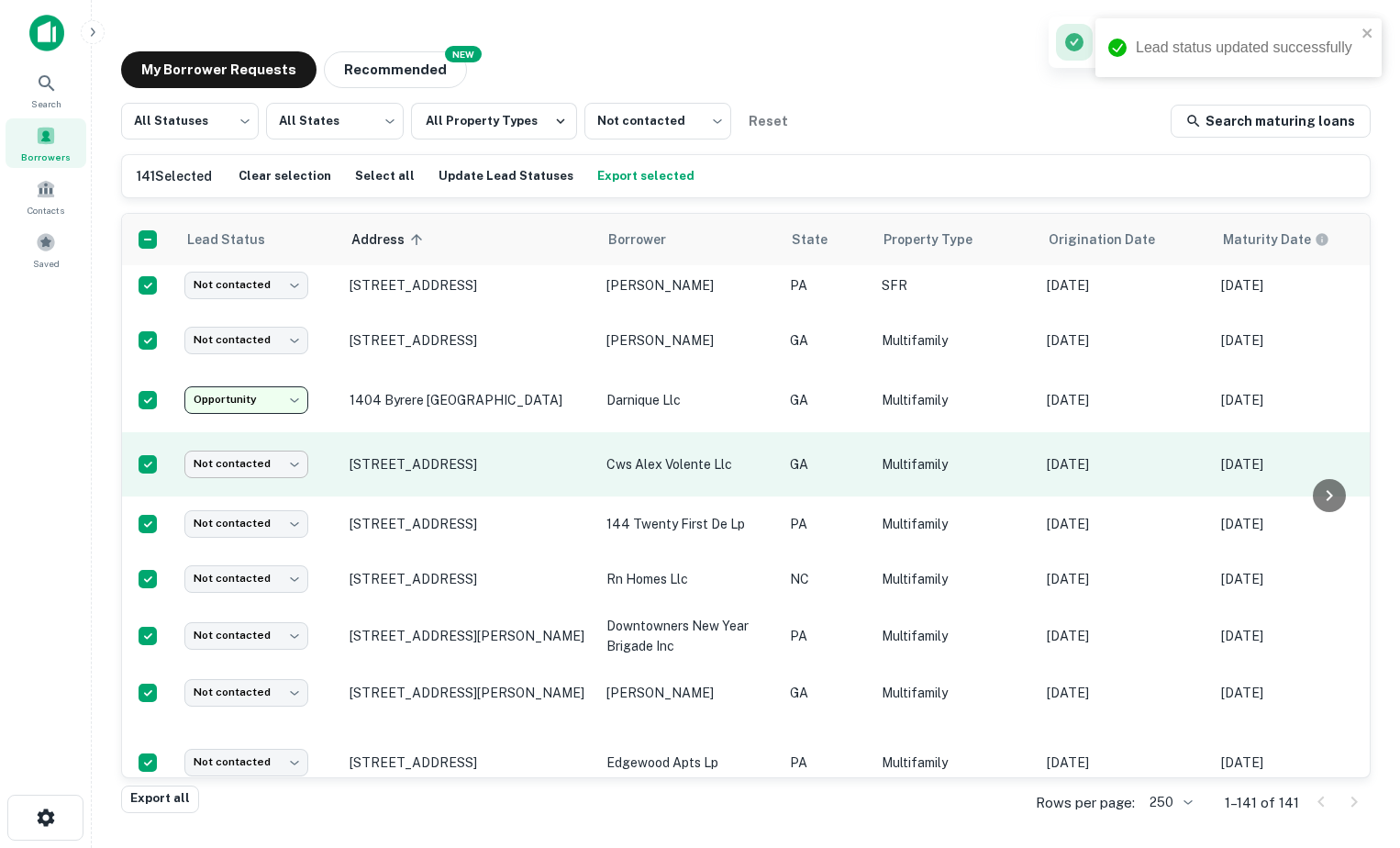
click at [268, 484] on body "Lead status updated successfully Search Borrowers Contacts Saved My Borrower Re…" at bounding box center [700, 424] width 1400 height 848
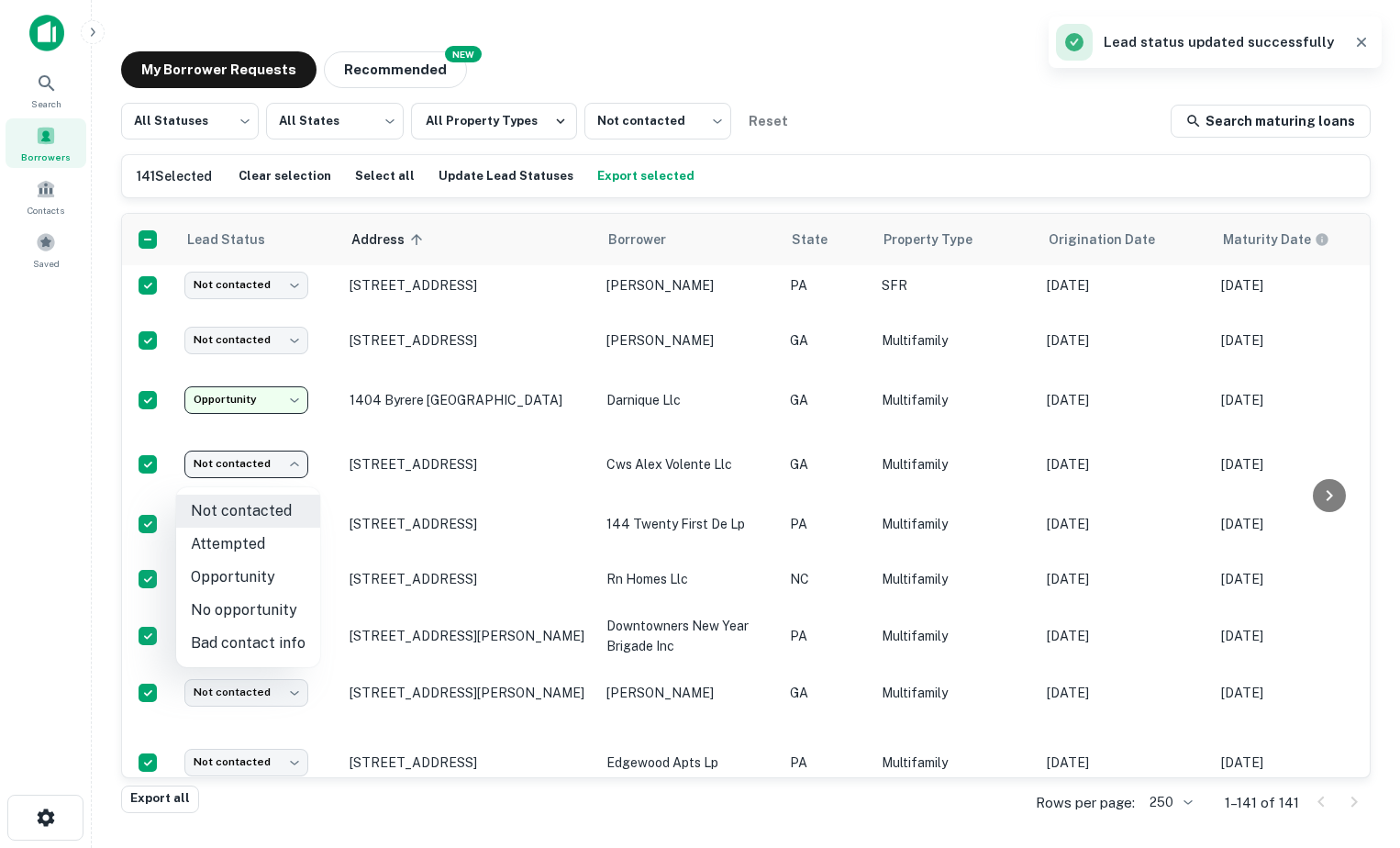
click at [269, 627] on li "Bad contact info" at bounding box center [248, 643] width 144 height 33
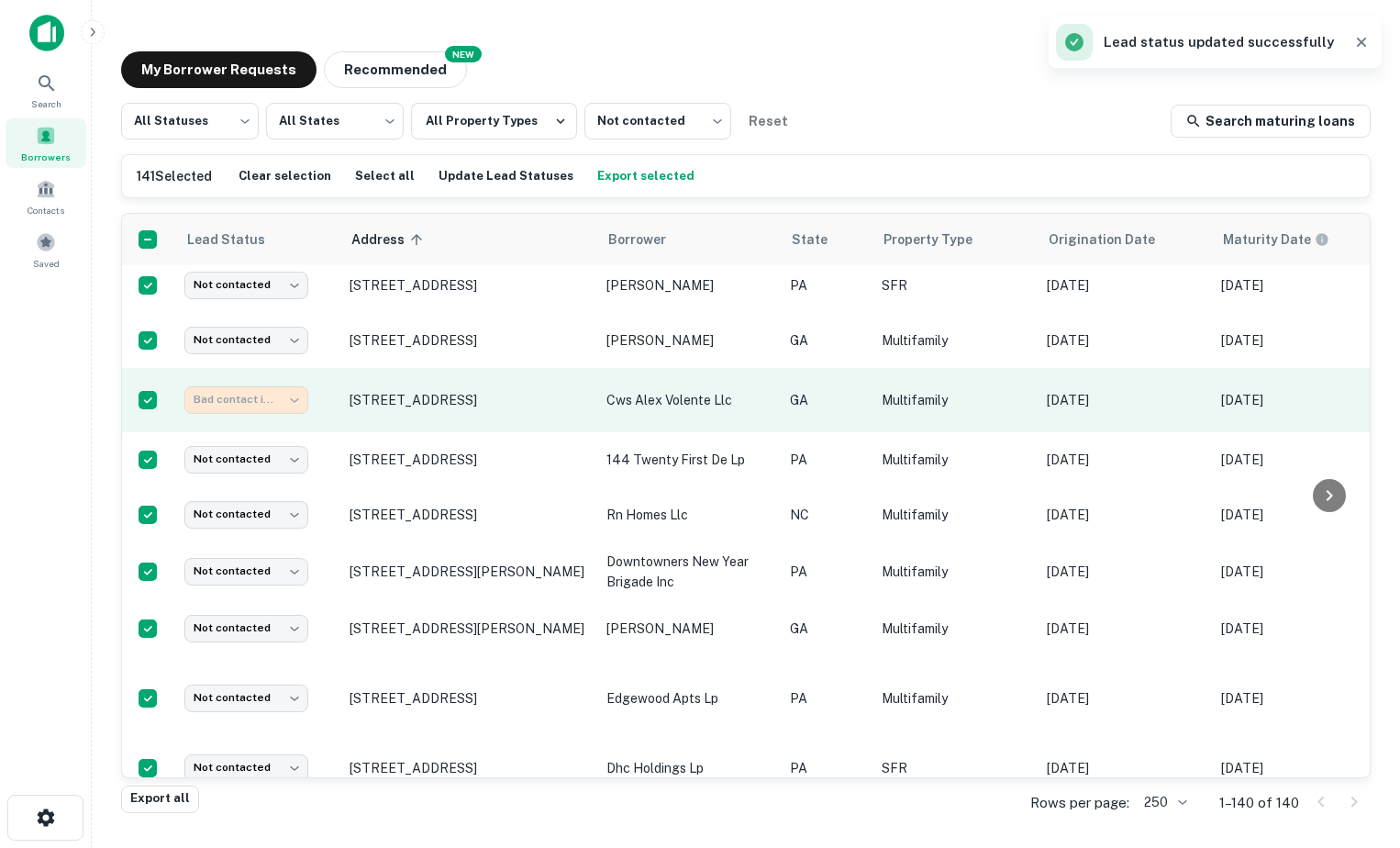
click at [244, 416] on body "Lead status updated successfully Search Borrowers Contacts Saved My Borrower Re…" at bounding box center [700, 424] width 1400 height 848
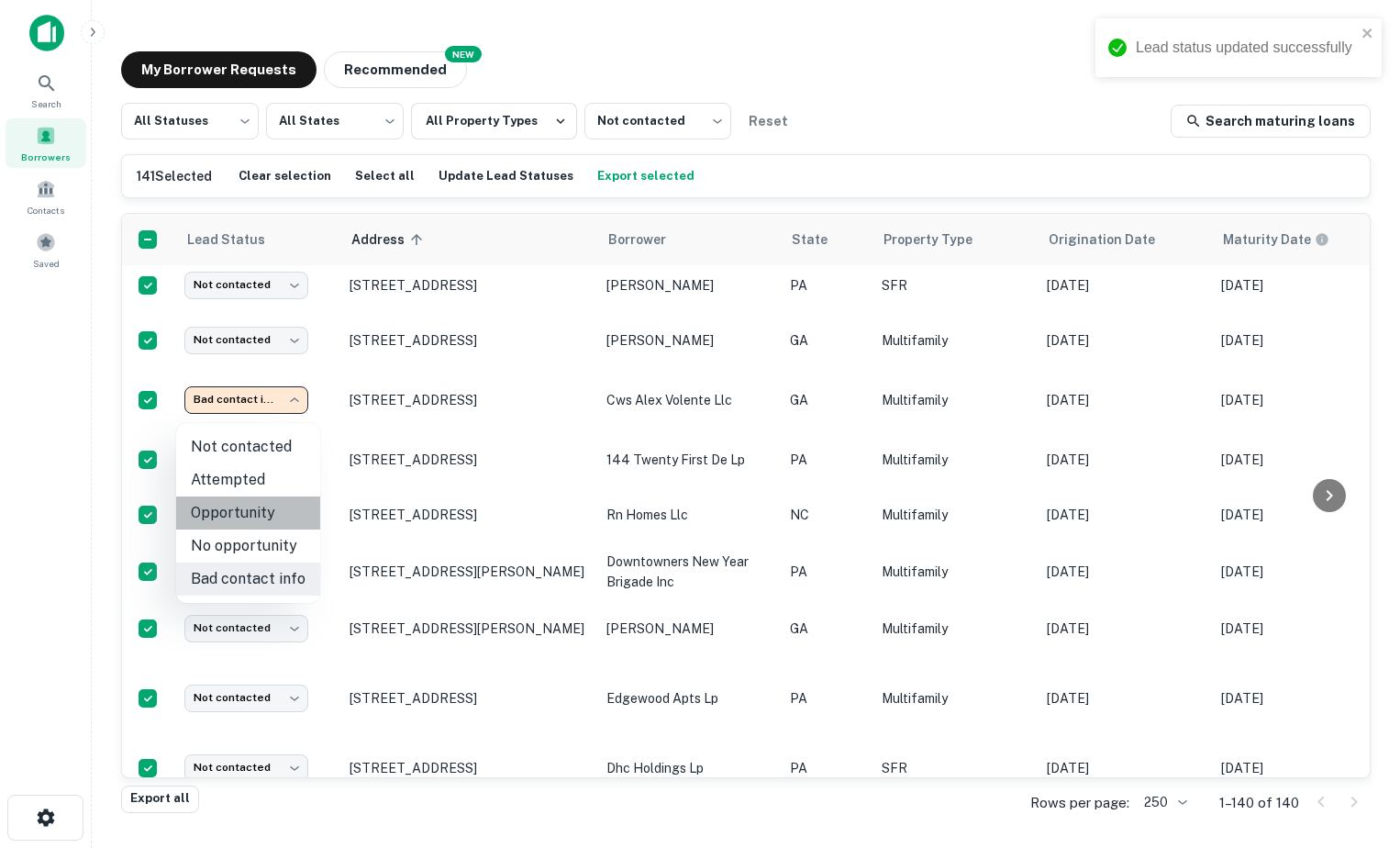
click at [254, 515] on li "Opportunity" at bounding box center [248, 514] width 144 height 33
type input "**********"
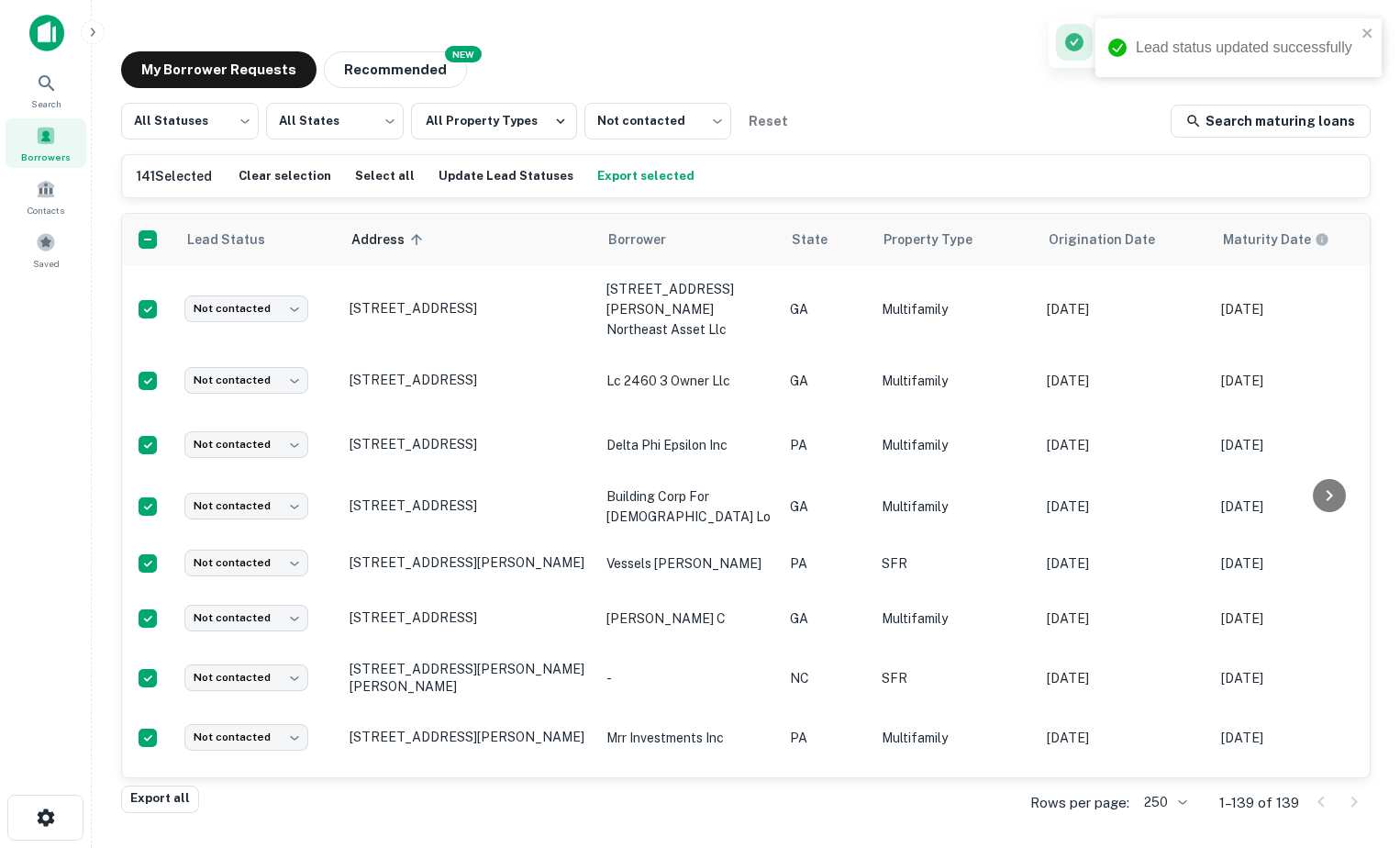
scroll to position [3331, 0]
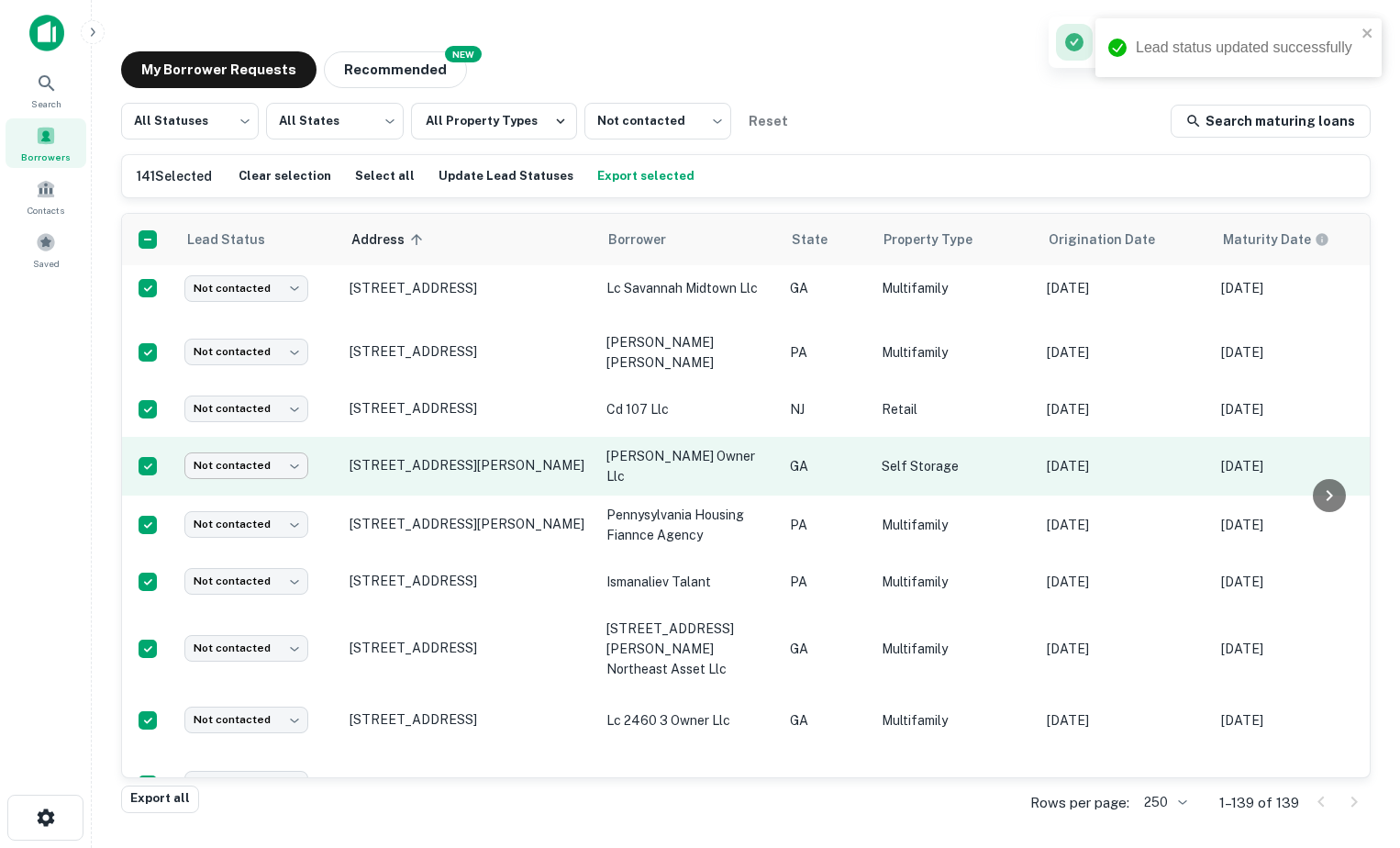
click at [250, 463] on body "Lead status updated successfully Search Borrowers Contacts Saved My Borrower Re…" at bounding box center [700, 424] width 1400 height 848
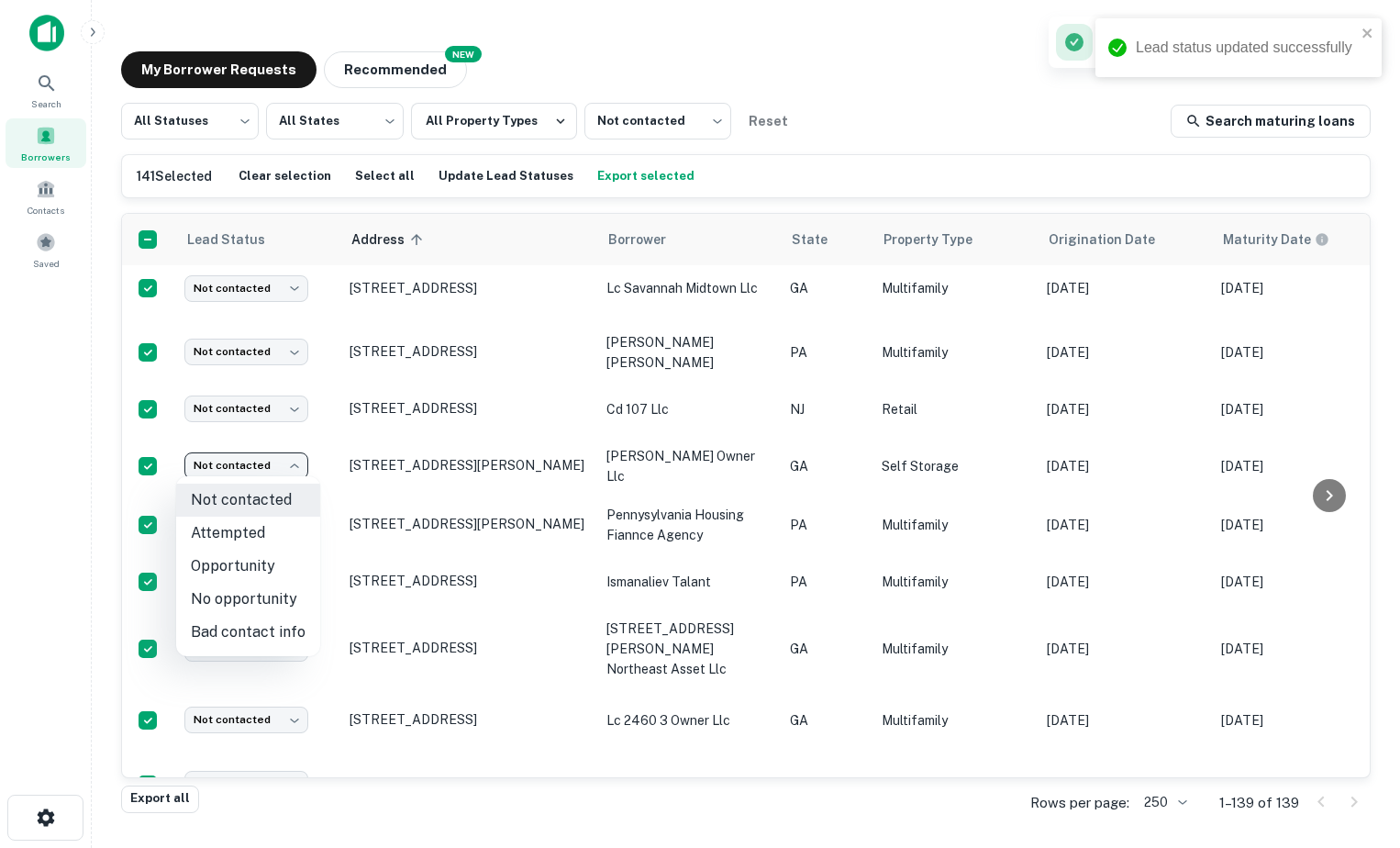
click at [264, 568] on li "Opportunity" at bounding box center [248, 567] width 144 height 33
type input "**********"
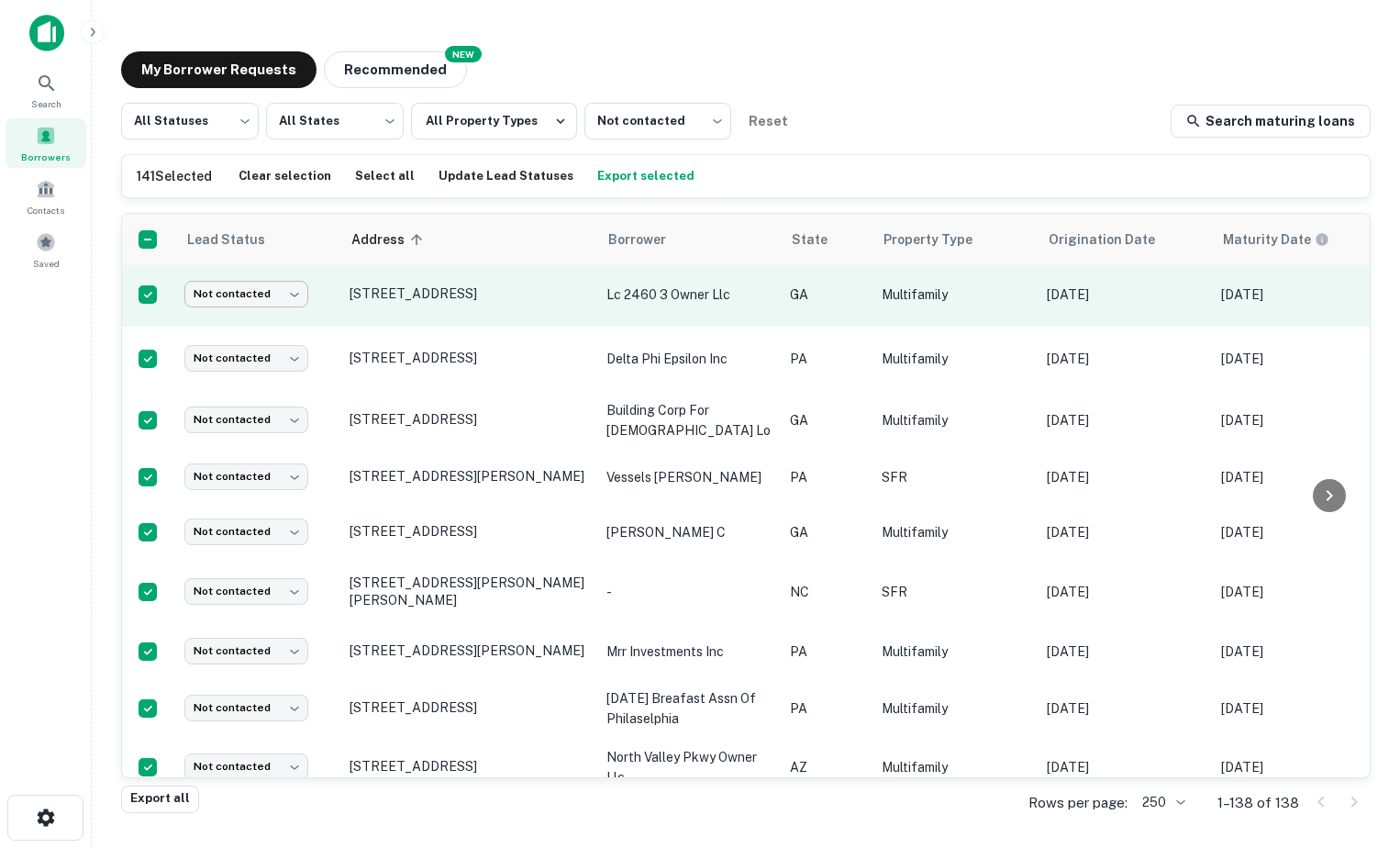
scroll to position [3643, 0]
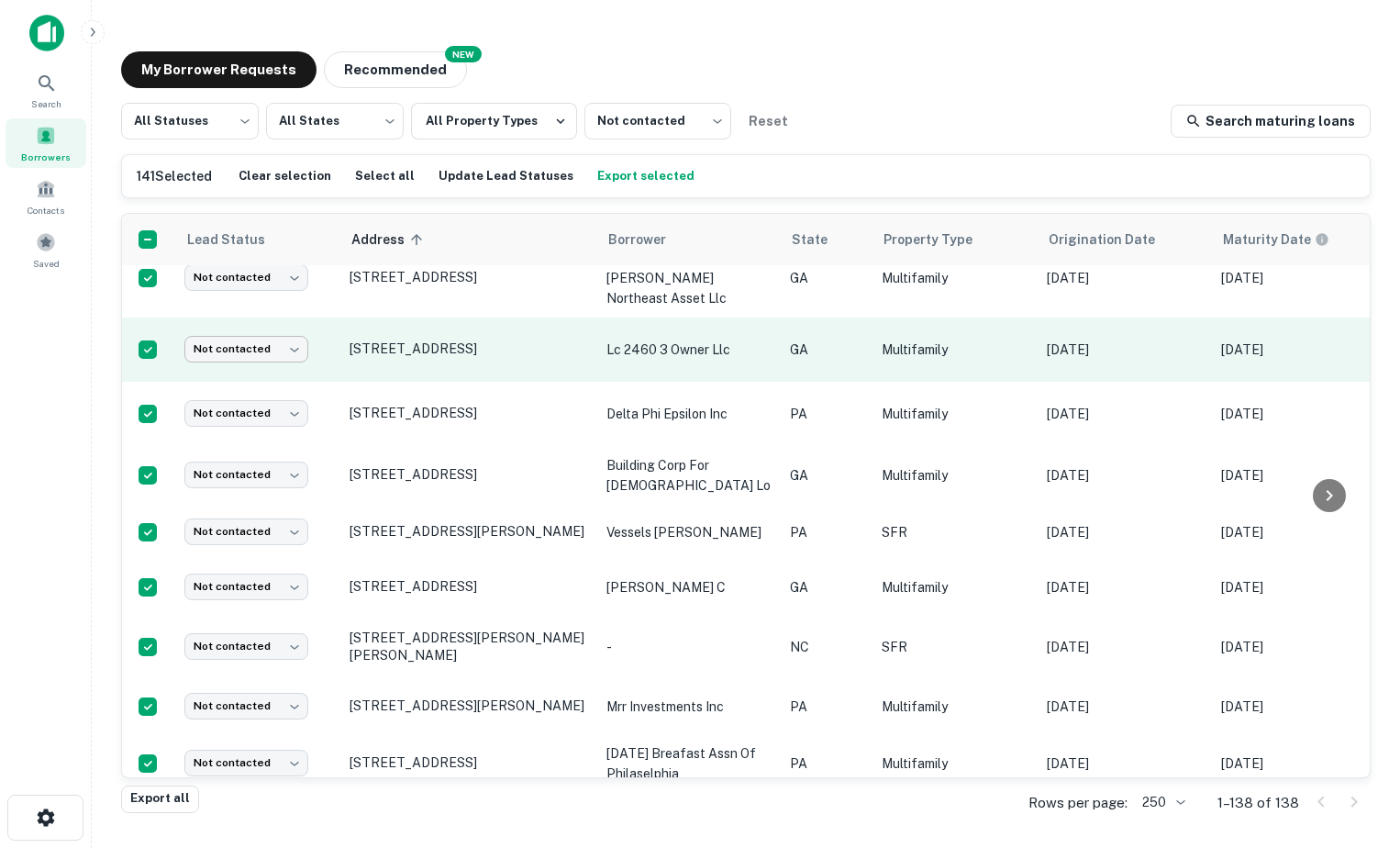
click at [239, 321] on body "Lead status updated successfully Search Borrowers Contacts Saved My Borrower Re…" at bounding box center [700, 424] width 1400 height 848
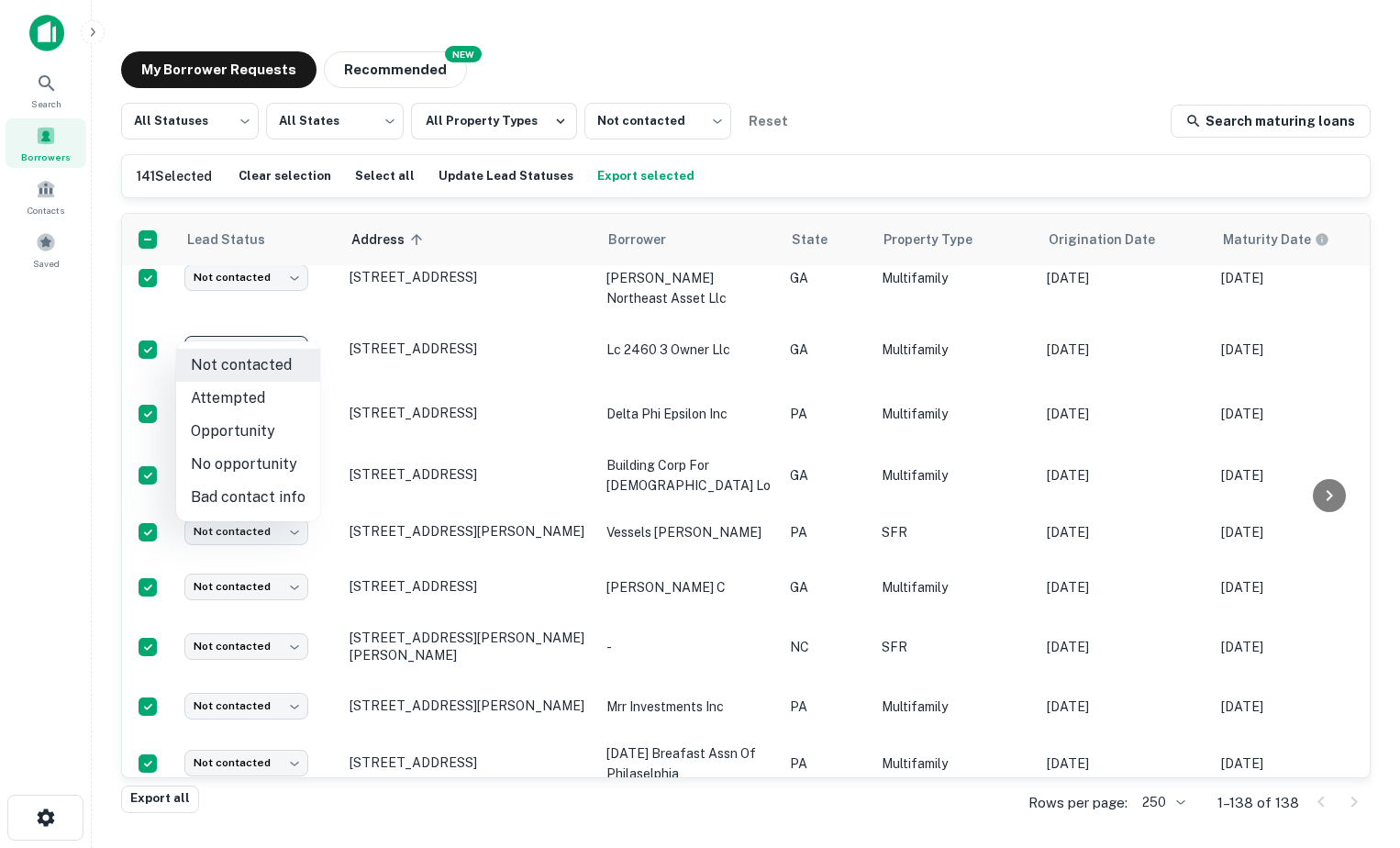
click at [272, 425] on li "Opportunity" at bounding box center [248, 432] width 144 height 33
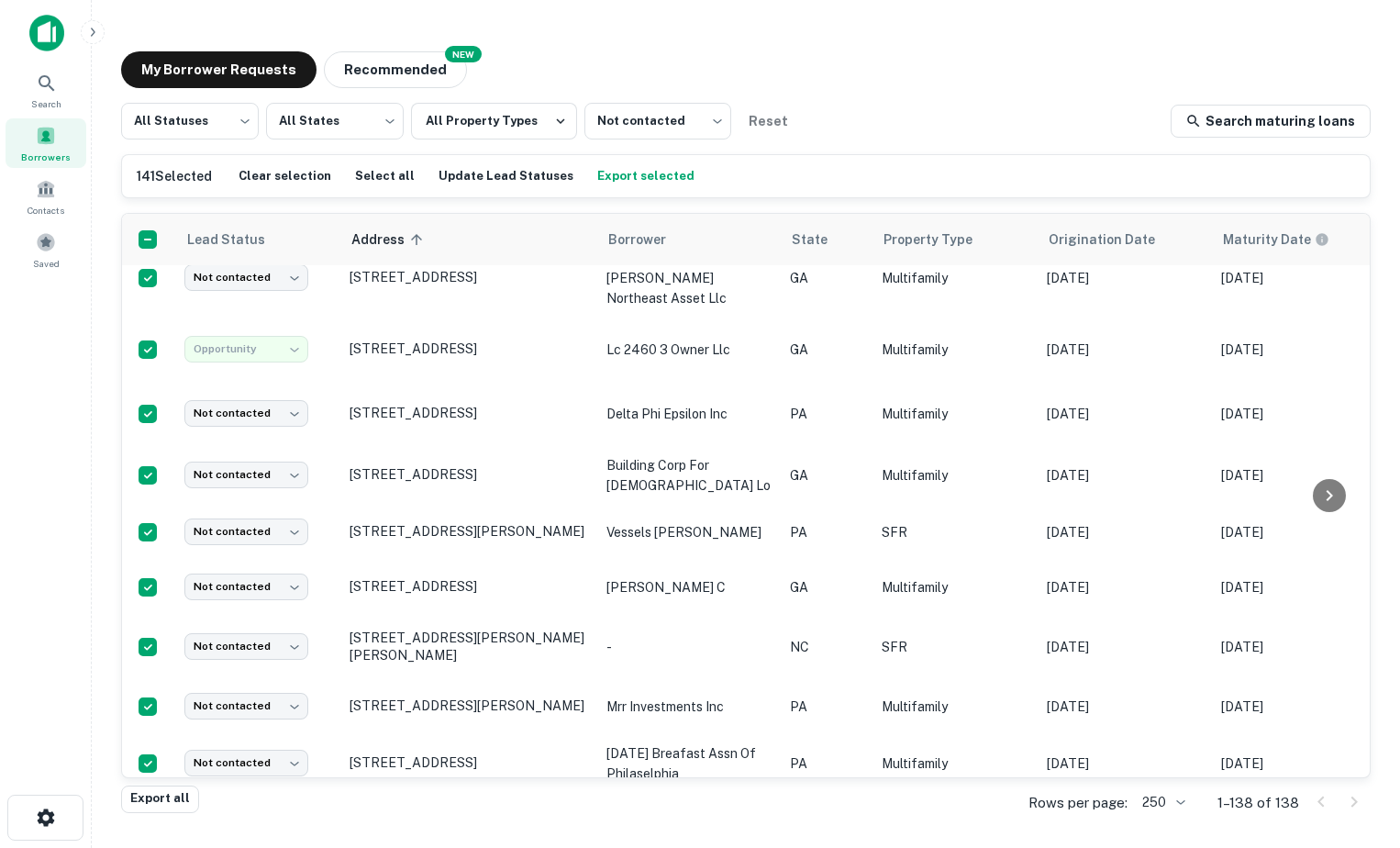
type input "**********"
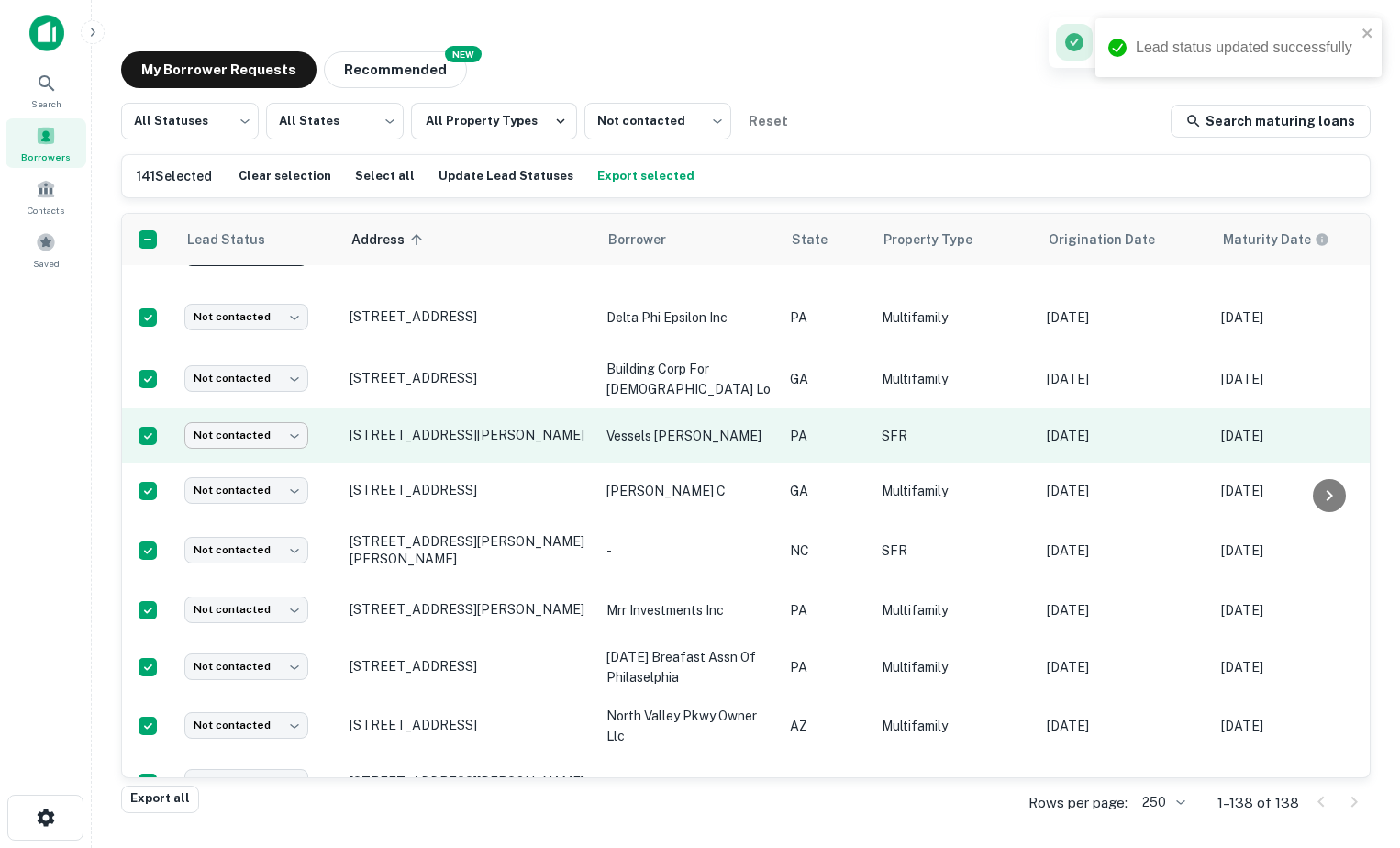
scroll to position [3734, 0]
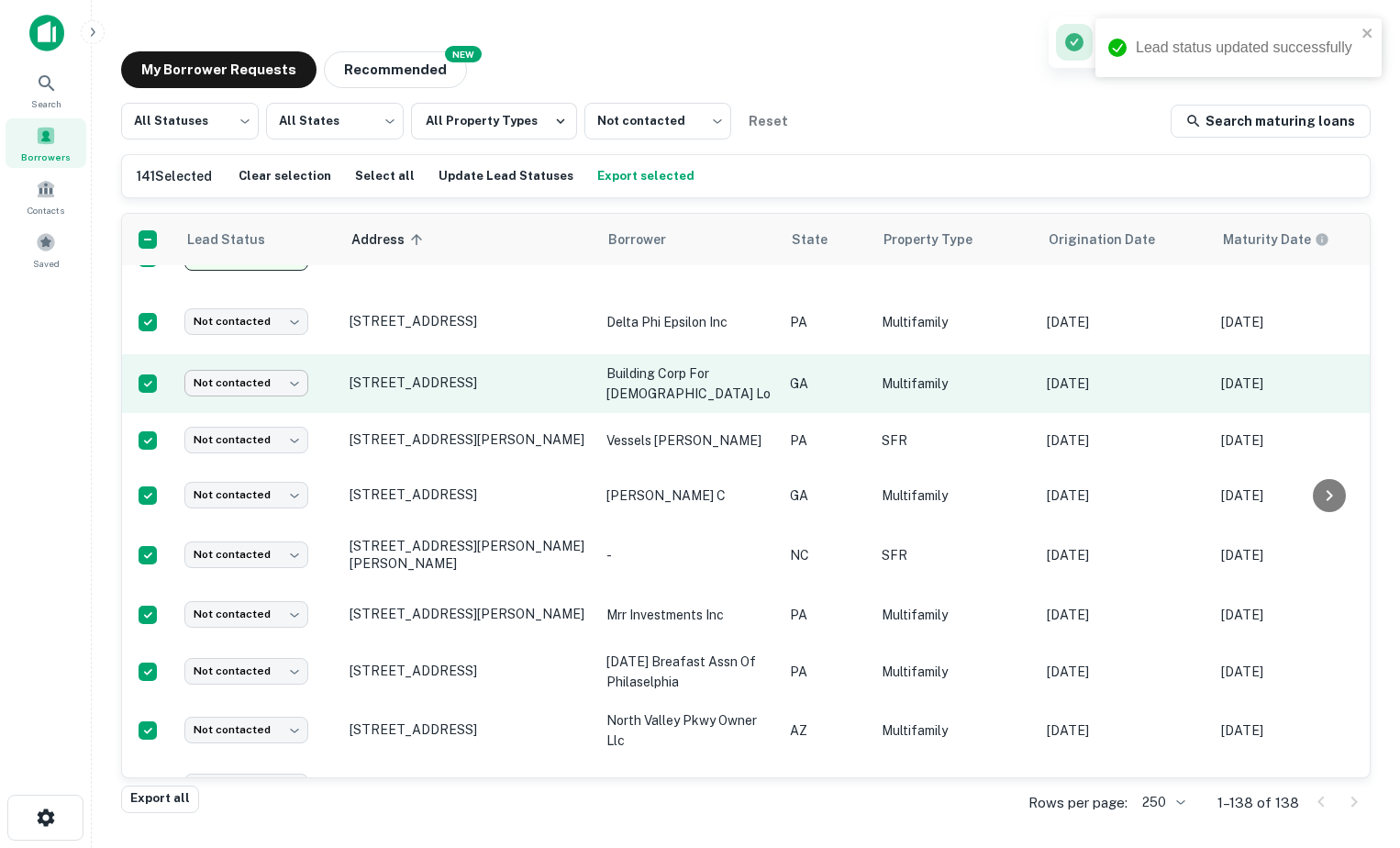
click at [255, 359] on body "Lead status updated successfully Search Borrowers Contacts Saved My Borrower Re…" at bounding box center [700, 424] width 1400 height 848
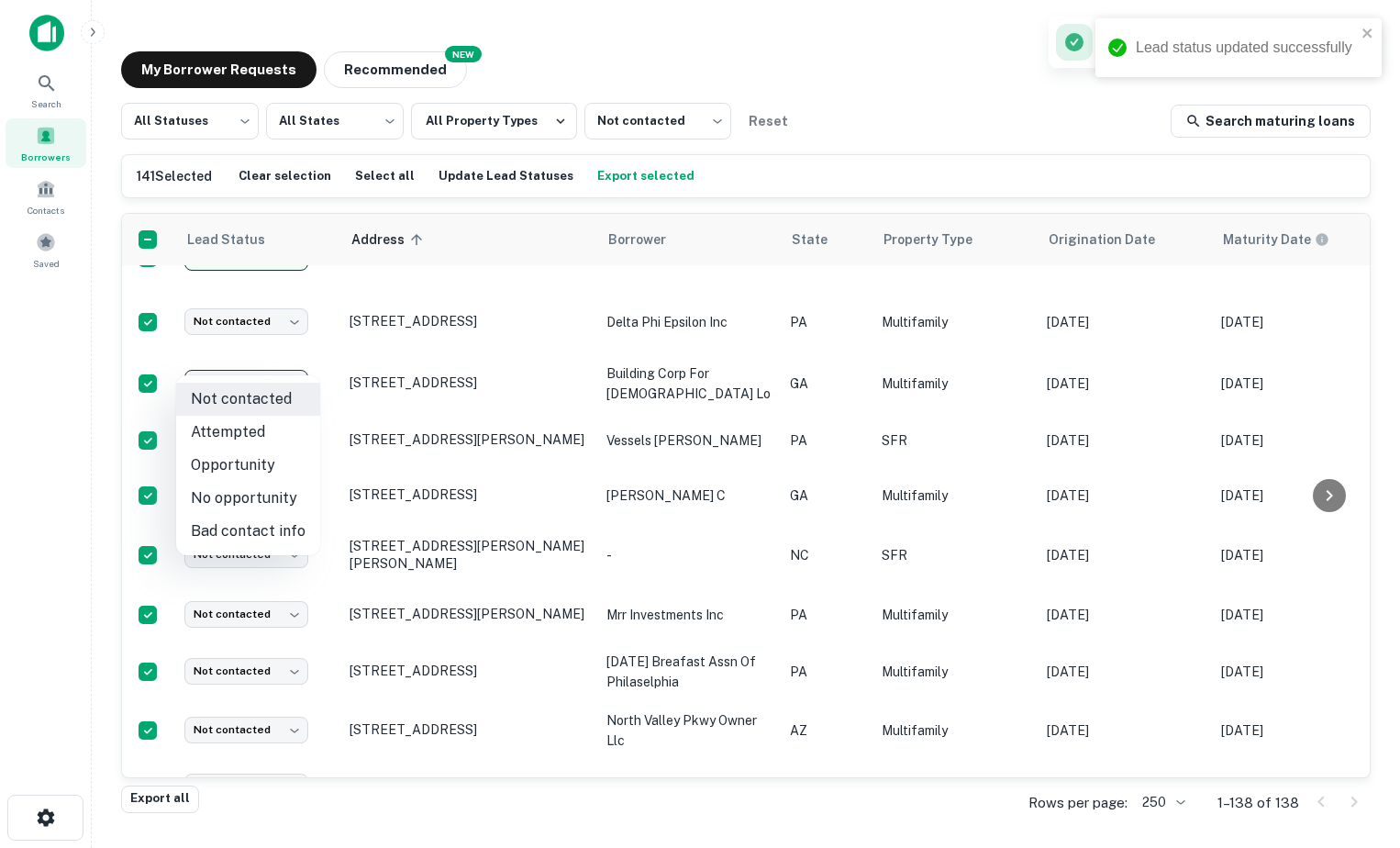
click at [256, 462] on li "Opportunity" at bounding box center [248, 465] width 144 height 33
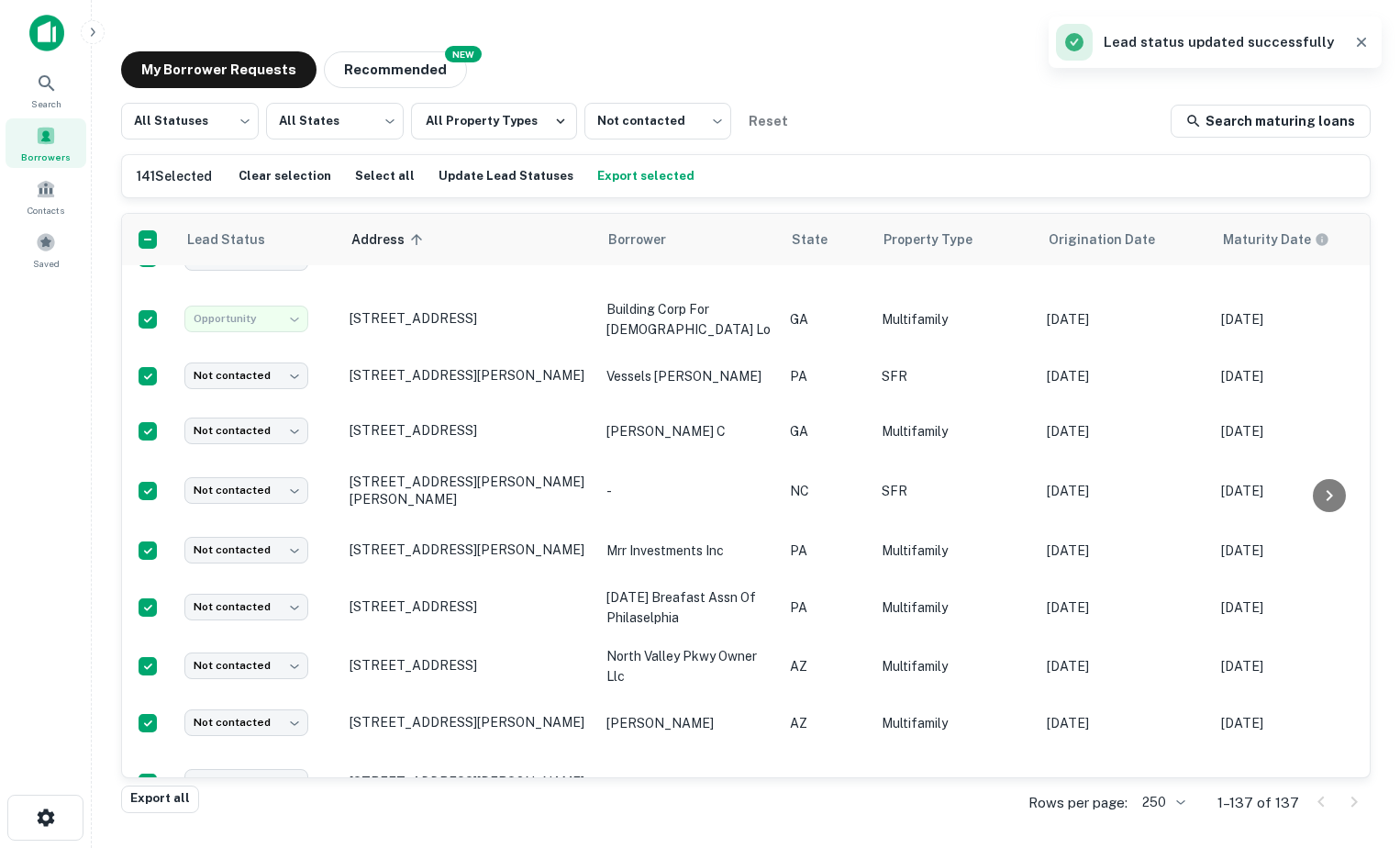
type input "**********"
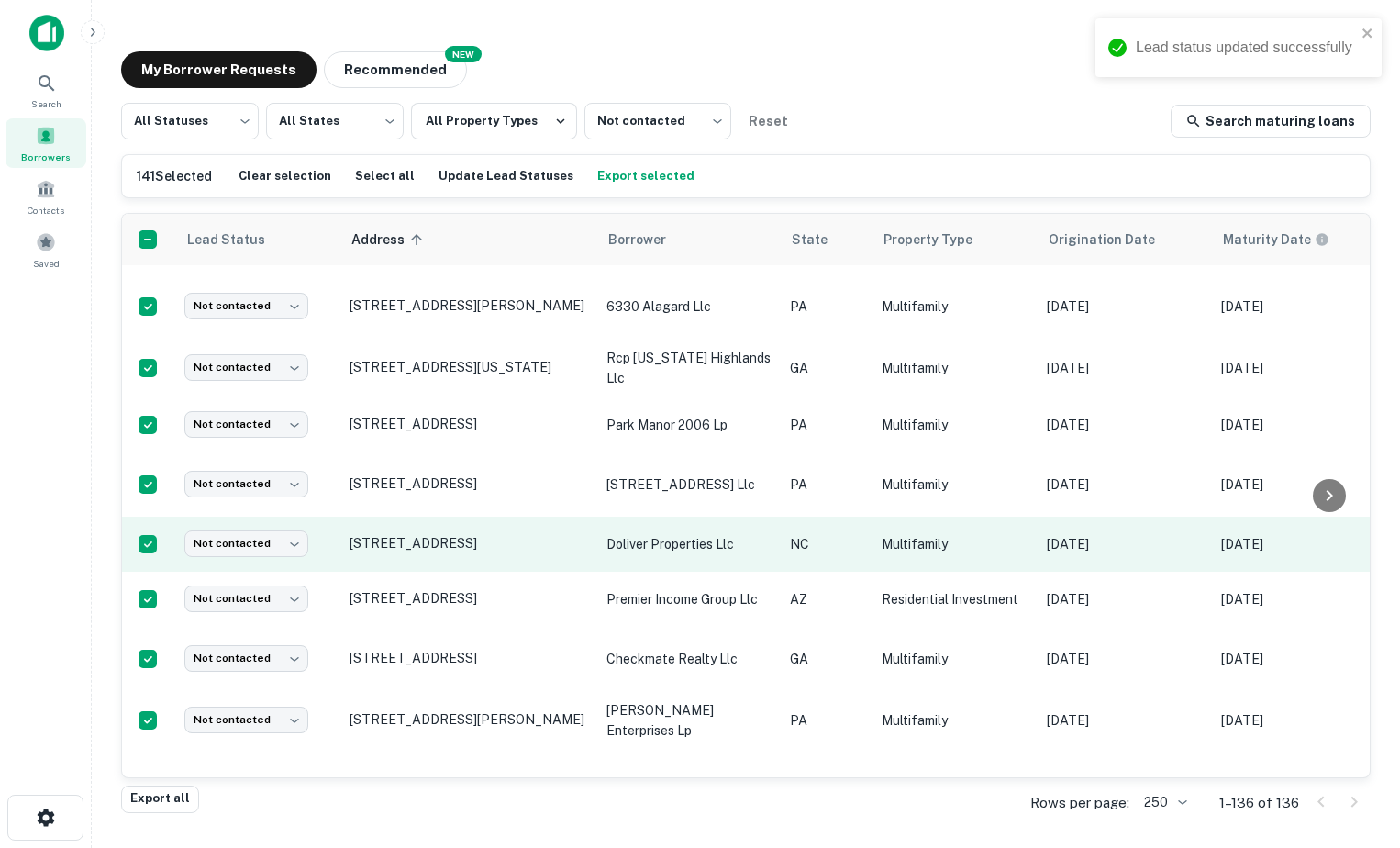
scroll to position [6639, 0]
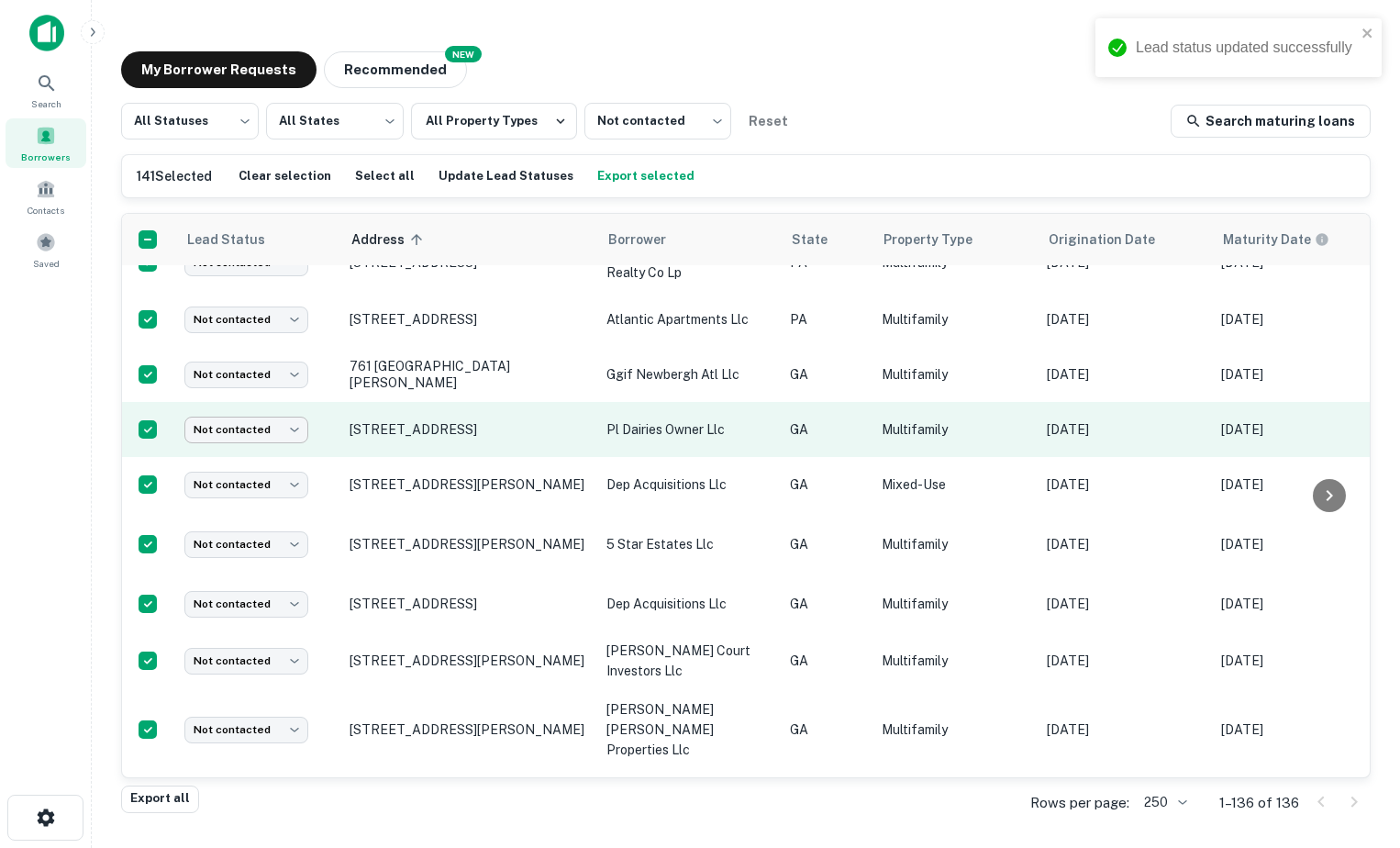
click at [273, 451] on body "Lead status updated successfully Search Borrowers Contacts Saved My Borrower Re…" at bounding box center [700, 424] width 1400 height 848
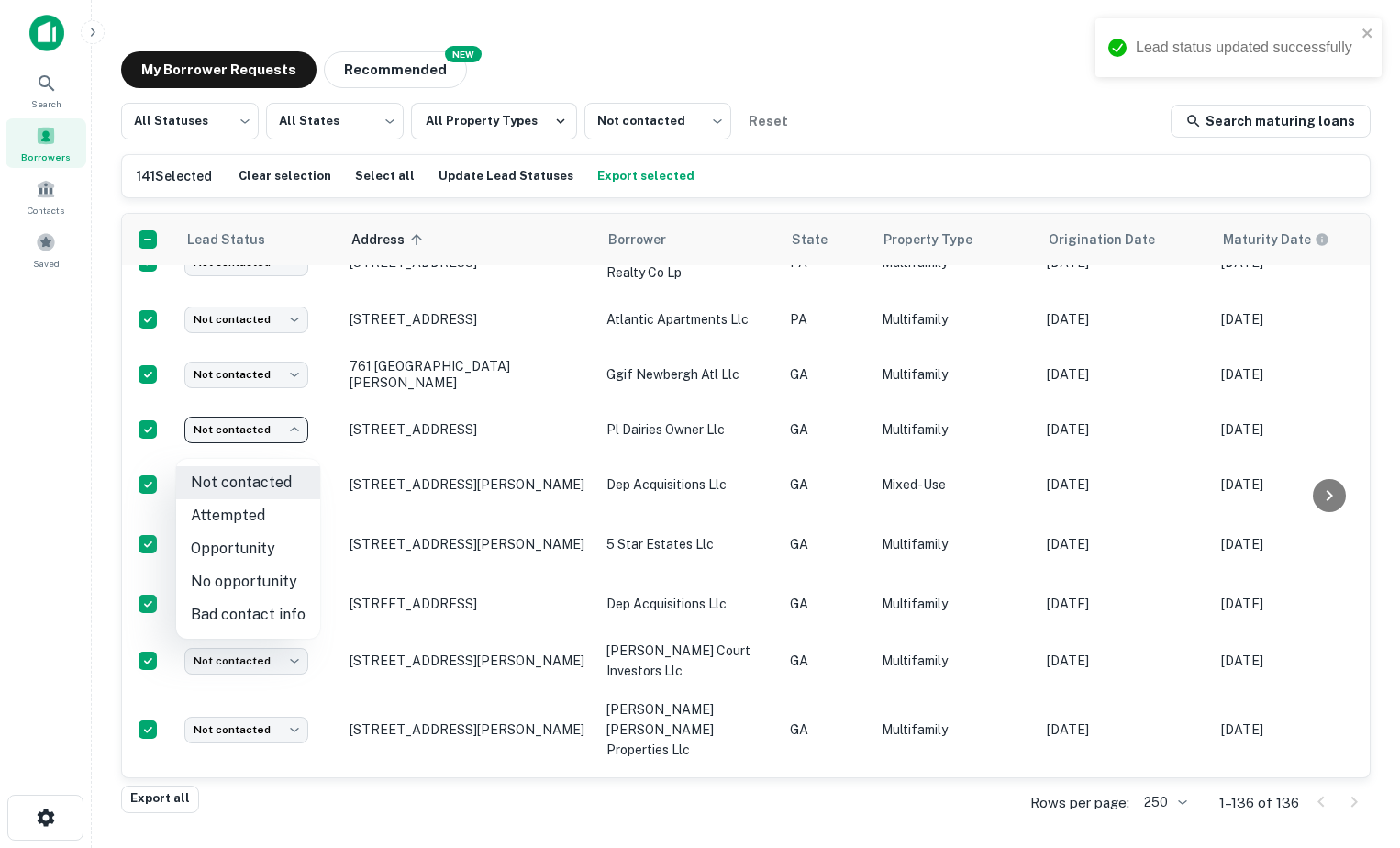
click at [271, 560] on li "Opportunity" at bounding box center [248, 549] width 144 height 33
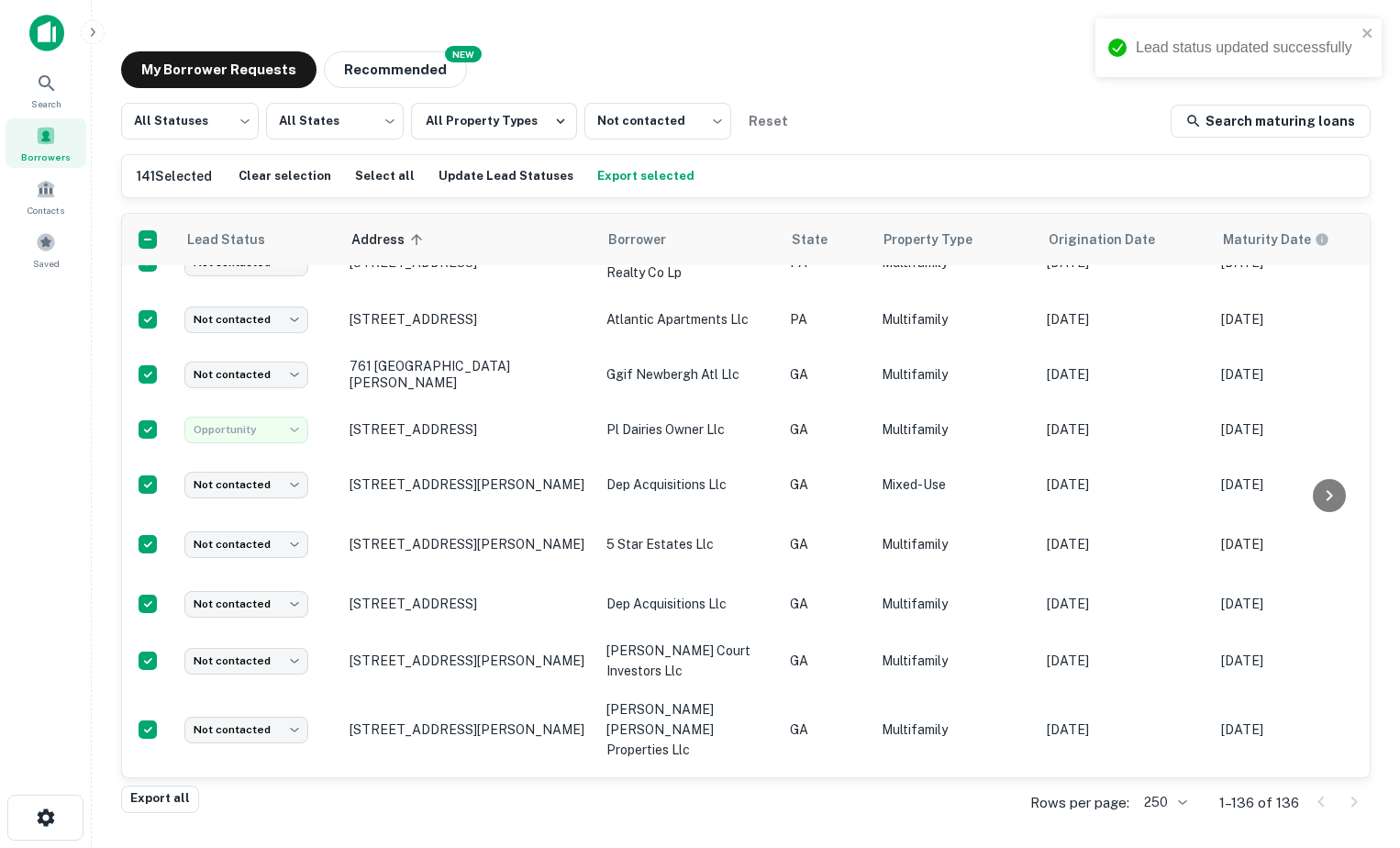
type input "**********"
